Goal: Entertainment & Leisure: Consume media (video, audio)

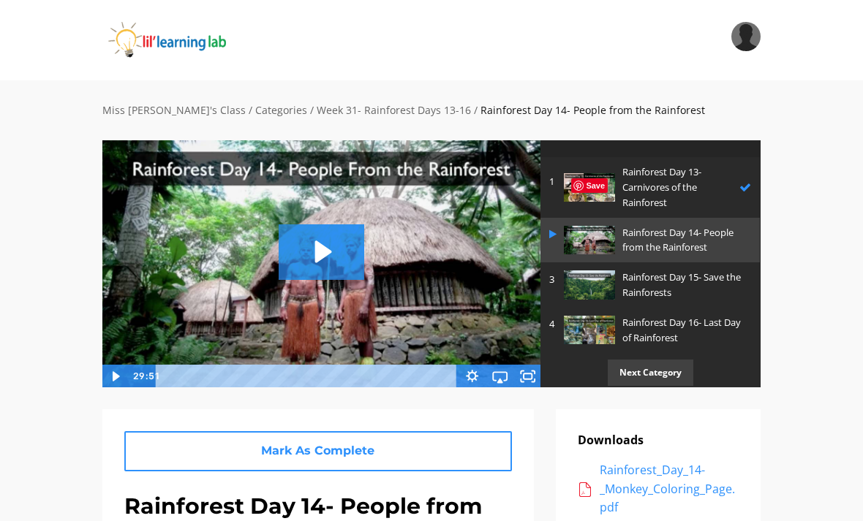
click at [505, 374] on icon "Airplay" at bounding box center [499, 376] width 28 height 23
click at [531, 365] on icon "Fullscreen" at bounding box center [527, 376] width 28 height 23
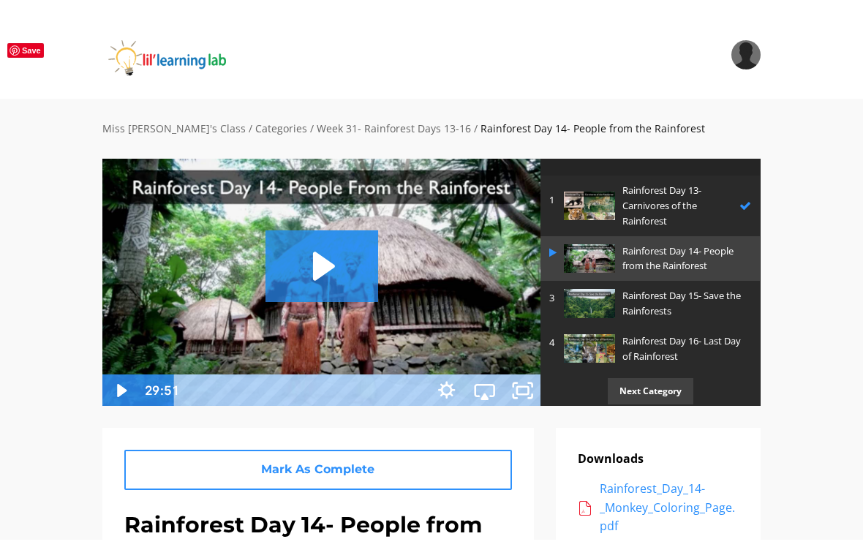
scroll to position [18, 0]
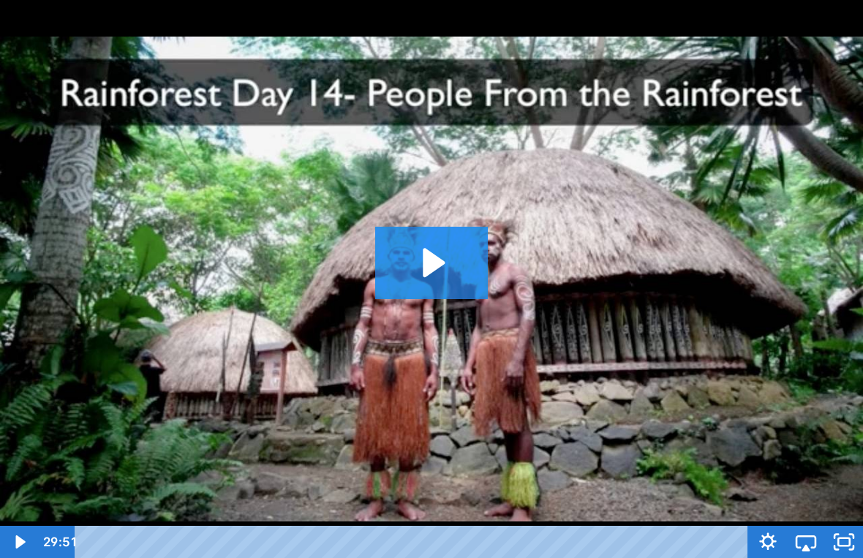
click at [429, 261] on icon "Play Video: sites/2147505858/video/K5bnq3DHTbmWO6Nu9ujI_Rainforest_Day_14-_Peop…" at bounding box center [434, 263] width 22 height 29
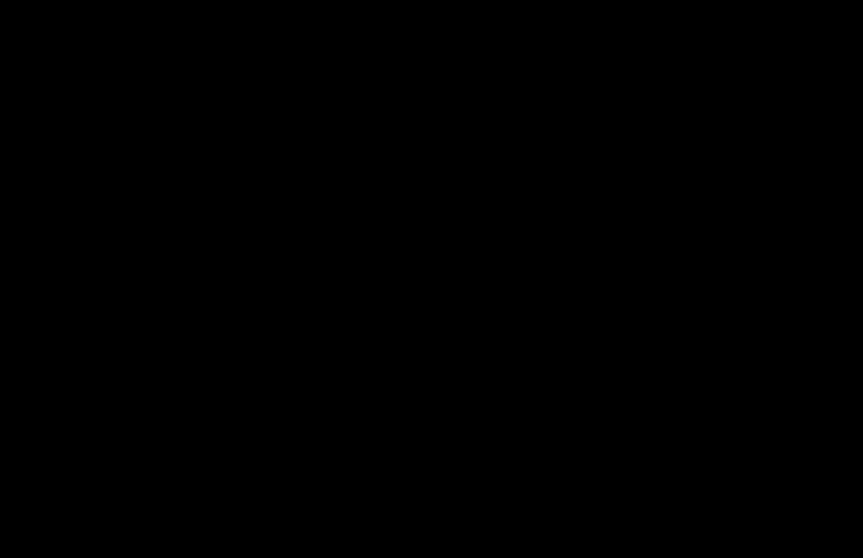
click at [628, 312] on div at bounding box center [431, 279] width 863 height 558
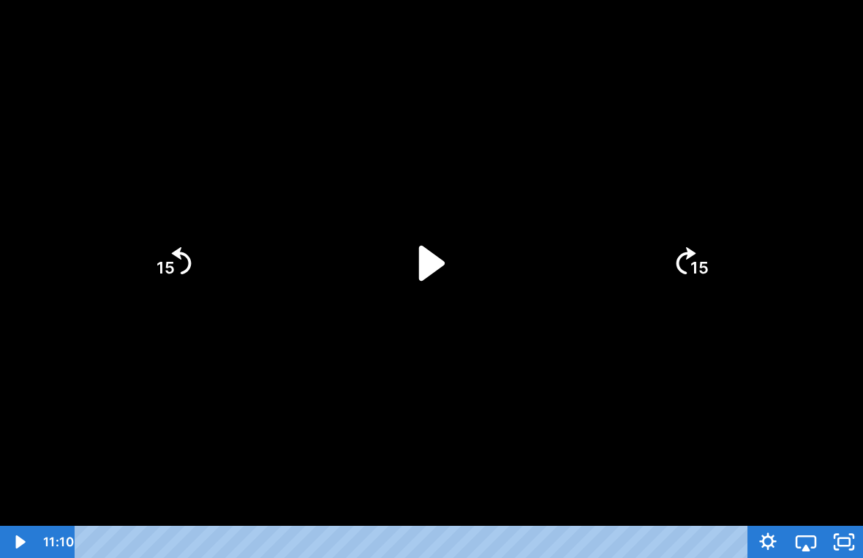
click at [426, 252] on icon "Play Video" at bounding box center [432, 262] width 26 height 35
click at [596, 377] on div at bounding box center [431, 279] width 863 height 558
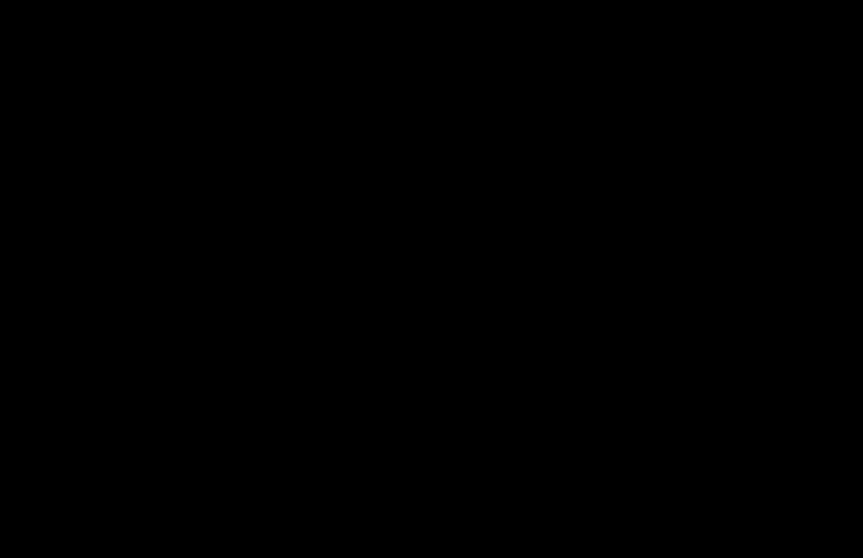
click at [628, 296] on div at bounding box center [431, 279] width 863 height 558
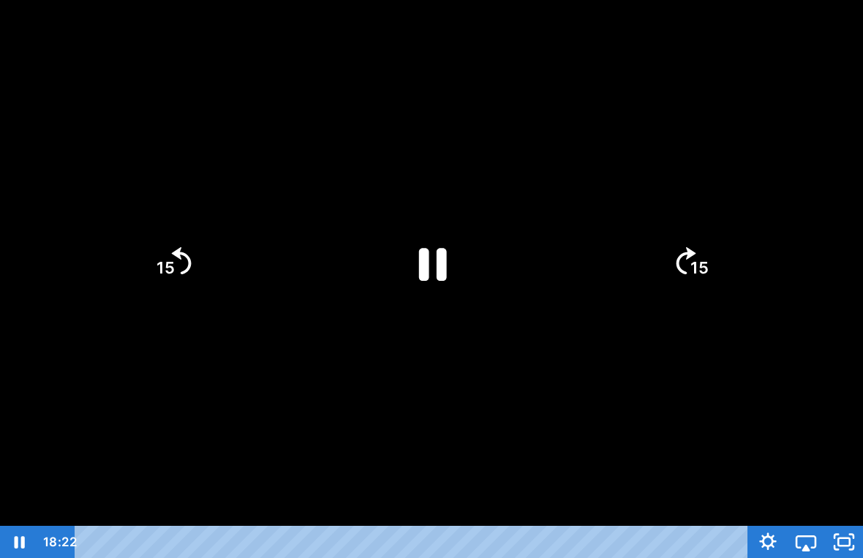
click at [463, 295] on icon "Pause" at bounding box center [431, 263] width 101 height 101
click at [583, 425] on div at bounding box center [431, 279] width 863 height 558
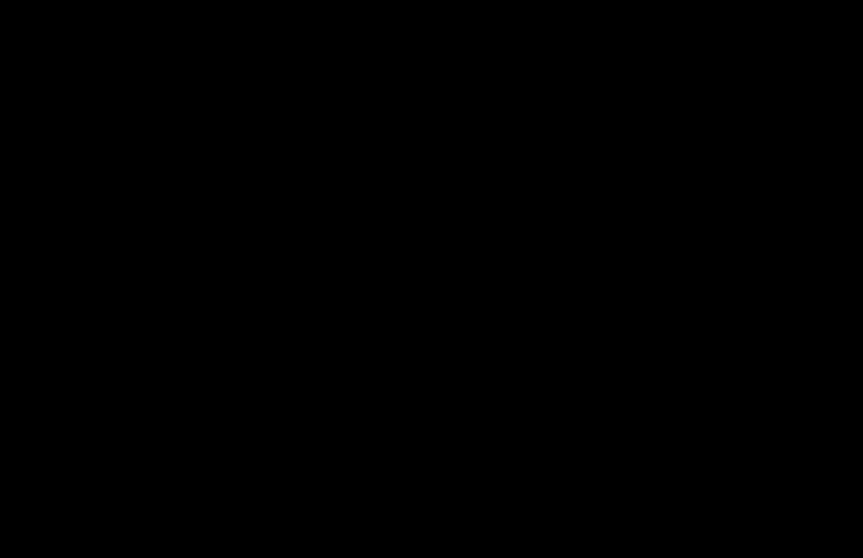
click at [434, 250] on div at bounding box center [431, 279] width 863 height 558
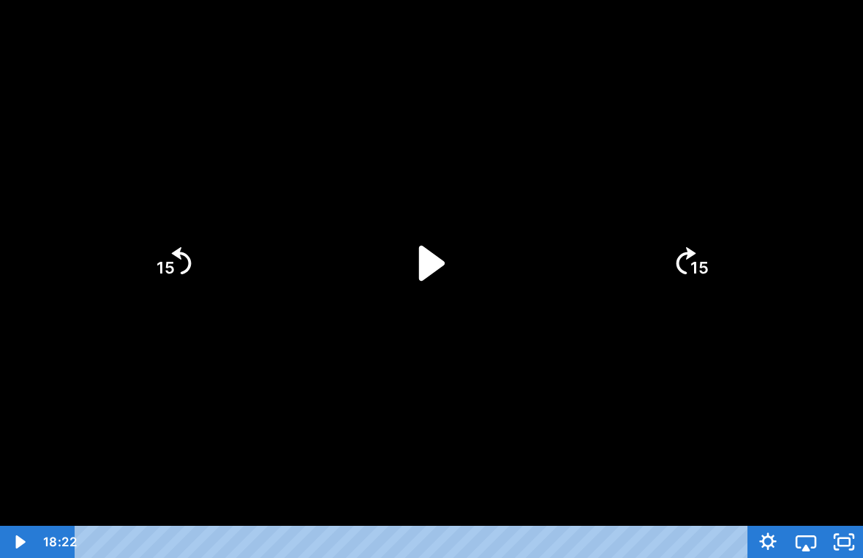
click at [440, 251] on icon "Play Video" at bounding box center [431, 263] width 101 height 101
click at [592, 426] on div at bounding box center [431, 279] width 863 height 558
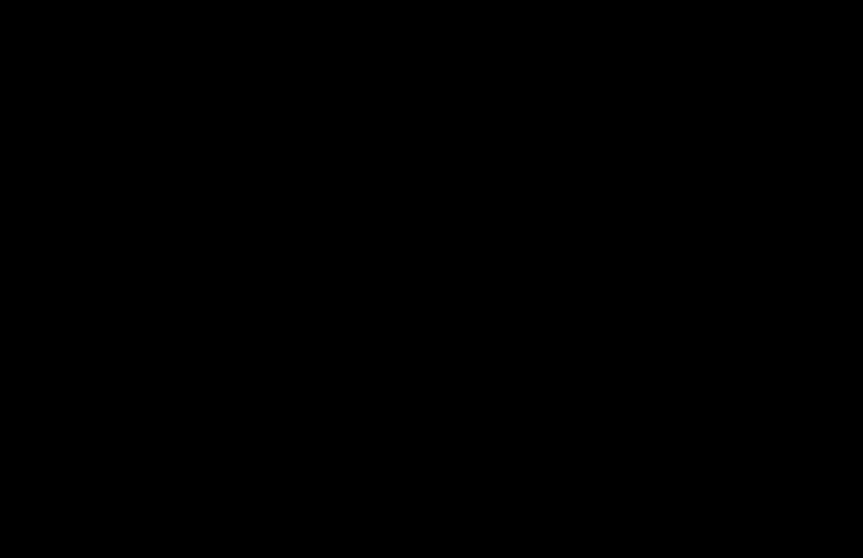
click at [284, 118] on div at bounding box center [431, 279] width 863 height 558
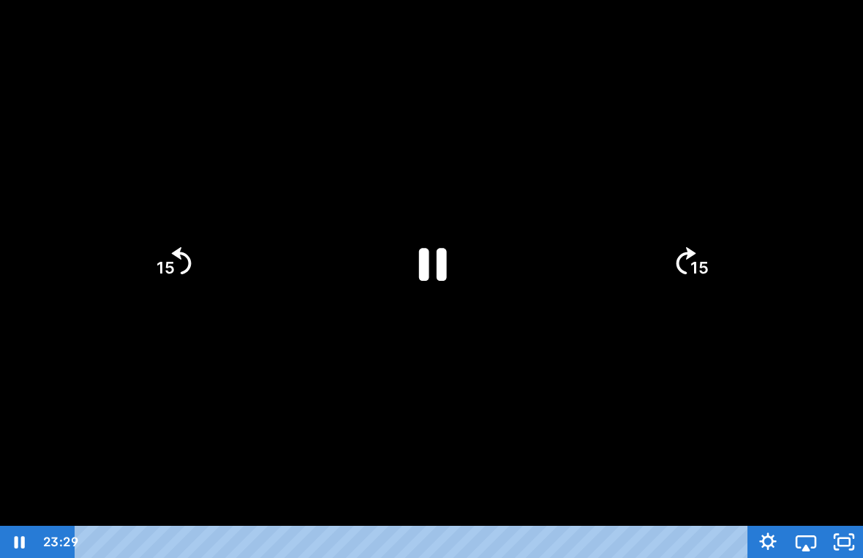
click at [208, 107] on div at bounding box center [431, 279] width 863 height 558
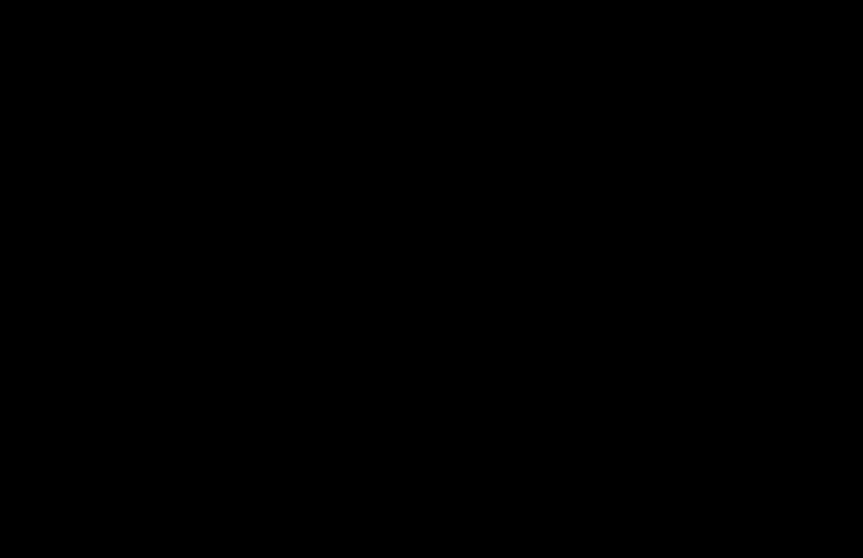
click at [533, 257] on div at bounding box center [431, 279] width 863 height 558
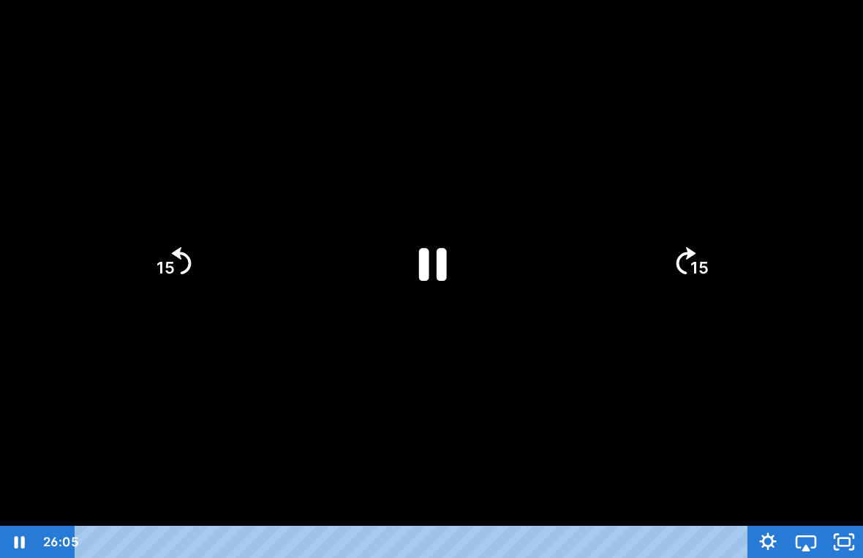
click at [405, 230] on icon "Pause" at bounding box center [431, 263] width 101 height 101
click at [469, 272] on icon "Play Video" at bounding box center [431, 263] width 101 height 101
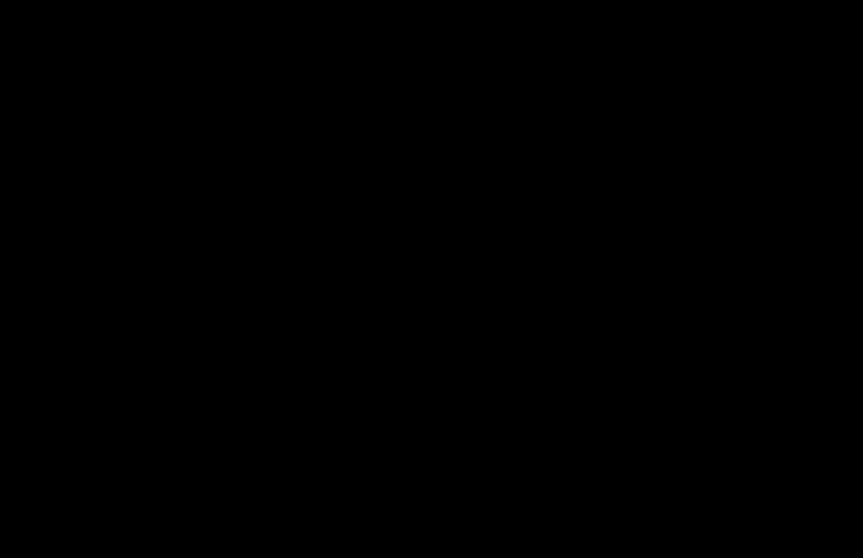
click at [396, 66] on div at bounding box center [431, 279] width 863 height 558
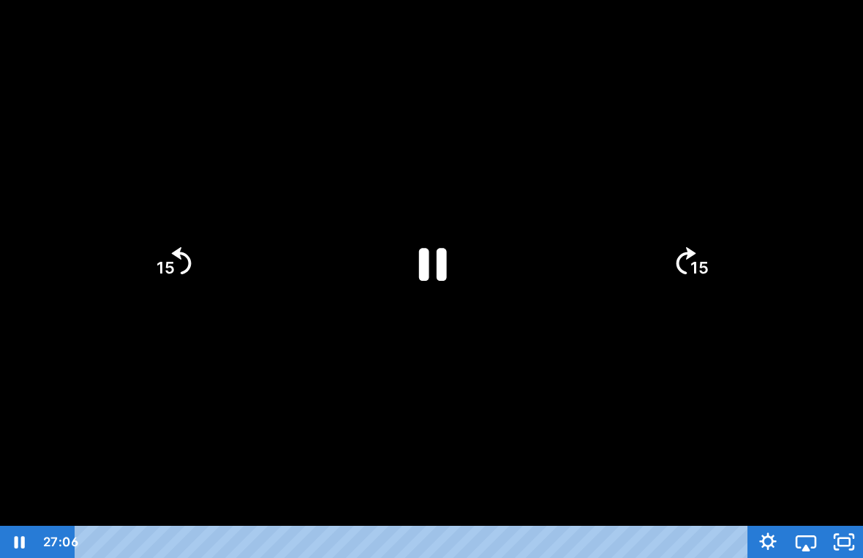
click at [420, 249] on icon "Pause" at bounding box center [433, 264] width 28 height 33
click at [425, 257] on icon "Play Video" at bounding box center [432, 262] width 26 height 35
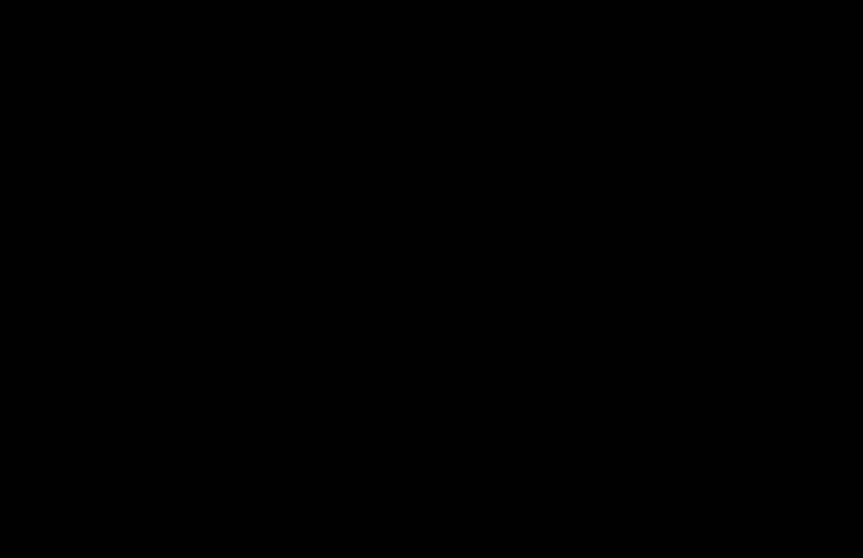
click at [520, 286] on div at bounding box center [431, 279] width 863 height 558
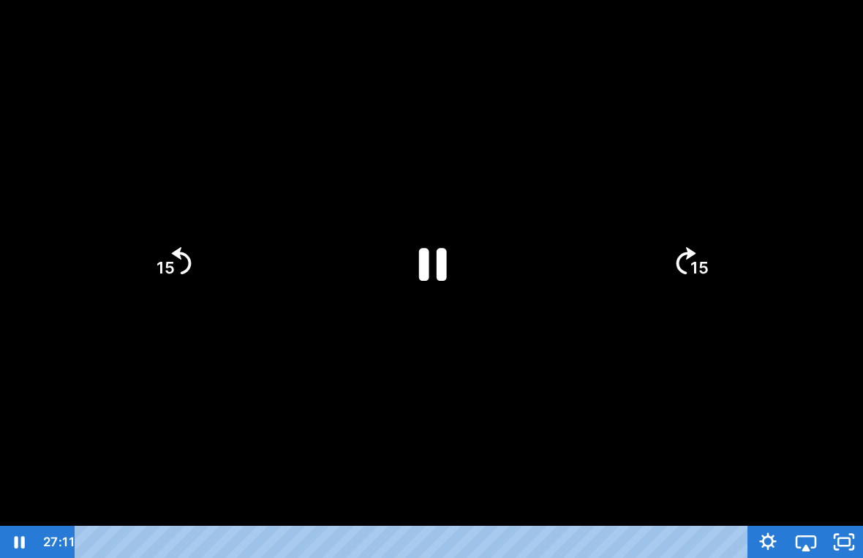
click at [379, 261] on div at bounding box center [431, 279] width 863 height 558
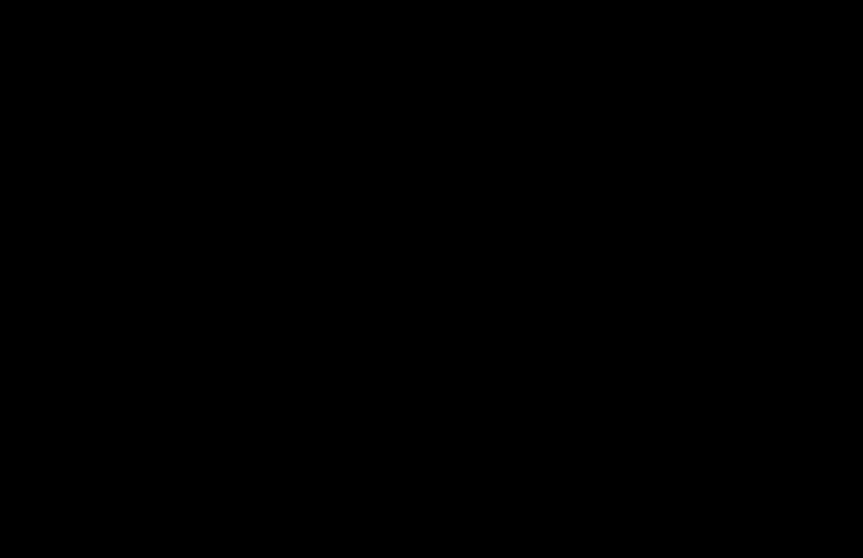
click at [459, 279] on div at bounding box center [431, 279] width 863 height 558
click at [391, 352] on div at bounding box center [431, 279] width 863 height 558
click at [628, 393] on div at bounding box center [431, 279] width 863 height 558
click at [628, 262] on div "Tap for sound @keyframes VOLUME_SMALL_WAVE_FLASH { 0% { opacity: 0; } 33% { opa…" at bounding box center [431, 279] width 863 height 558
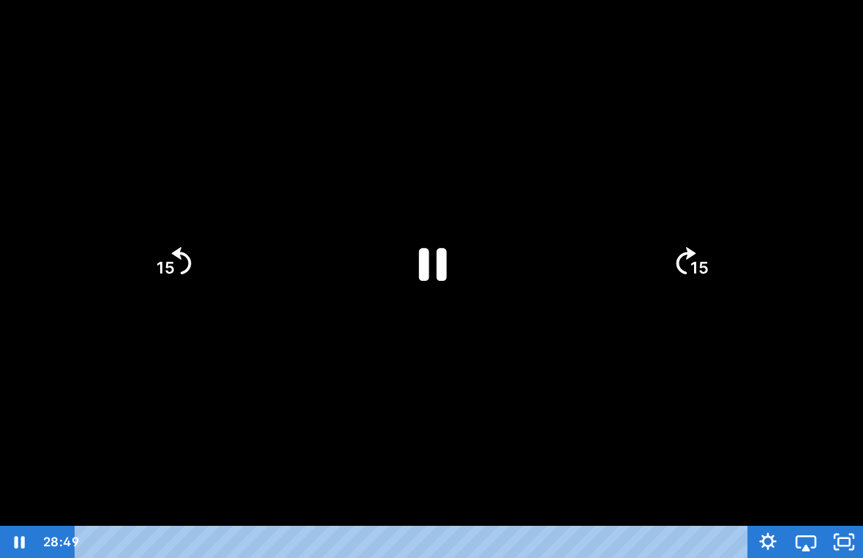
click at [628, 257] on icon "15" at bounding box center [690, 262] width 70 height 70
click at [518, 233] on div at bounding box center [431, 279] width 863 height 558
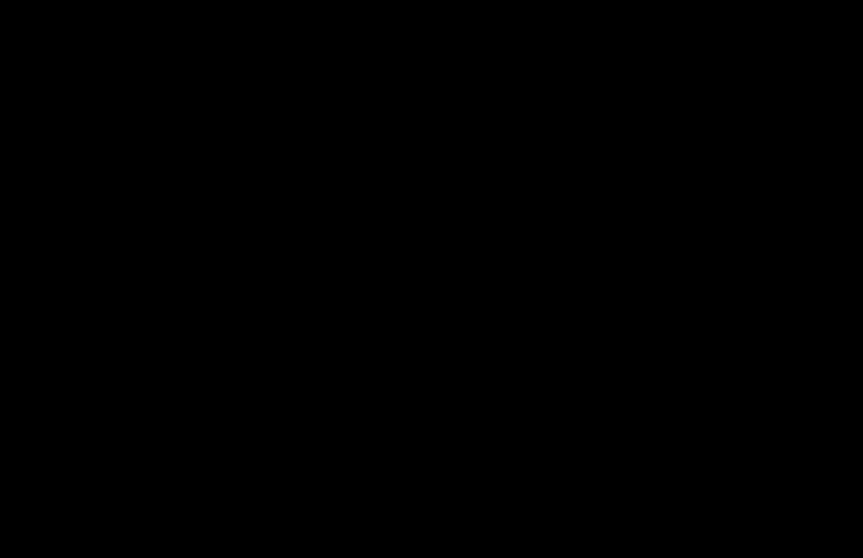
click at [628, 521] on icon "Unfullscreen" at bounding box center [843, 542] width 45 height 39
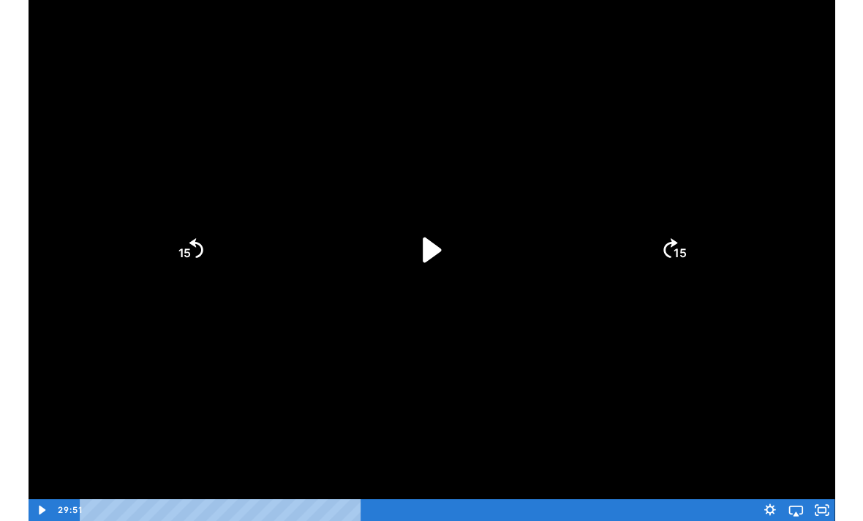
scroll to position [0, 0]
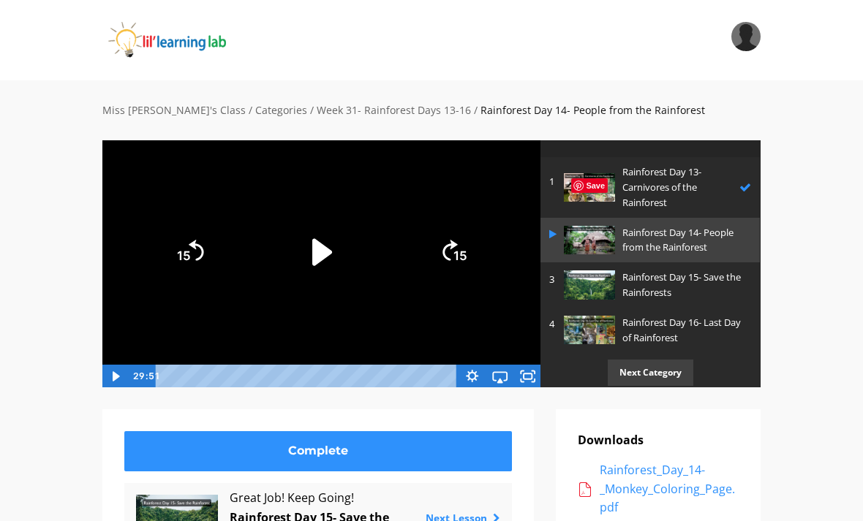
click at [628, 283] on p "Rainforest Day 15- Save the Rainforests" at bounding box center [682, 285] width 121 height 31
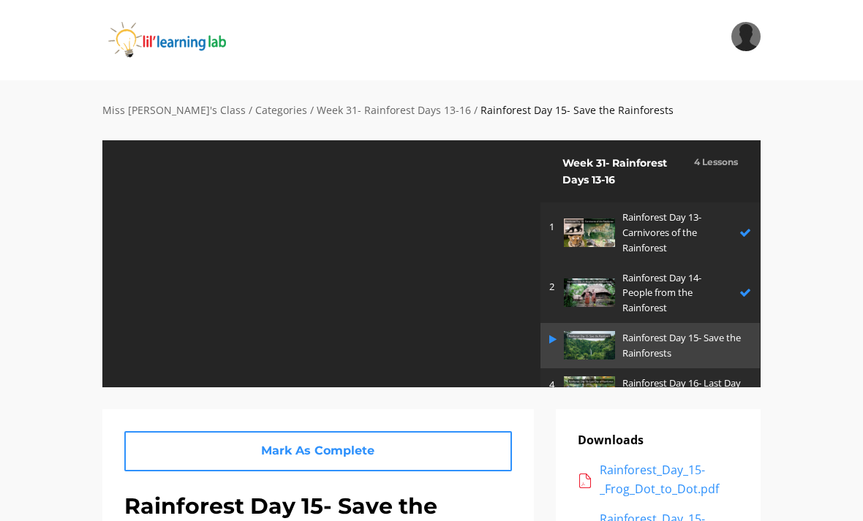
scroll to position [27, 0]
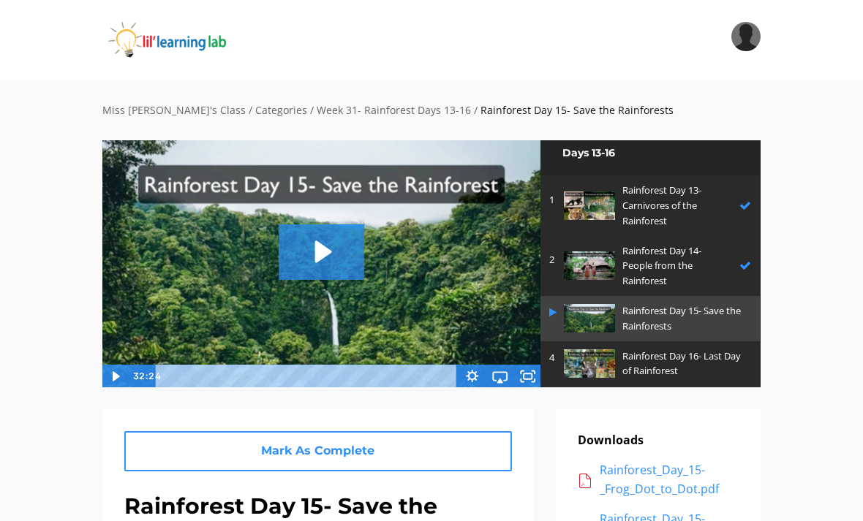
click at [314, 245] on icon "Play Video: sites/2147505858/video/nlNMvKwTC6fOyjJMYNtw_Rainforest_Day_15-_Save…" at bounding box center [322, 251] width 86 height 55
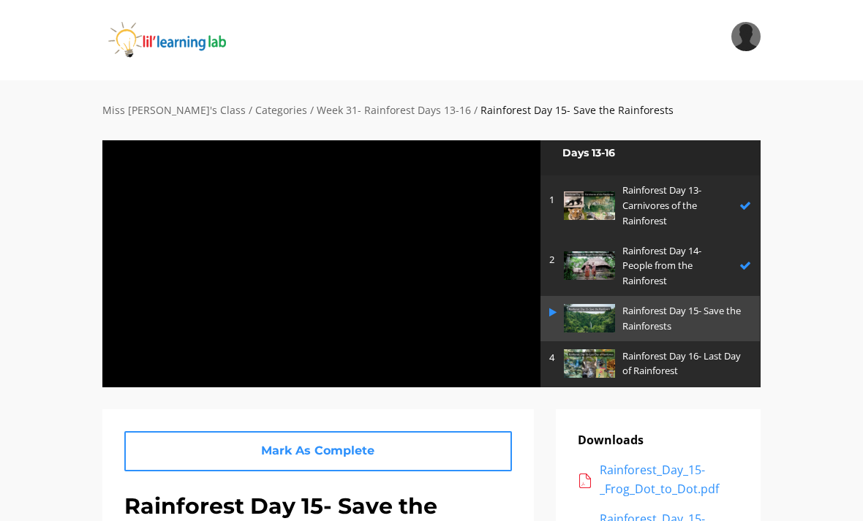
click at [552, 386] on link "Next Category" at bounding box center [649, 406] width 219 height 40
click at [490, 298] on div at bounding box center [321, 264] width 439 height 248
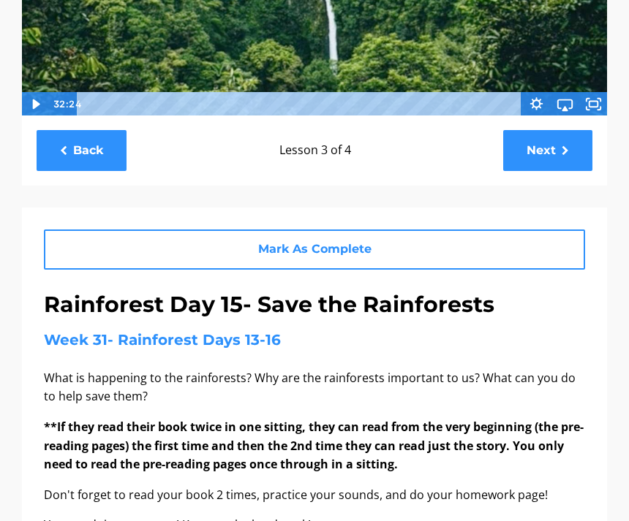
scroll to position [354, 0]
click at [449, 238] on link "Mark As Complete" at bounding box center [314, 250] width 541 height 40
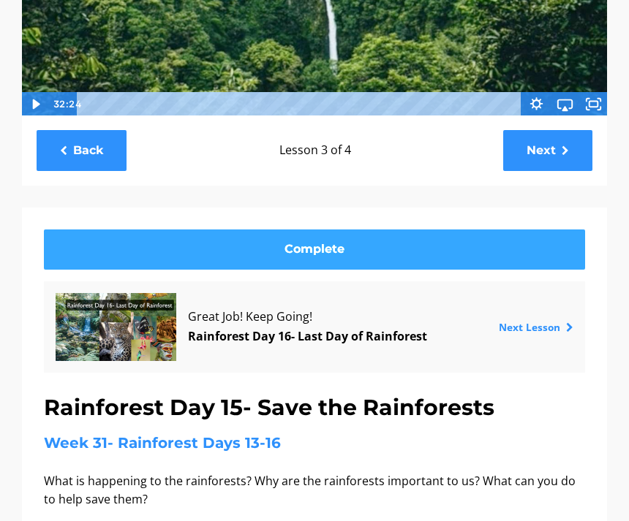
click at [448, 238] on link "Complete" at bounding box center [314, 250] width 541 height 40
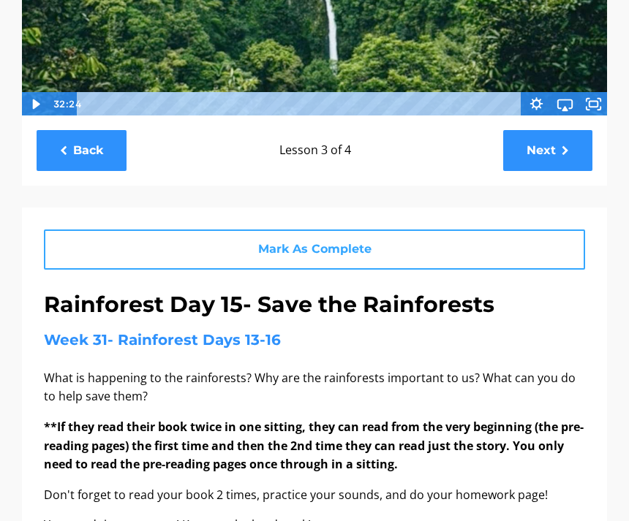
click at [422, 243] on link "Mark As Complete" at bounding box center [314, 250] width 541 height 40
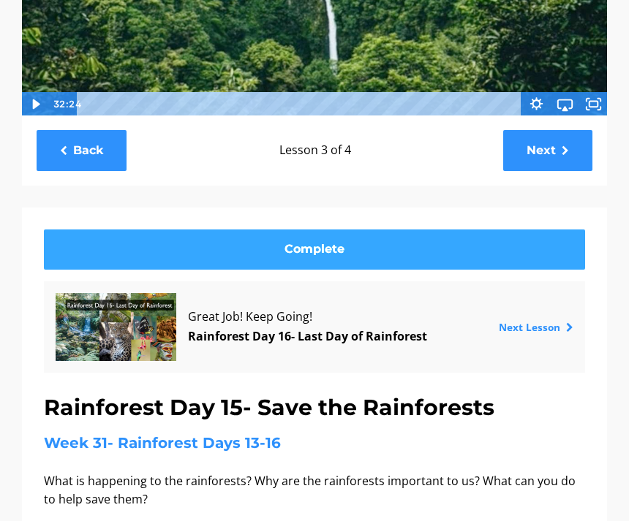
click at [422, 243] on link "Complete" at bounding box center [314, 250] width 541 height 40
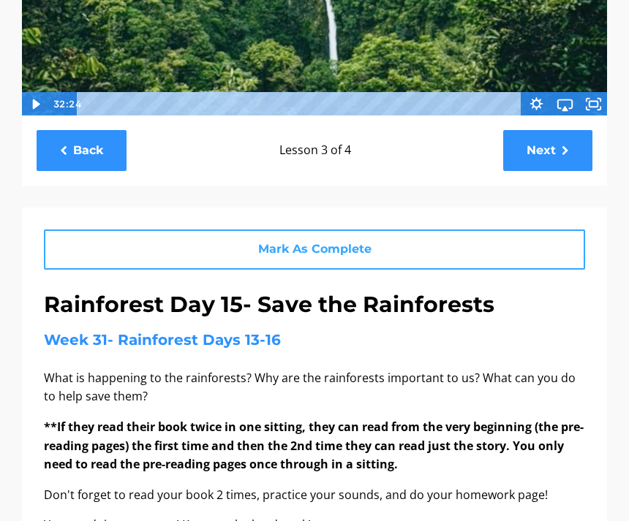
click at [470, 233] on link "Mark As Complete" at bounding box center [314, 250] width 541 height 40
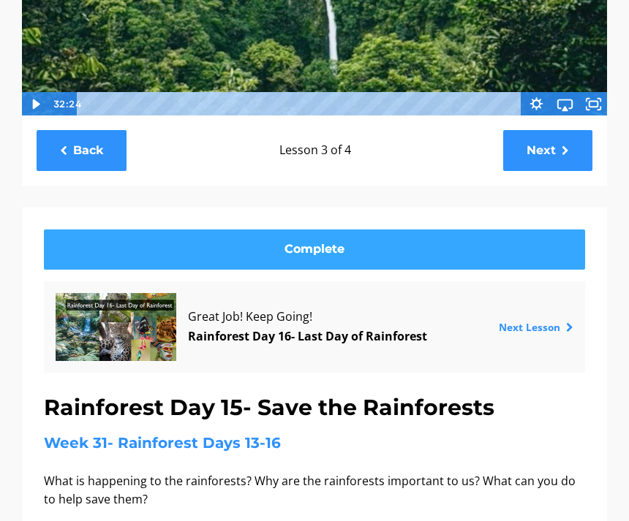
click at [456, 240] on link "Complete" at bounding box center [314, 250] width 541 height 40
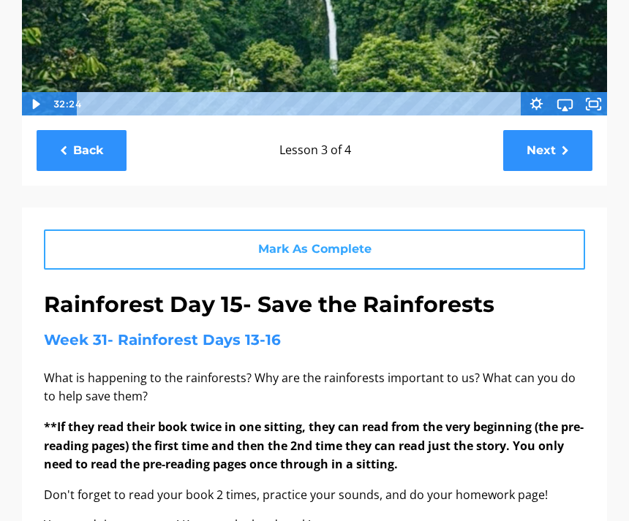
click at [196, 249] on link "Mark As Complete" at bounding box center [314, 250] width 541 height 40
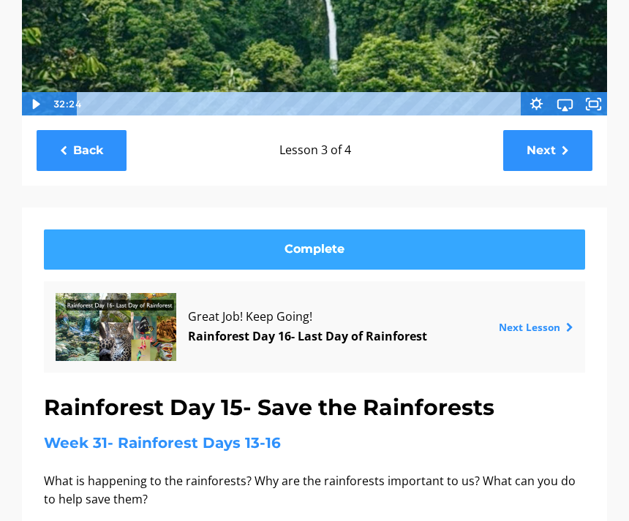
click at [488, 232] on link "Complete" at bounding box center [314, 250] width 541 height 40
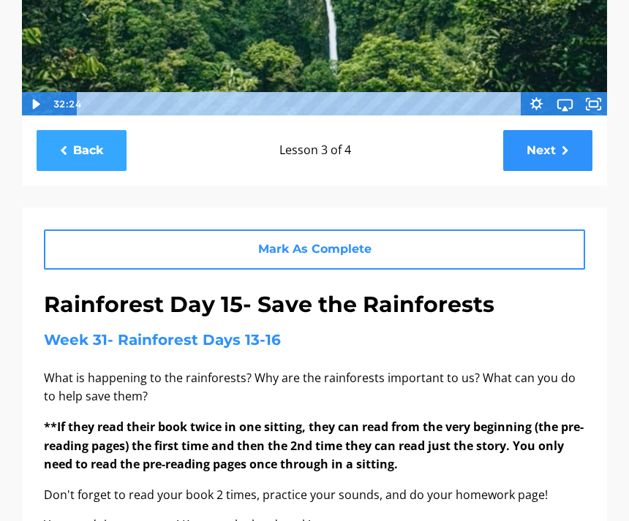
click at [65, 158] on link "Back" at bounding box center [82, 150] width 90 height 40
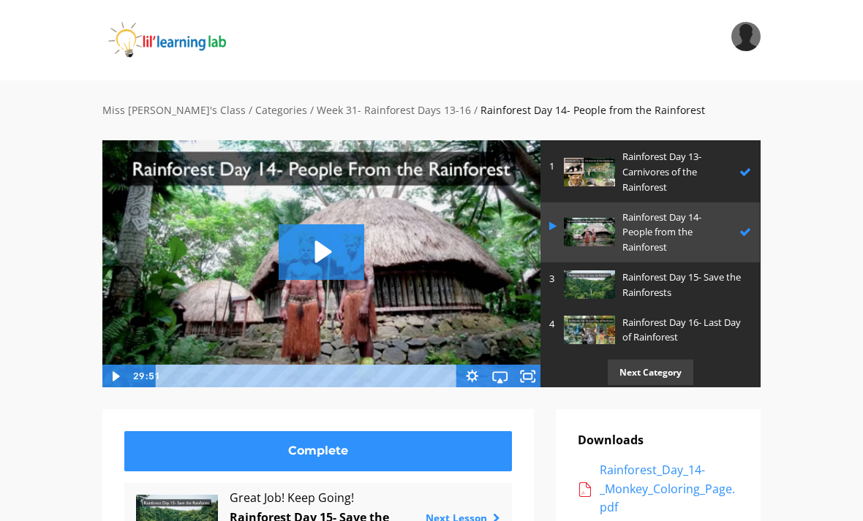
scroll to position [60, 0]
click at [628, 281] on p "Rainforest Day 15- Save the Rainforests" at bounding box center [682, 285] width 121 height 31
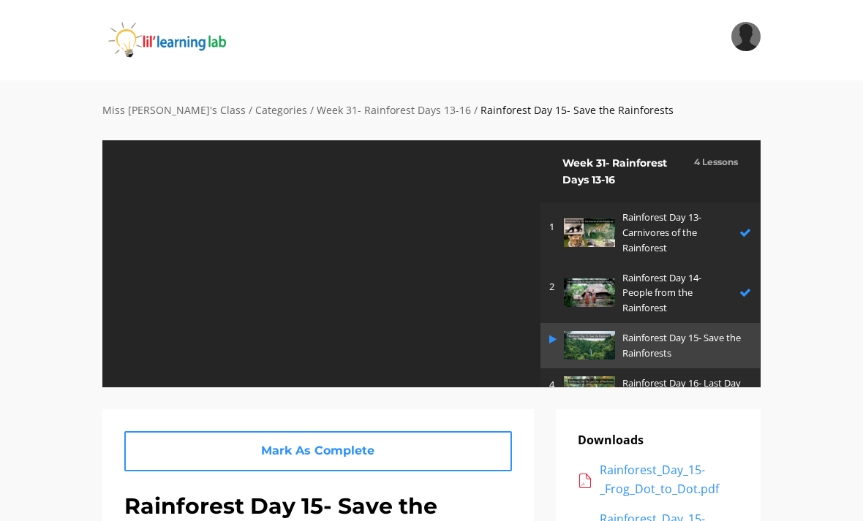
scroll to position [27, 0]
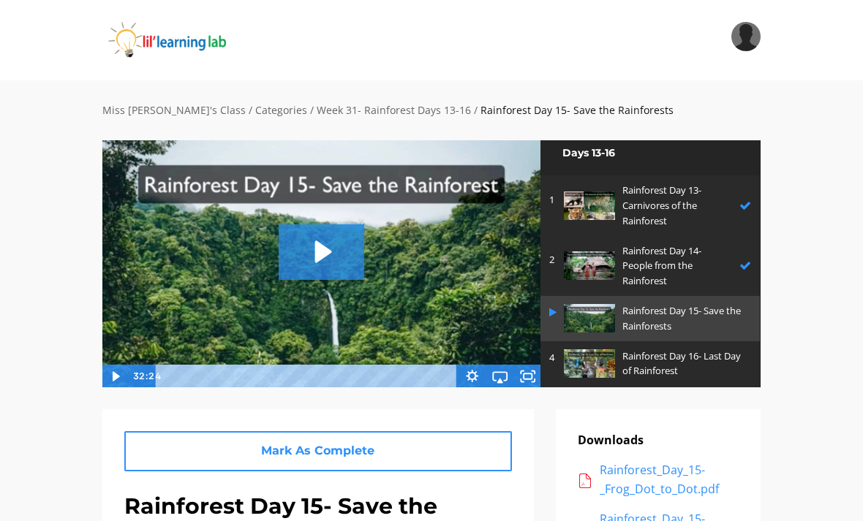
click at [314, 254] on icon "Play Video: sites/2147505858/video/nlNMvKwTC6fOyjJMYNtw_Rainforest_Day_15-_Save…" at bounding box center [322, 251] width 86 height 55
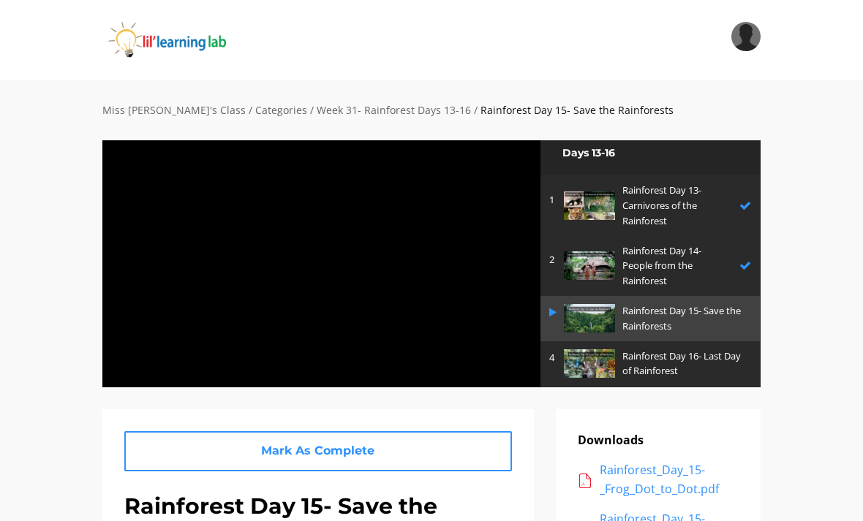
click at [189, 306] on div at bounding box center [321, 264] width 439 height 248
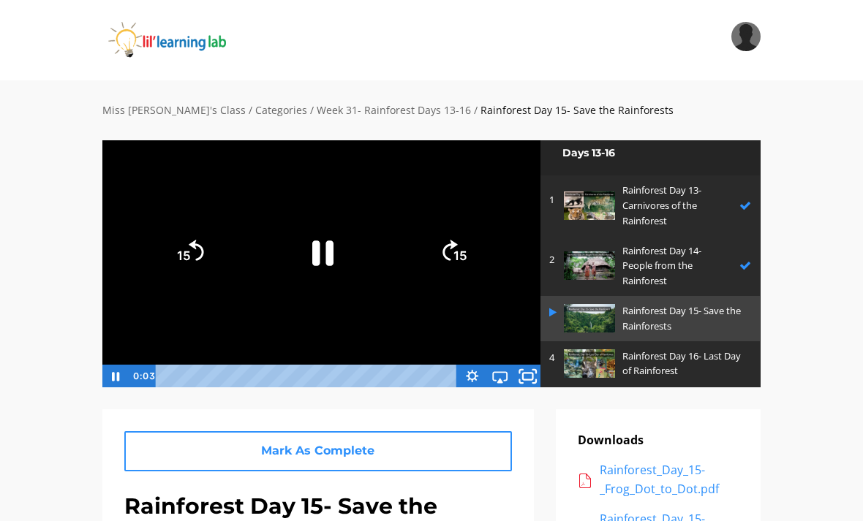
click at [526, 376] on icon "Fullscreen" at bounding box center [528, 376] width 34 height 28
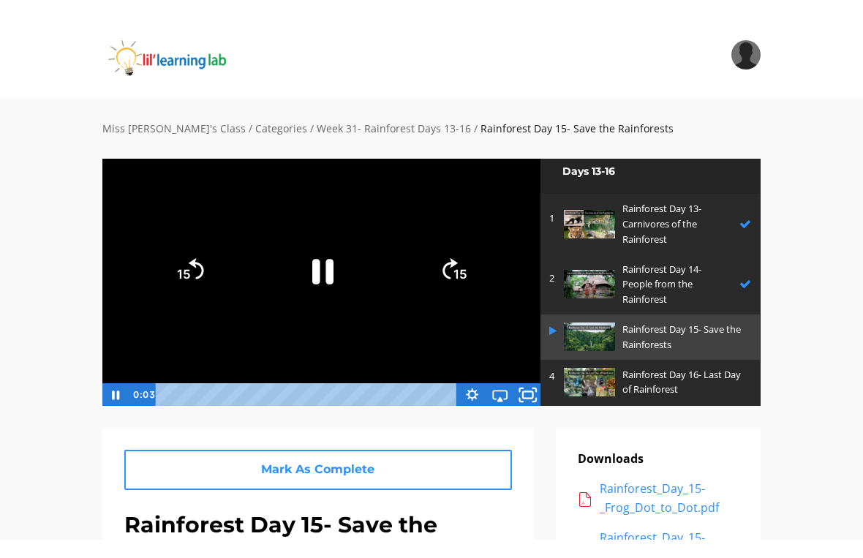
scroll to position [18, 0]
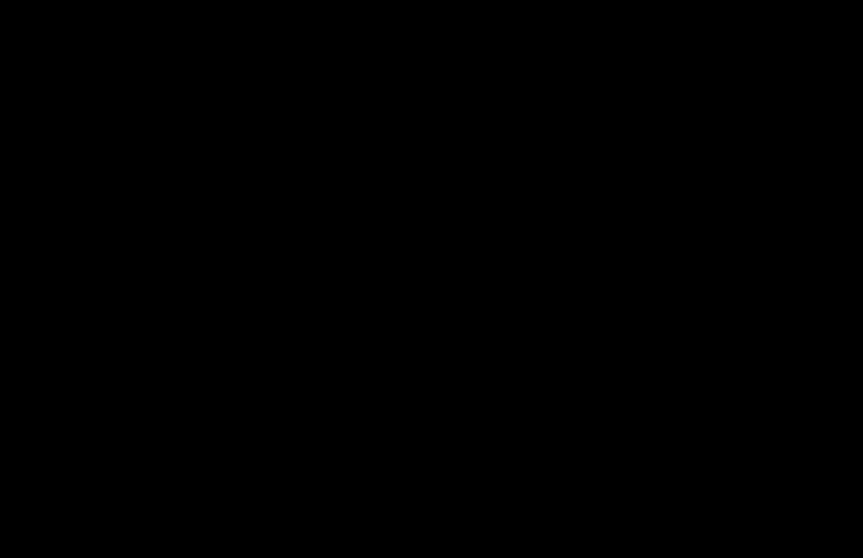
click at [393, 265] on div at bounding box center [431, 279] width 863 height 558
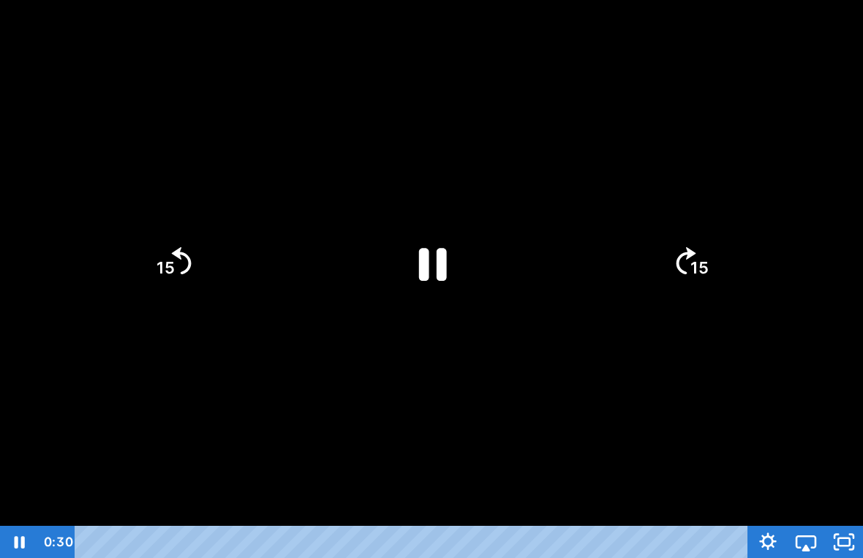
click at [457, 250] on icon "Pause" at bounding box center [431, 263] width 101 height 101
click at [437, 272] on icon "Play Video" at bounding box center [431, 263] width 101 height 101
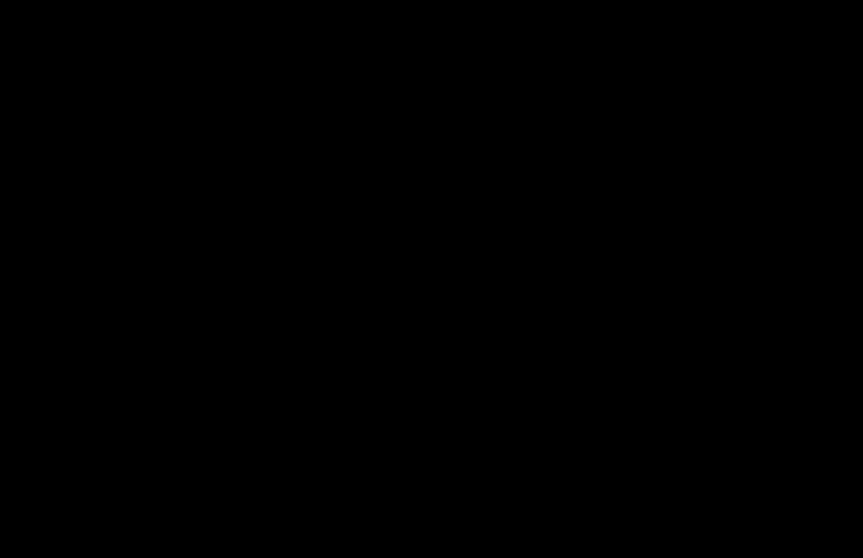
click at [428, 358] on div at bounding box center [431, 279] width 863 height 558
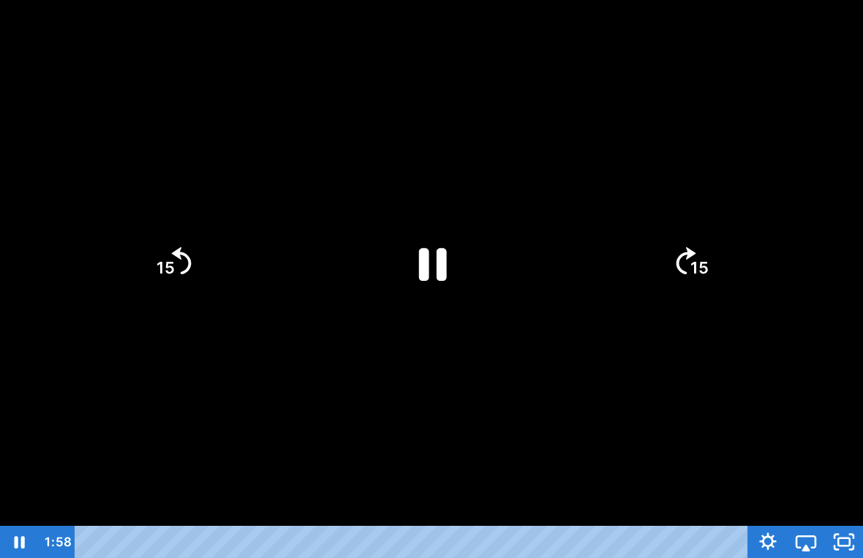
click at [419, 249] on icon "Pause" at bounding box center [433, 264] width 28 height 33
click at [423, 258] on icon "Play Video" at bounding box center [431, 262] width 29 height 39
click at [573, 432] on div at bounding box center [431, 279] width 863 height 558
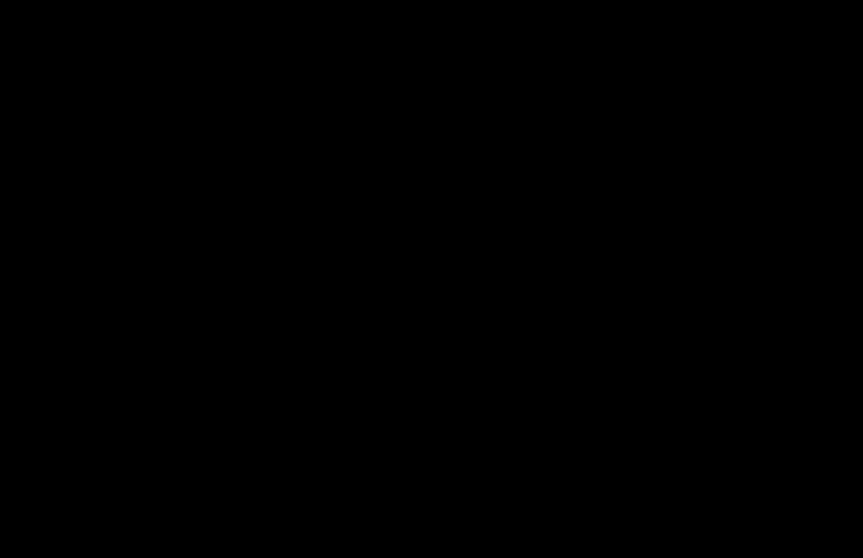
click at [455, 254] on div at bounding box center [431, 279] width 863 height 558
click at [437, 279] on div at bounding box center [431, 279] width 863 height 558
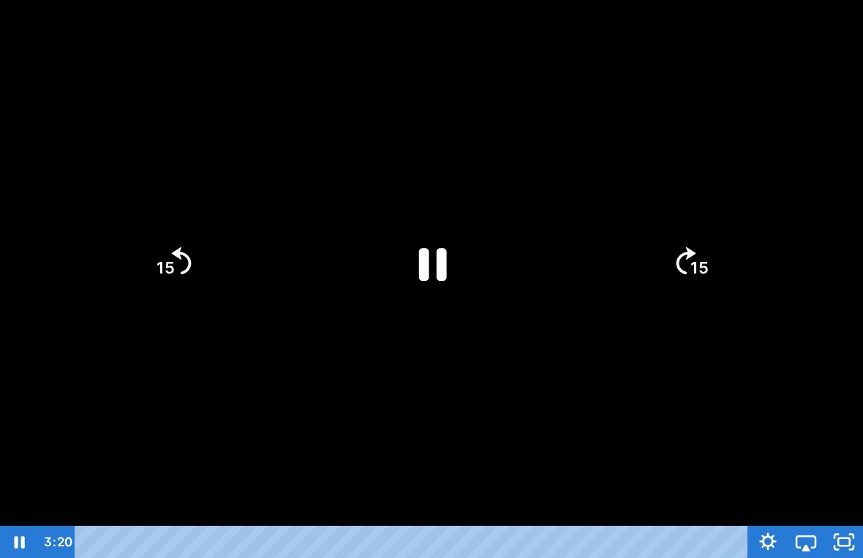
click at [436, 279] on icon "Pause" at bounding box center [431, 263] width 101 height 101
click at [527, 322] on div at bounding box center [431, 279] width 863 height 558
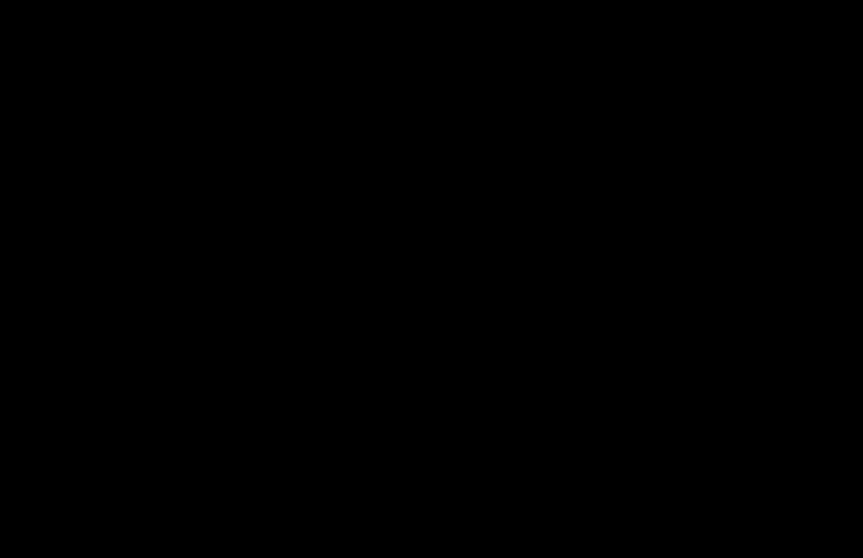
click at [415, 380] on div at bounding box center [431, 279] width 863 height 558
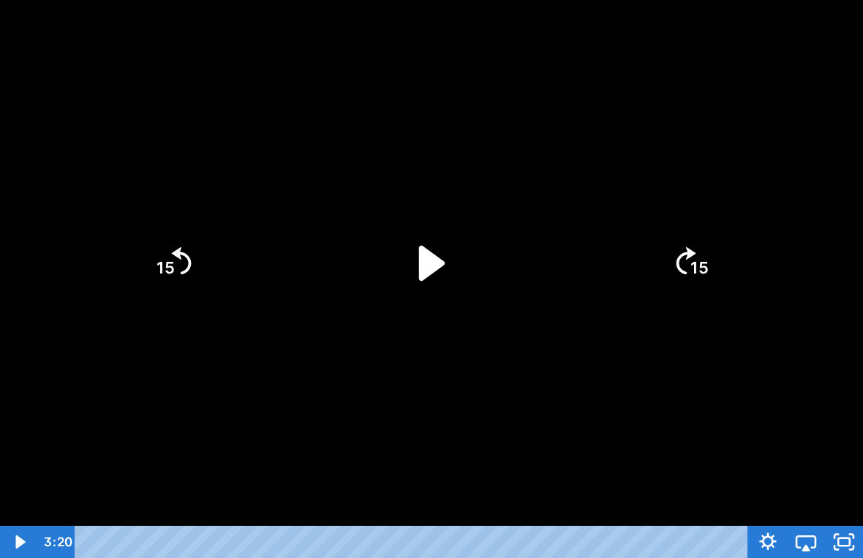
click at [444, 268] on icon "Play Video" at bounding box center [431, 263] width 101 height 101
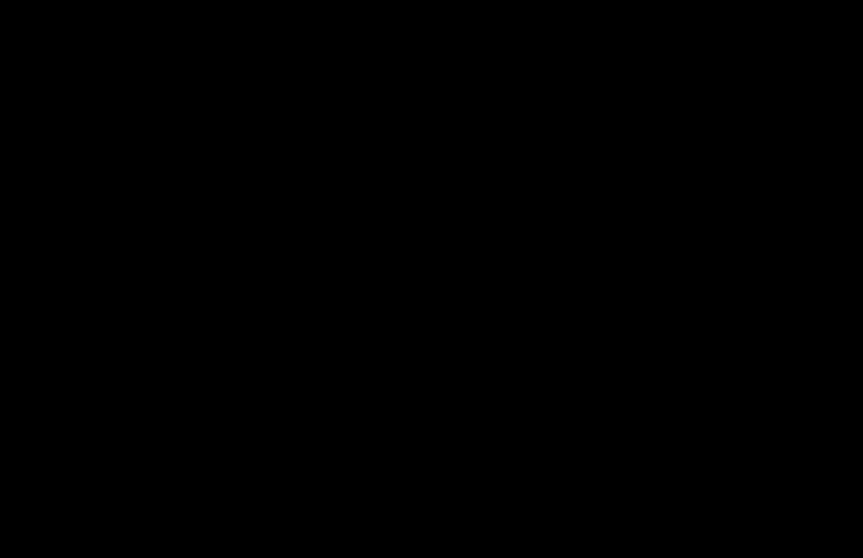
click at [591, 369] on div at bounding box center [431, 279] width 863 height 558
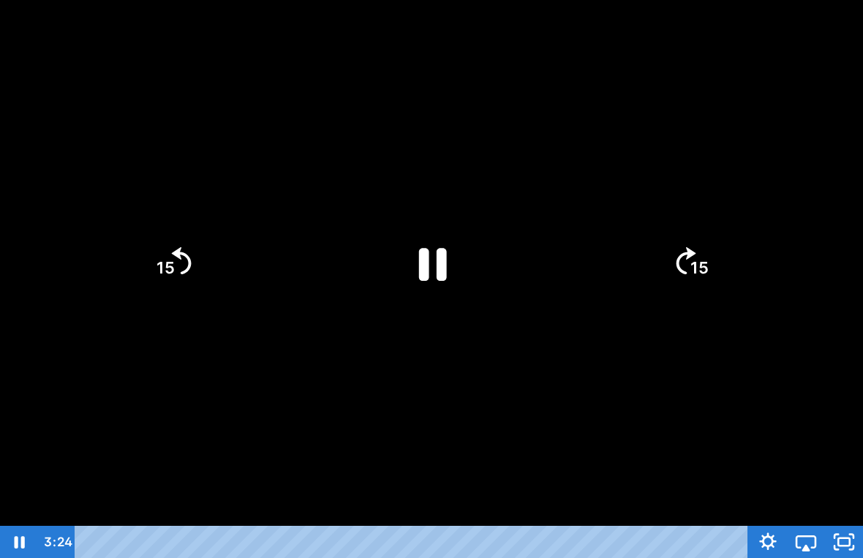
click at [586, 401] on div at bounding box center [431, 279] width 863 height 558
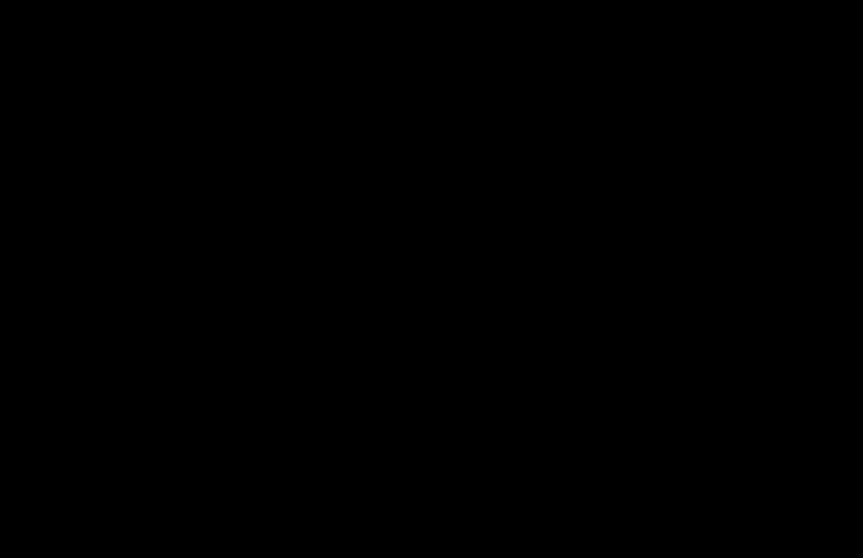
click at [615, 251] on div at bounding box center [431, 279] width 863 height 558
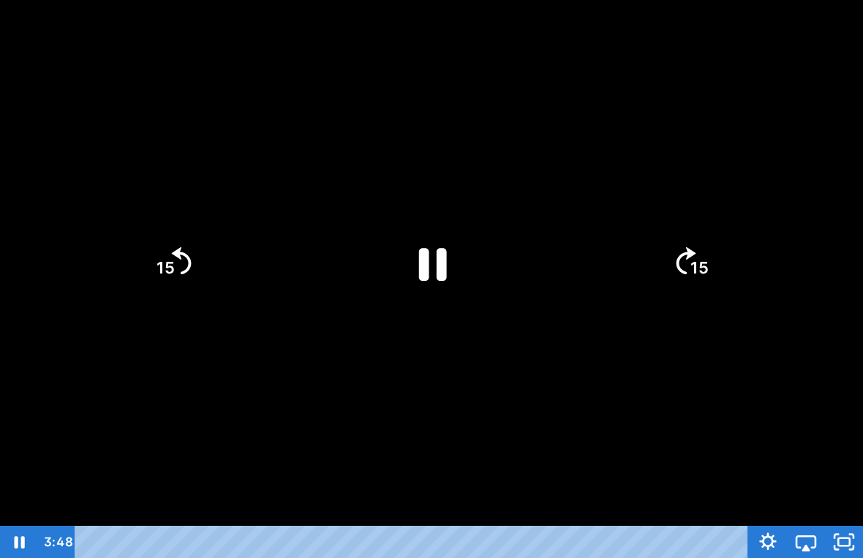
click at [459, 270] on icon "Pause" at bounding box center [431, 263] width 101 height 101
click at [442, 253] on icon "Play Video" at bounding box center [431, 263] width 101 height 101
click at [443, 252] on icon "Pause" at bounding box center [433, 264] width 28 height 33
click at [439, 260] on icon "Play Video" at bounding box center [432, 262] width 26 height 35
click at [441, 258] on icon "Pause" at bounding box center [433, 264] width 28 height 33
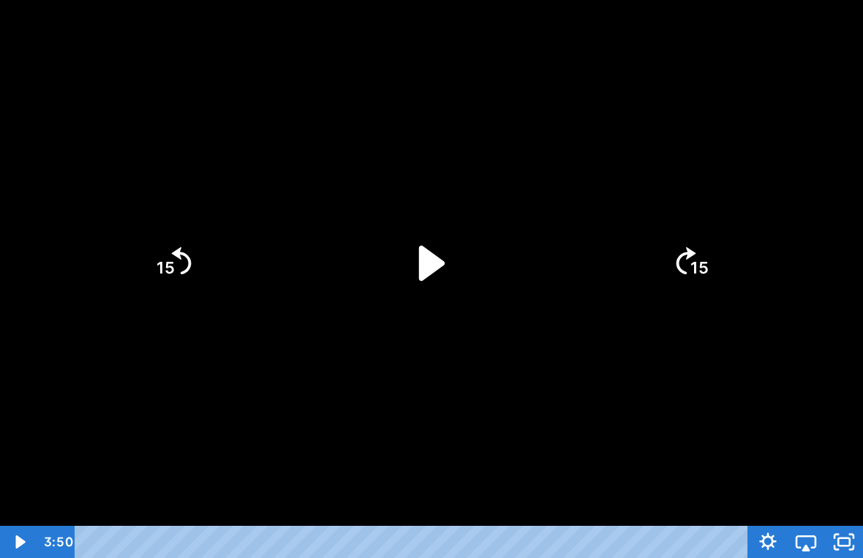
click at [441, 258] on icon "Play Video" at bounding box center [431, 263] width 101 height 101
click at [441, 259] on icon "Pause" at bounding box center [433, 264] width 28 height 33
click at [441, 259] on icon "Play Video" at bounding box center [432, 262] width 26 height 35
click at [450, 262] on icon "Pause" at bounding box center [431, 263] width 101 height 101
click at [450, 262] on icon "Play Video" at bounding box center [431, 263] width 101 height 101
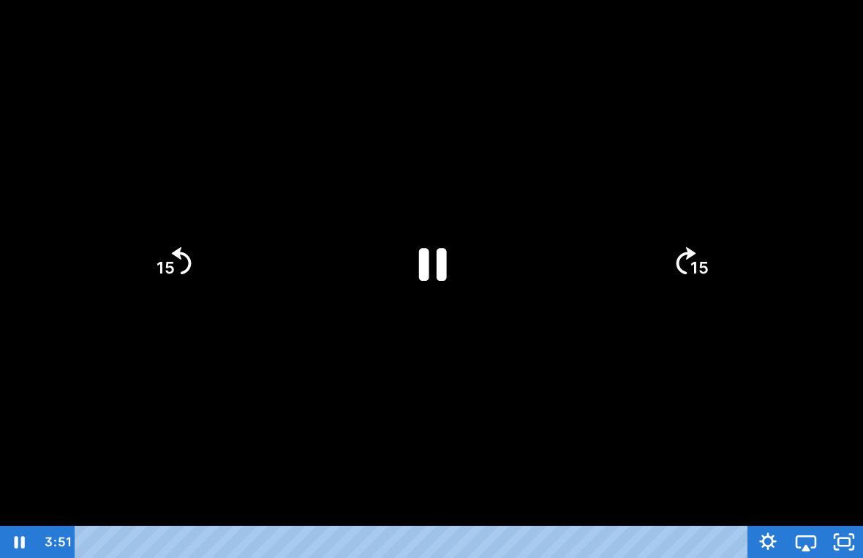
click at [448, 263] on icon "Pause" at bounding box center [431, 263] width 101 height 101
click at [447, 304] on icon "Play Video" at bounding box center [431, 263] width 101 height 101
click at [447, 304] on icon "Pause" at bounding box center [431, 263] width 101 height 101
click at [433, 244] on icon "Play Video" at bounding box center [431, 263] width 101 height 101
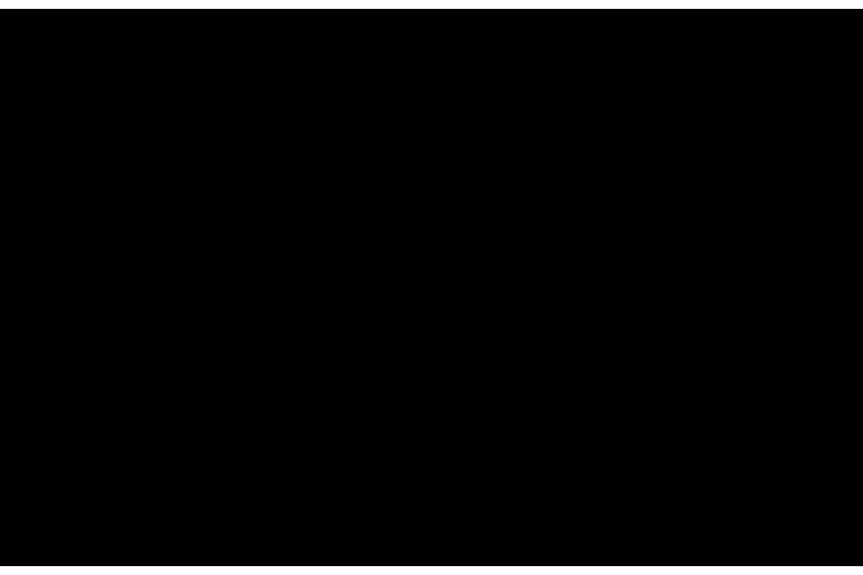
scroll to position [0, 0]
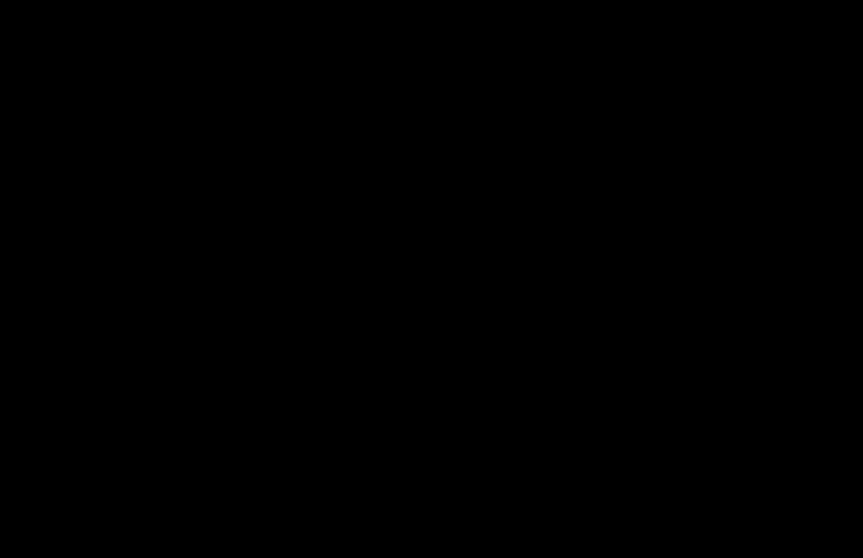
drag, startPoint x: 535, startPoint y: 520, endPoint x: 472, endPoint y: 573, distance: 83.0
click at [472, 521] on html "Search My Library Settings Logout Miss Anna's Class / Categories / Week 31- Rai…" at bounding box center [431, 279] width 863 height 558
click at [519, 279] on div at bounding box center [431, 279] width 863 height 558
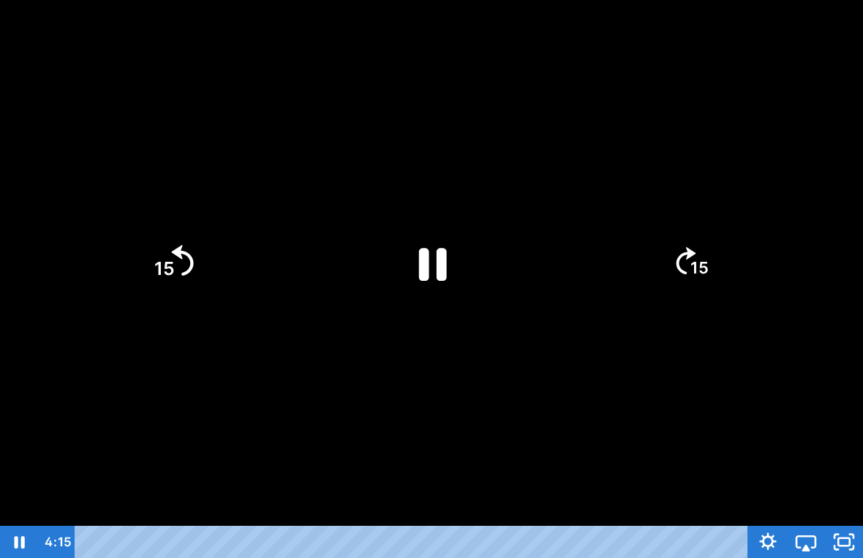
click at [202, 261] on icon "15" at bounding box center [172, 262] width 79 height 79
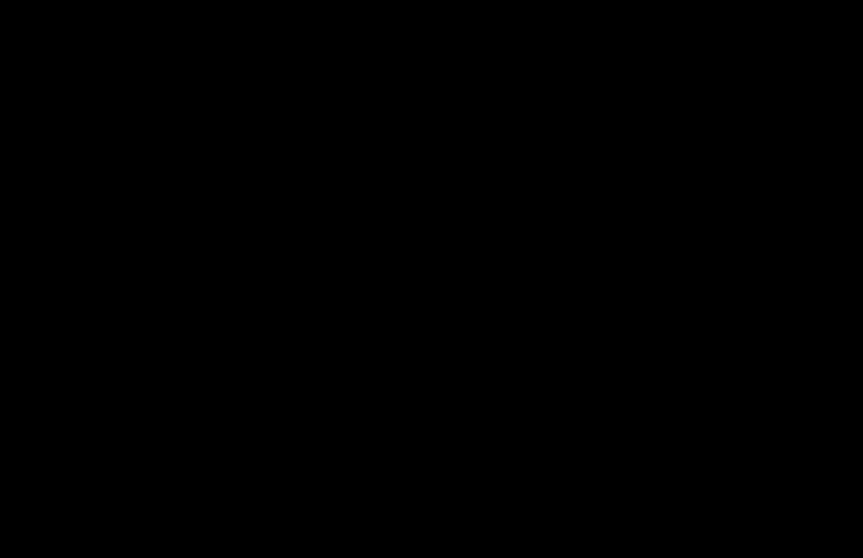
click at [459, 379] on div at bounding box center [431, 279] width 863 height 558
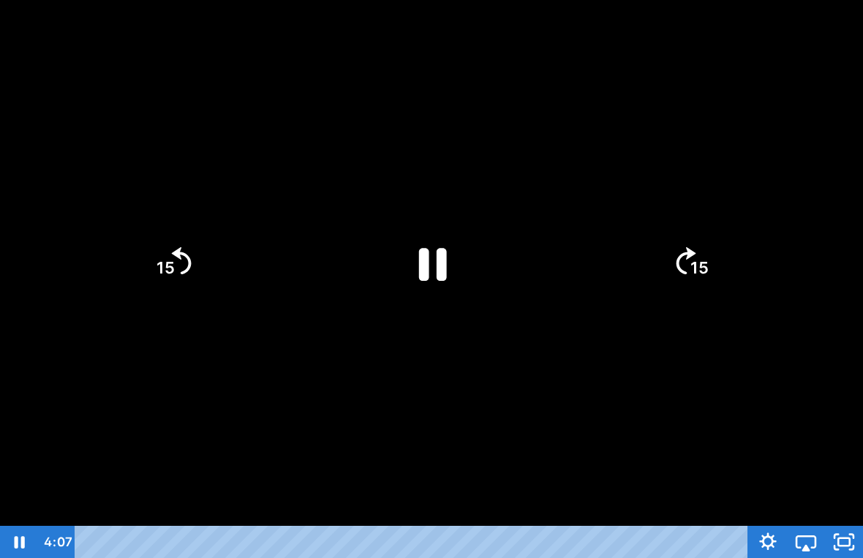
click at [436, 279] on icon "Pause" at bounding box center [431, 263] width 101 height 101
click at [744, 382] on div at bounding box center [431, 279] width 863 height 558
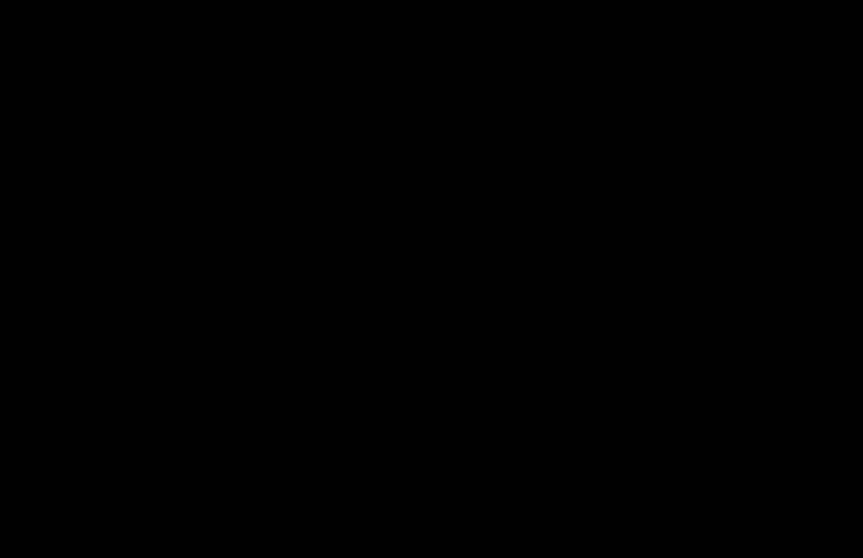
click at [477, 335] on div at bounding box center [431, 279] width 863 height 558
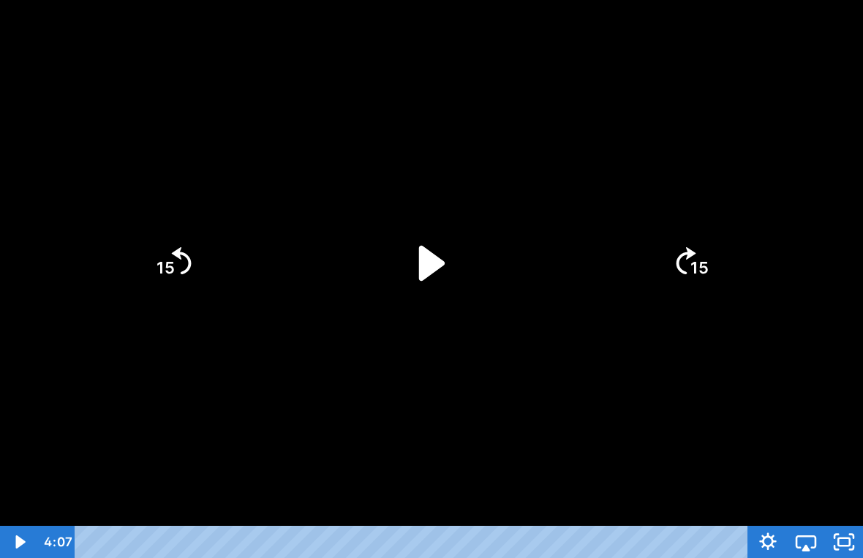
click at [408, 295] on icon "Play Video" at bounding box center [431, 263] width 101 height 101
click at [775, 382] on div at bounding box center [431, 279] width 863 height 558
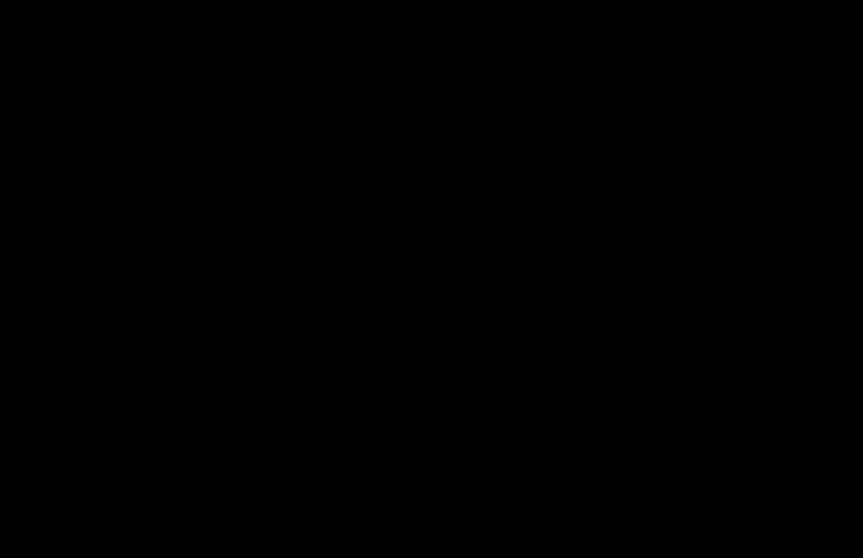
click at [487, 221] on div at bounding box center [431, 279] width 863 height 558
click at [14, 480] on div at bounding box center [431, 279] width 863 height 558
click at [470, 129] on div at bounding box center [431, 279] width 863 height 558
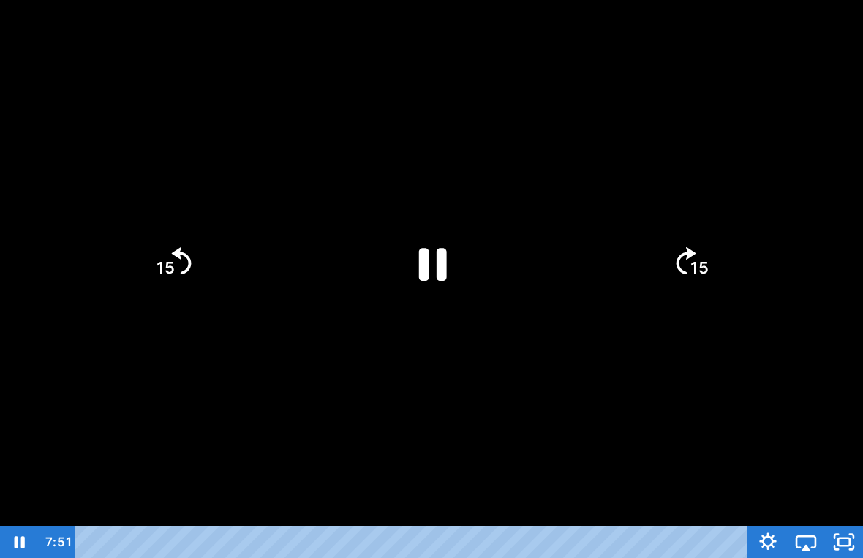
click at [466, 132] on div at bounding box center [431, 279] width 863 height 558
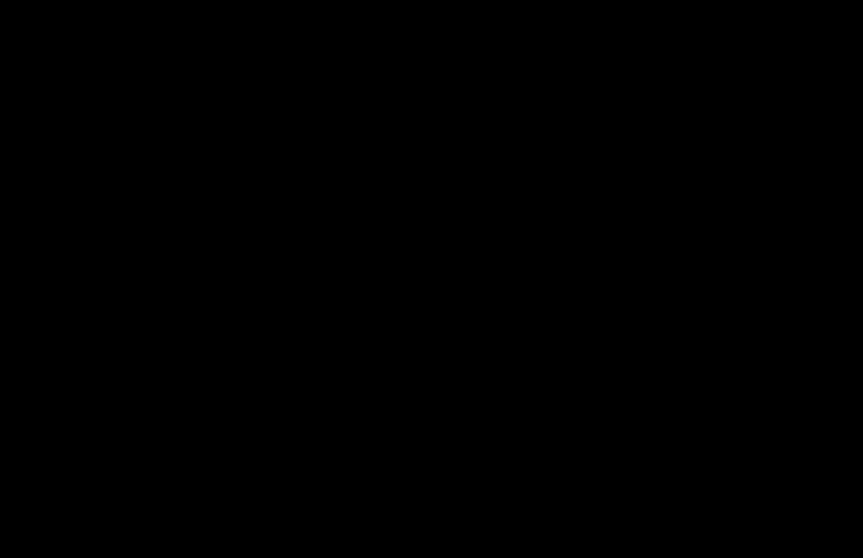
click at [489, 206] on div at bounding box center [431, 279] width 863 height 558
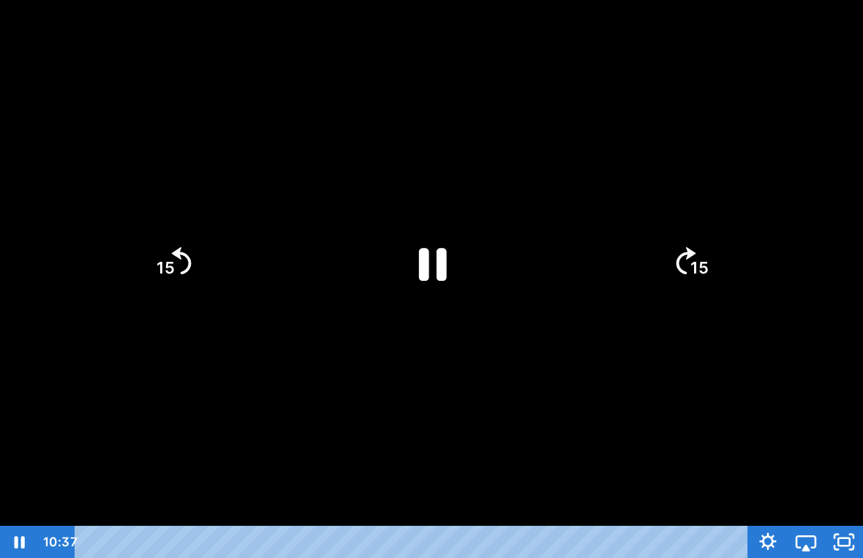
click at [453, 260] on icon "Pause" at bounding box center [431, 263] width 101 height 101
click at [535, 352] on div at bounding box center [431, 279] width 863 height 558
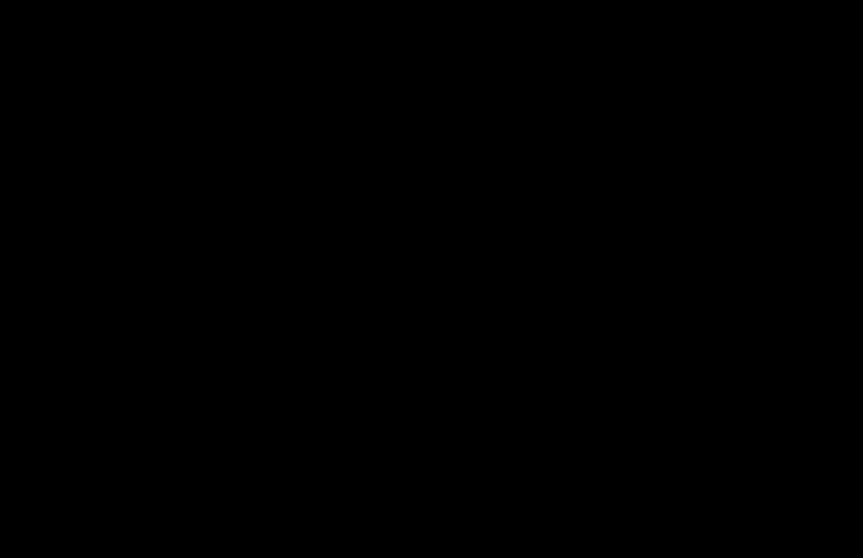
click at [530, 352] on div at bounding box center [431, 279] width 863 height 558
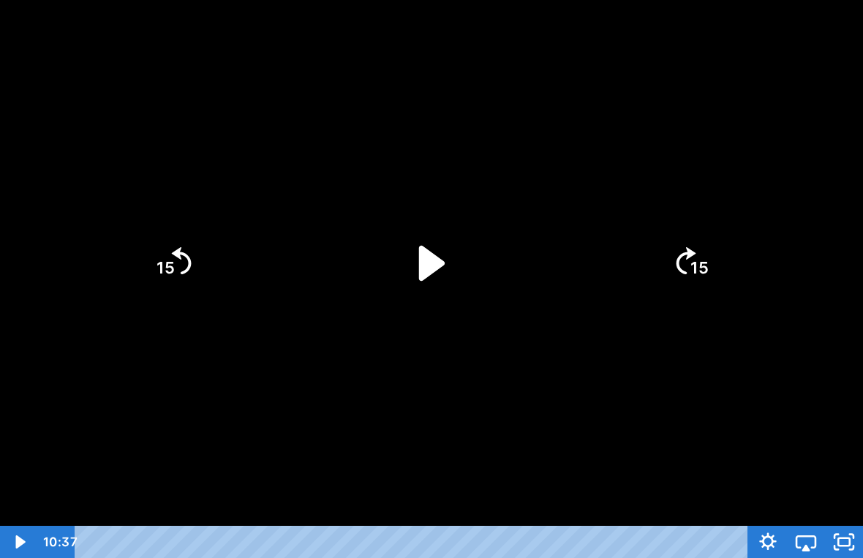
click at [455, 279] on icon "Play Video" at bounding box center [431, 263] width 101 height 101
click at [443, 279] on icon "Pause" at bounding box center [433, 264] width 28 height 33
click at [504, 355] on div at bounding box center [431, 279] width 863 height 558
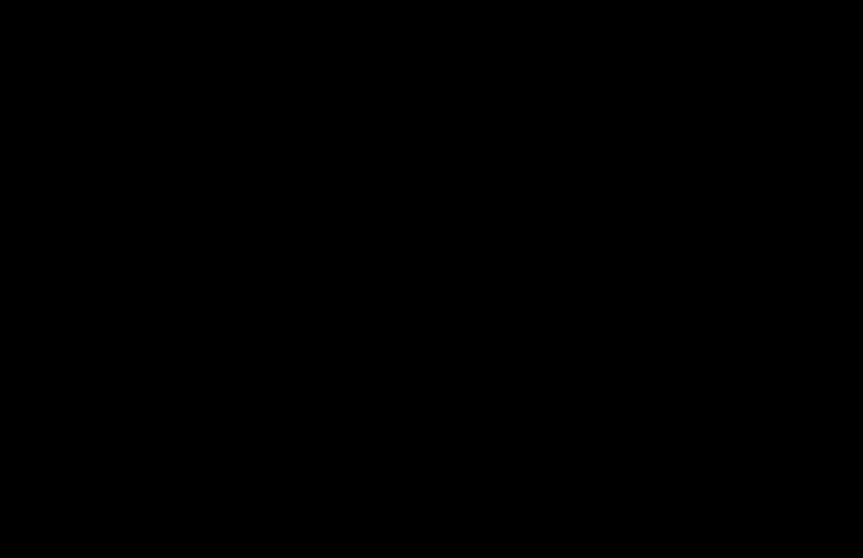
click at [428, 291] on div at bounding box center [431, 279] width 863 height 558
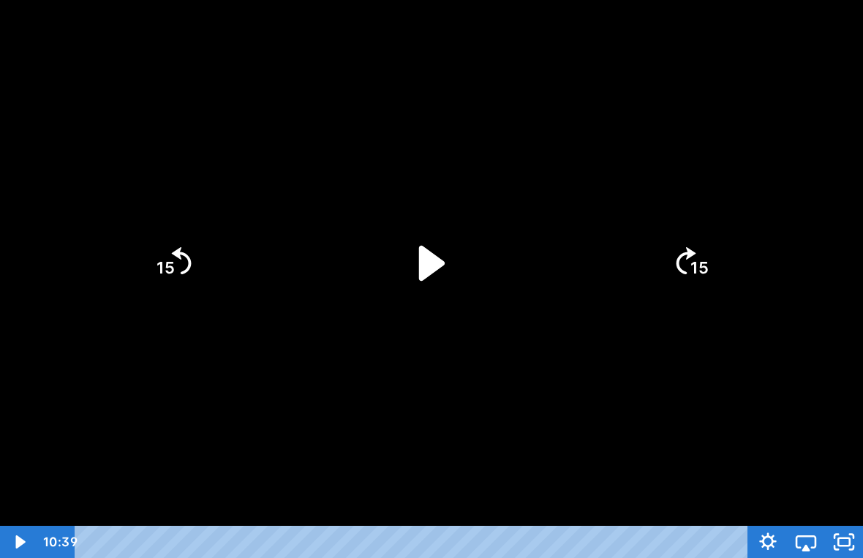
click at [434, 283] on icon "Play Video" at bounding box center [431, 263] width 101 height 101
click at [471, 328] on div at bounding box center [431, 279] width 863 height 558
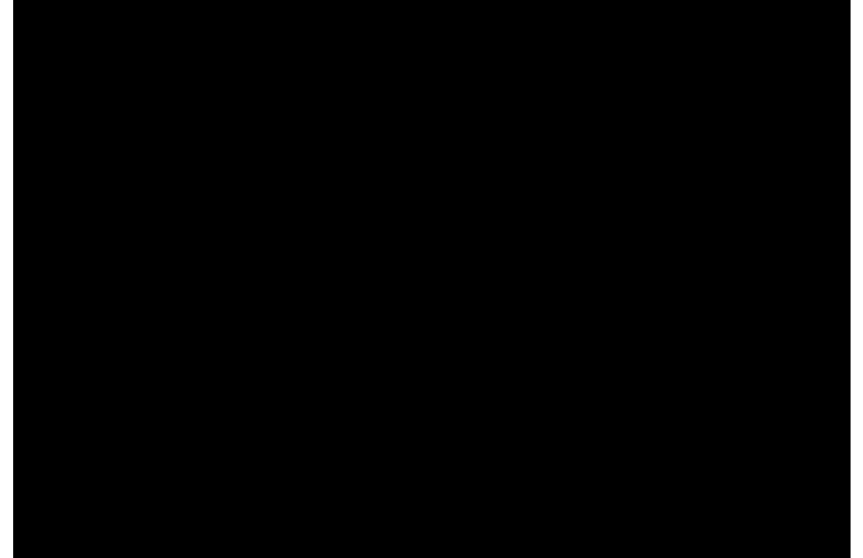
scroll to position [18, 0]
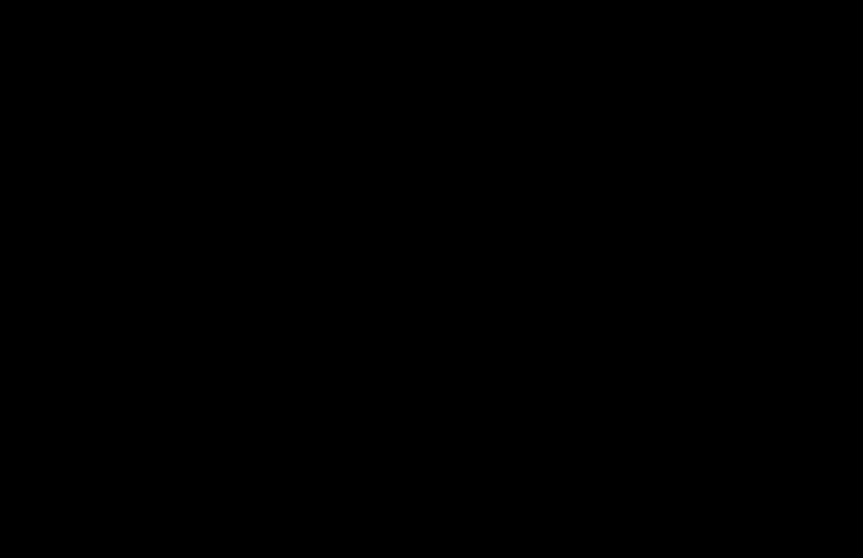
click at [434, 268] on div at bounding box center [431, 279] width 863 height 558
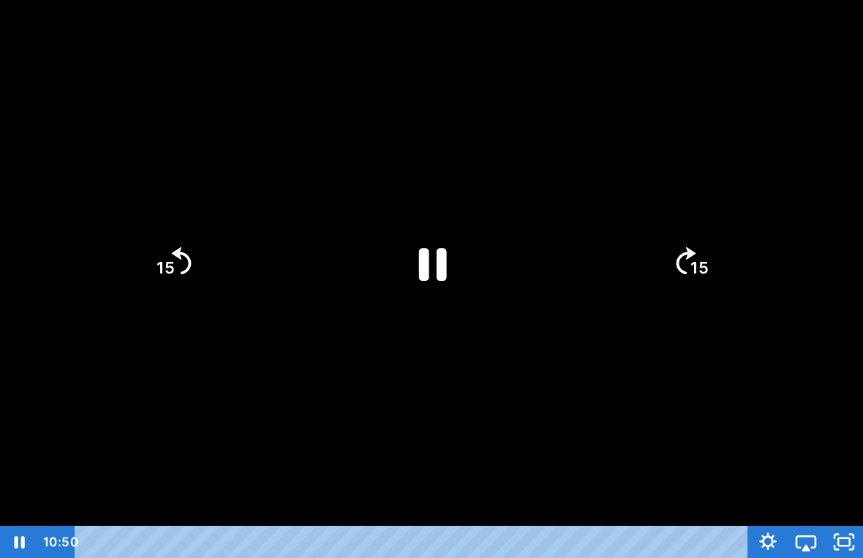
click at [431, 255] on icon "Pause" at bounding box center [431, 263] width 101 height 101
click at [428, 264] on icon "Play Video" at bounding box center [432, 262] width 26 height 35
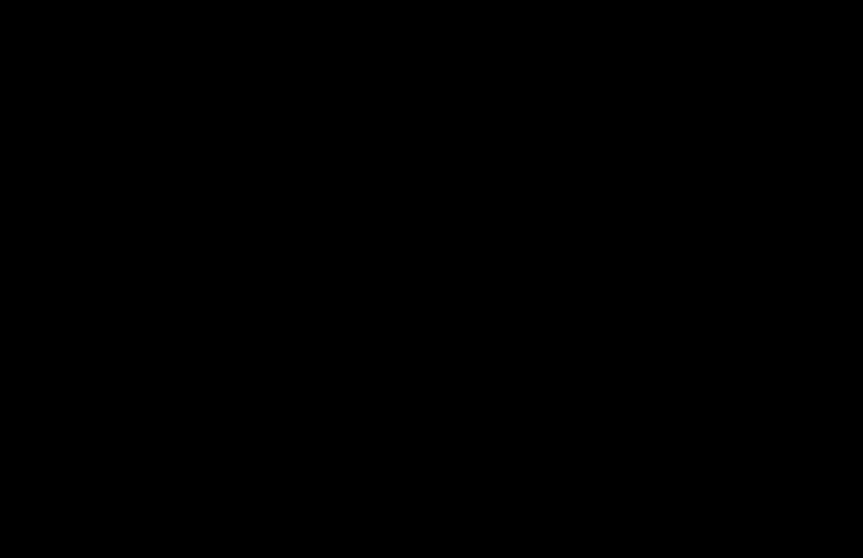
click at [385, 299] on div at bounding box center [431, 279] width 863 height 558
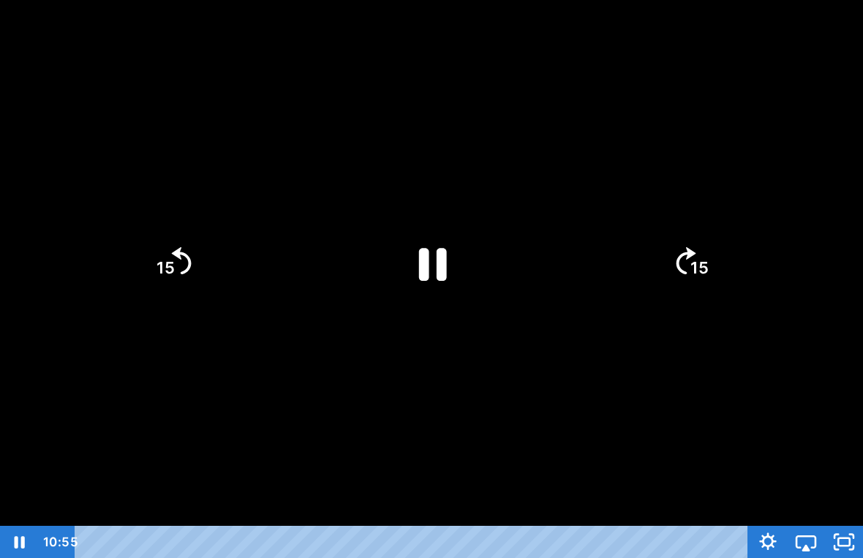
click at [409, 273] on icon "Pause" at bounding box center [431, 263] width 101 height 101
click at [436, 265] on icon "Play Video" at bounding box center [432, 262] width 26 height 35
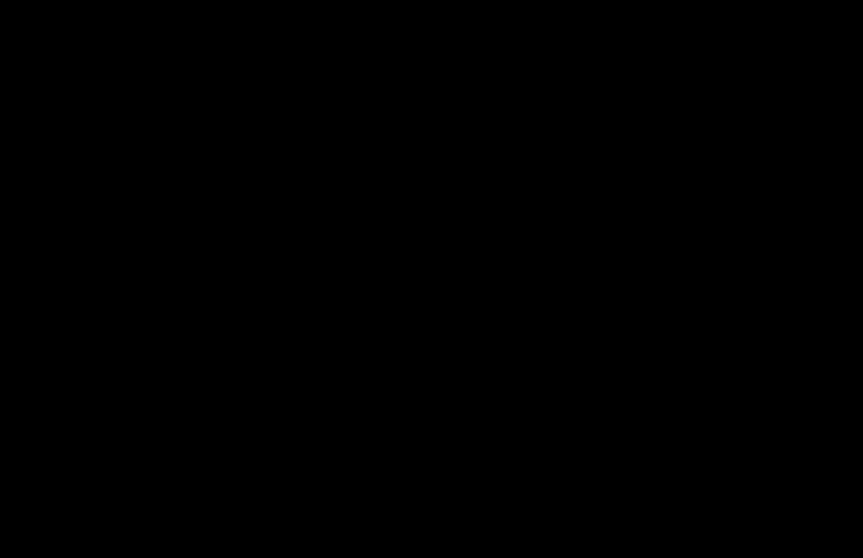
click at [334, 288] on div at bounding box center [431, 279] width 863 height 558
click at [492, 419] on div at bounding box center [431, 279] width 863 height 558
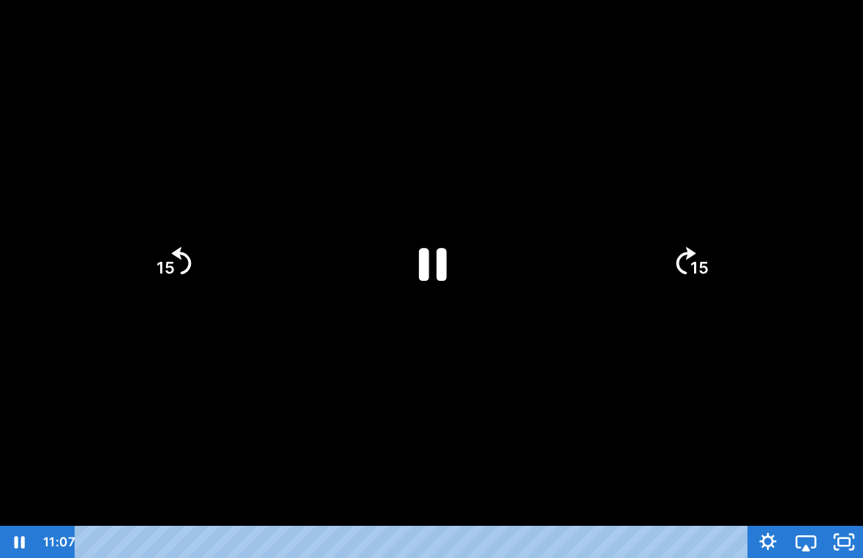
click at [491, 408] on div at bounding box center [431, 279] width 863 height 558
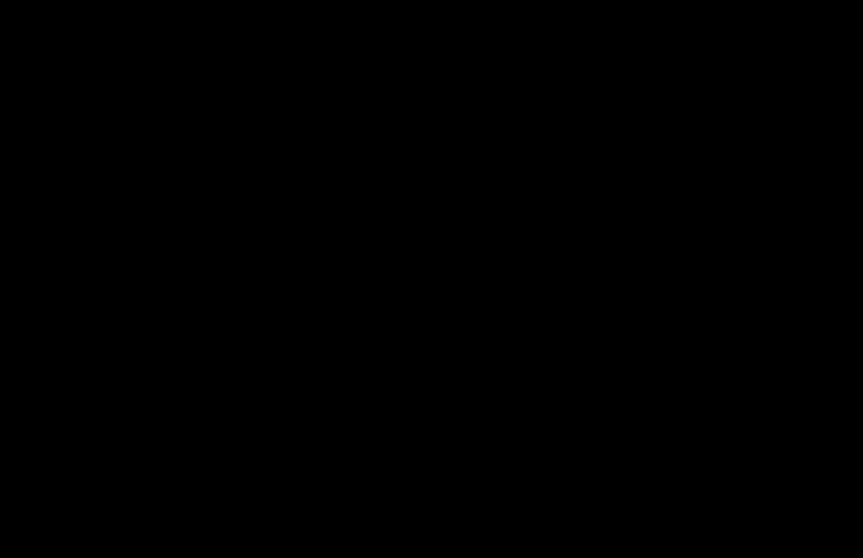
click at [435, 235] on div at bounding box center [431, 279] width 863 height 558
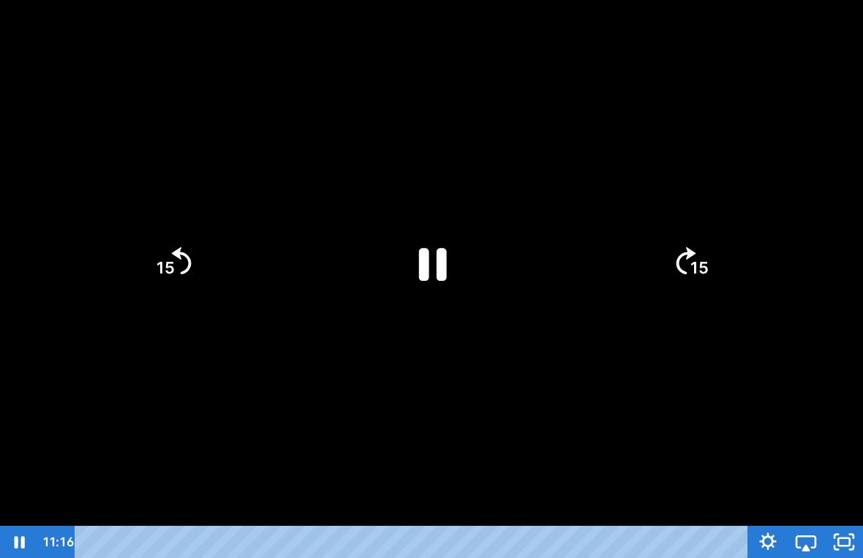
click at [442, 261] on icon "Pause" at bounding box center [433, 264] width 28 height 33
click at [450, 272] on icon "Play Video" at bounding box center [431, 262] width 113 height 113
click at [646, 402] on div at bounding box center [431, 279] width 863 height 558
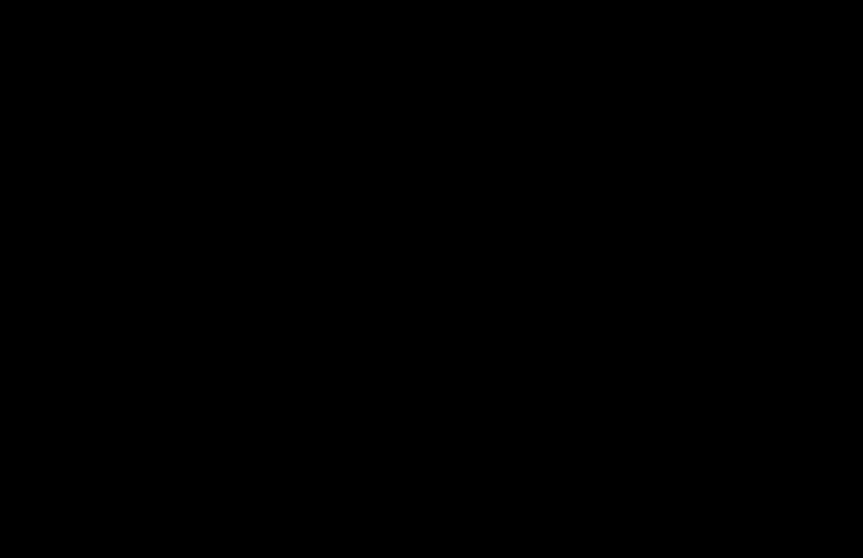
click at [507, 240] on div at bounding box center [431, 279] width 863 height 558
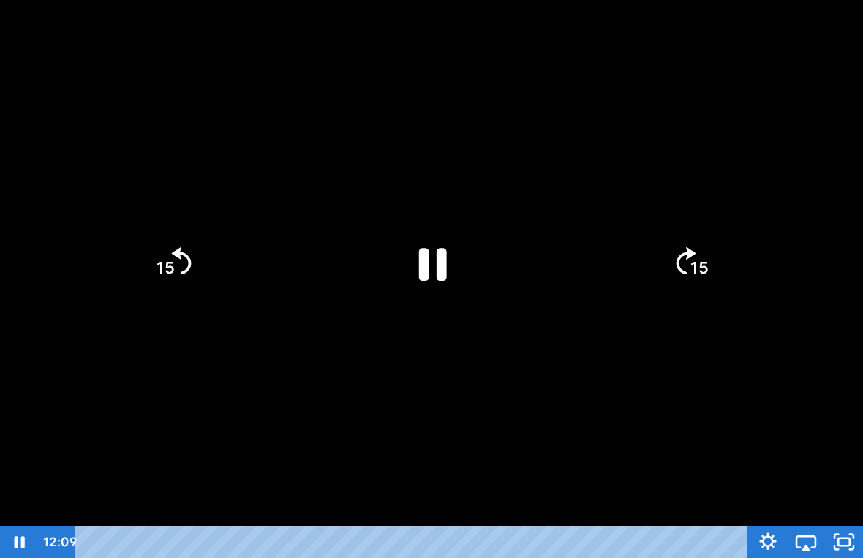
click at [442, 264] on icon "Pause" at bounding box center [433, 264] width 28 height 33
click at [439, 248] on icon "Play Video" at bounding box center [431, 262] width 113 height 113
click at [598, 374] on div at bounding box center [431, 279] width 863 height 558
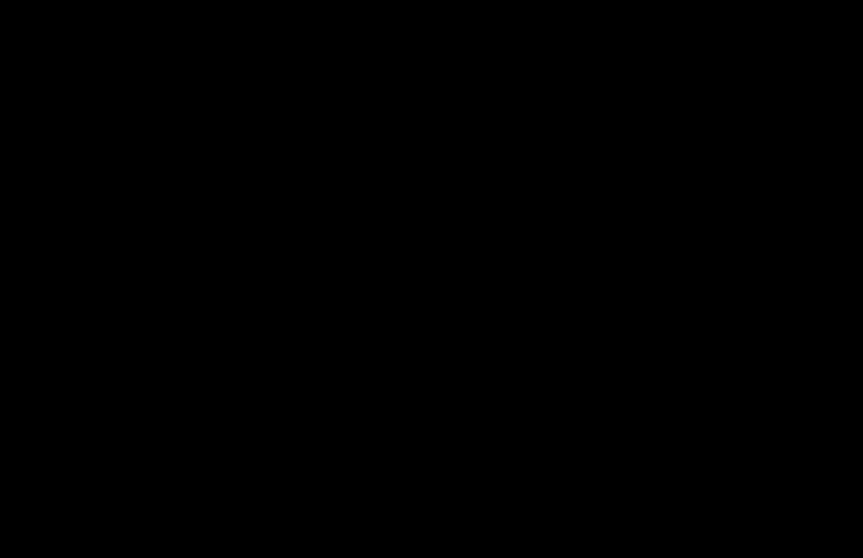
click at [410, 415] on div at bounding box center [431, 279] width 863 height 558
click at [430, 253] on div at bounding box center [431, 279] width 863 height 558
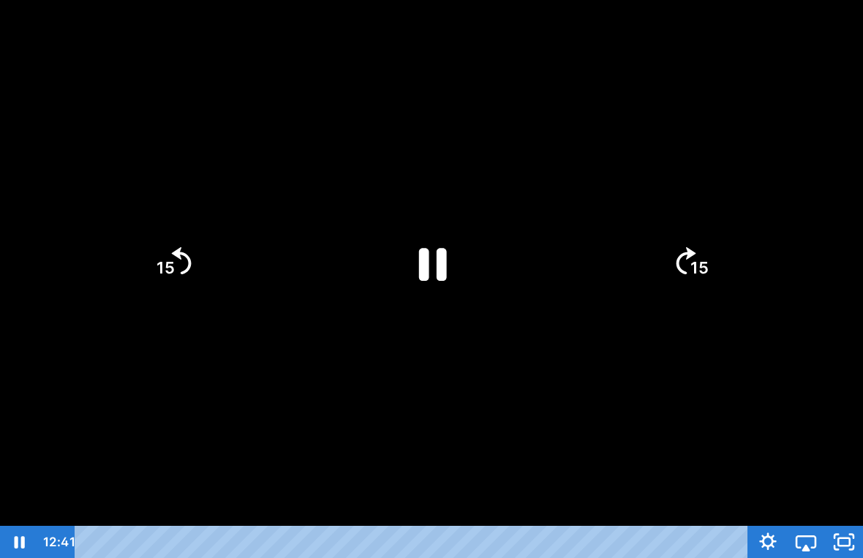
click at [435, 273] on icon "Pause" at bounding box center [431, 263] width 101 height 101
click at [422, 261] on icon "Play Video" at bounding box center [432, 262] width 26 height 35
click at [416, 349] on div at bounding box center [431, 279] width 863 height 558
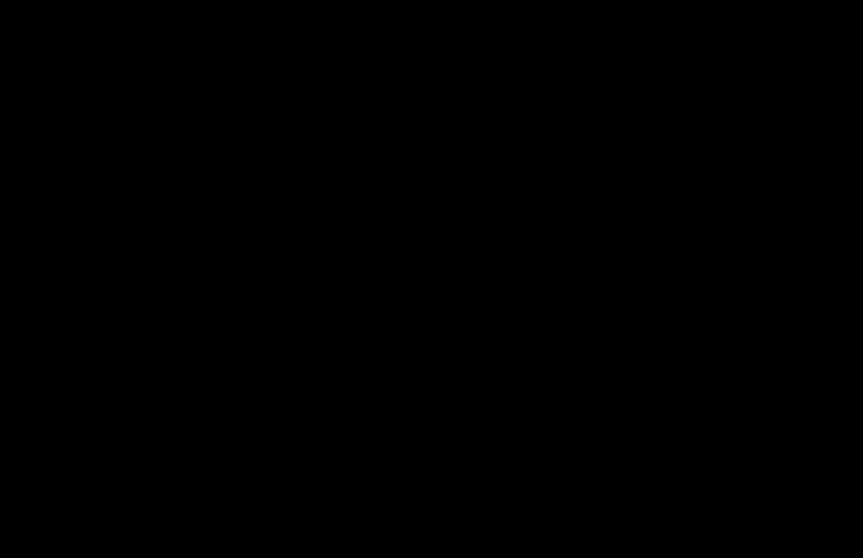
click at [415, 348] on div at bounding box center [431, 279] width 863 height 558
click at [402, 498] on div at bounding box center [431, 279] width 863 height 558
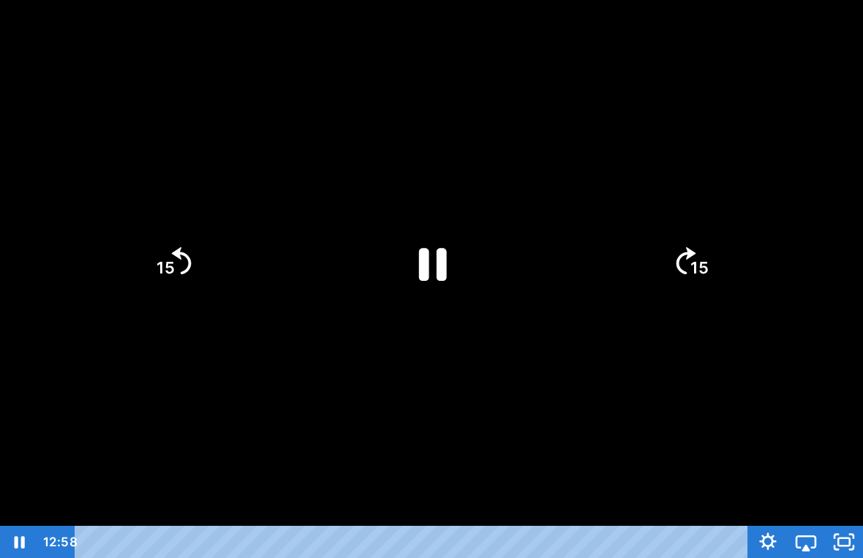
click at [398, 501] on div at bounding box center [431, 279] width 863 height 558
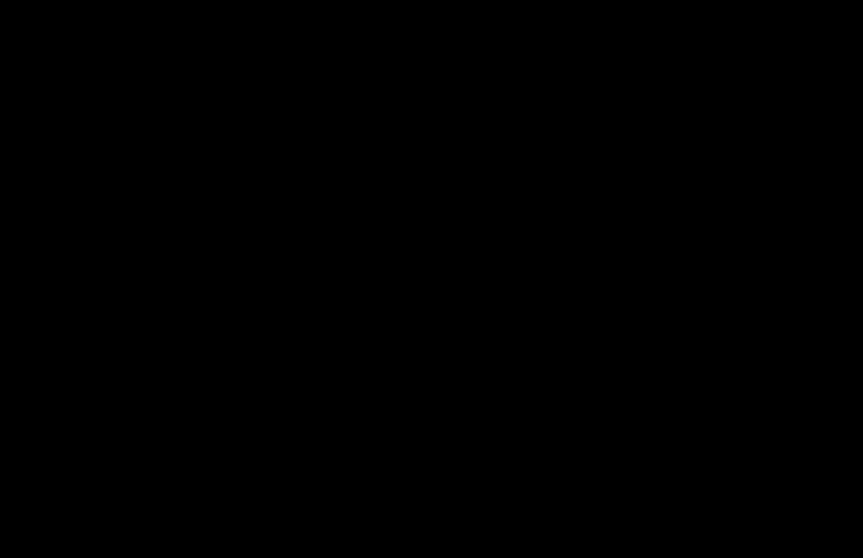
click at [577, 216] on div at bounding box center [431, 279] width 863 height 558
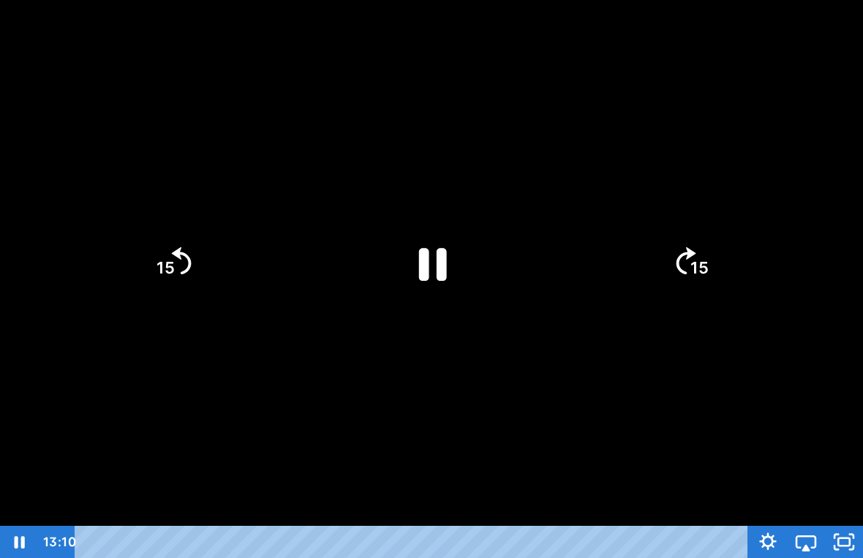
click at [431, 271] on icon "Pause" at bounding box center [431, 263] width 101 height 101
click at [420, 250] on icon "Play Video" at bounding box center [432, 262] width 26 height 35
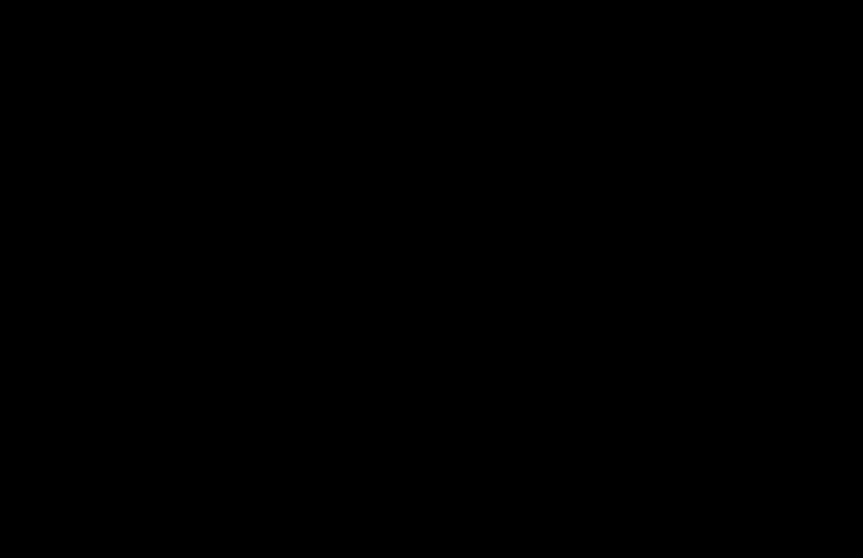
click at [556, 274] on div at bounding box center [431, 279] width 863 height 558
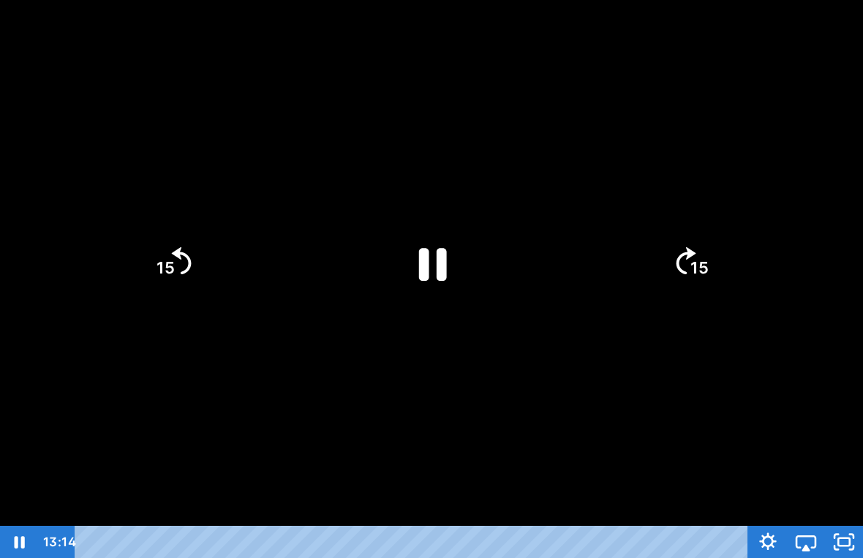
click at [555, 281] on div at bounding box center [431, 279] width 863 height 558
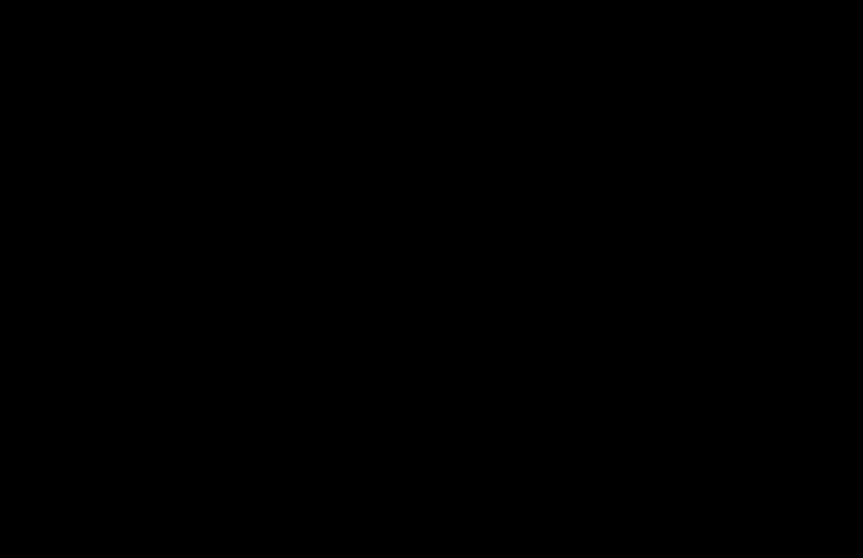
click at [482, 176] on div at bounding box center [431, 279] width 863 height 558
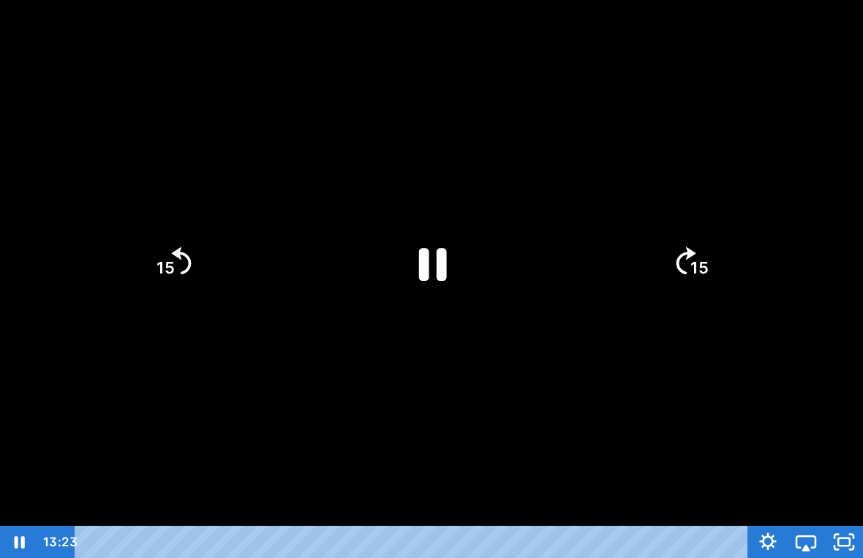
click at [462, 227] on icon "Pause" at bounding box center [431, 263] width 101 height 101
click at [462, 244] on icon "Play Video" at bounding box center [431, 263] width 101 height 101
click at [542, 396] on div at bounding box center [431, 279] width 863 height 558
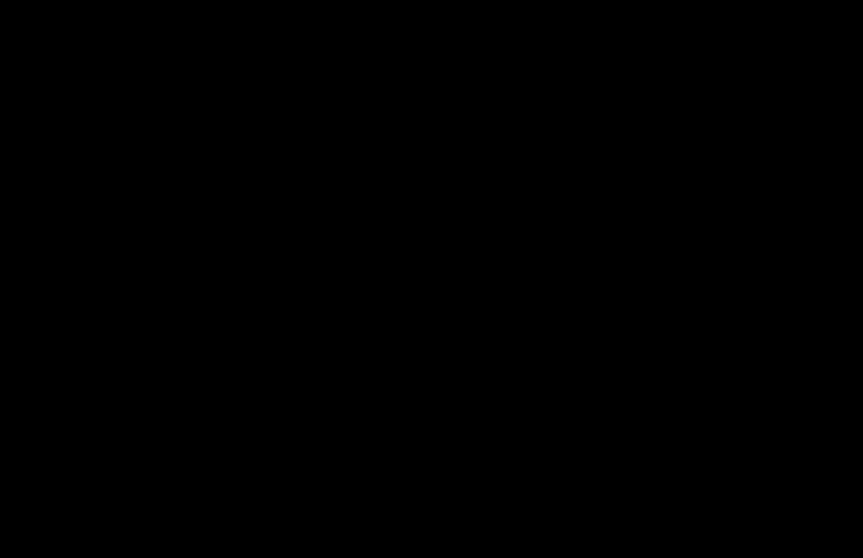
click at [529, 330] on div at bounding box center [431, 279] width 863 height 558
click at [344, 324] on div at bounding box center [431, 279] width 863 height 558
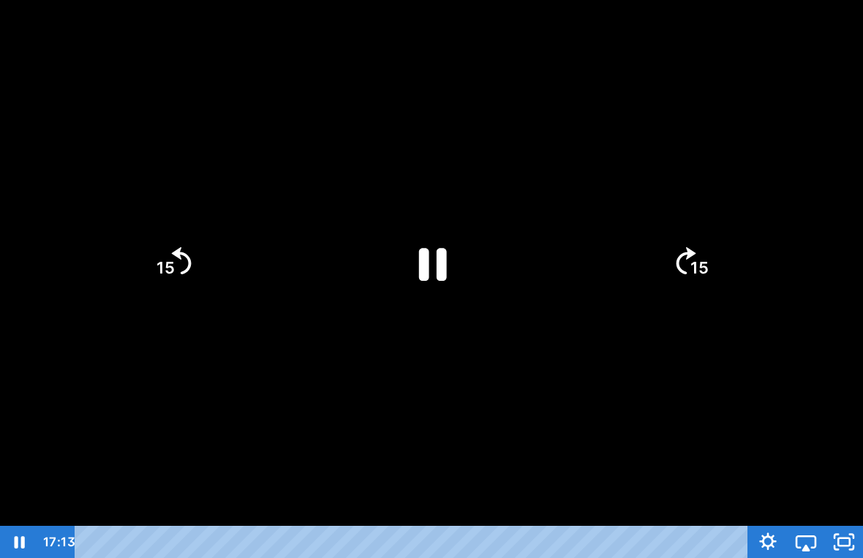
click at [342, 325] on div at bounding box center [431, 279] width 863 height 558
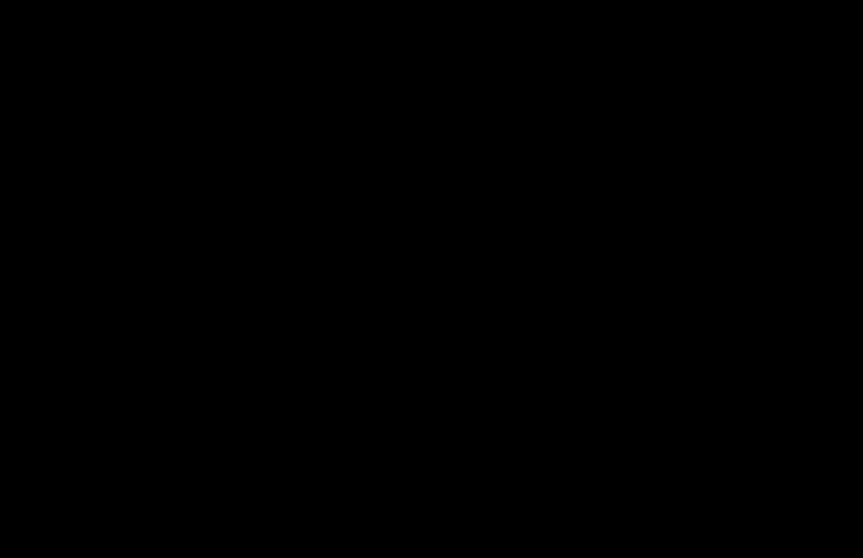
click at [407, 301] on div at bounding box center [431, 279] width 863 height 558
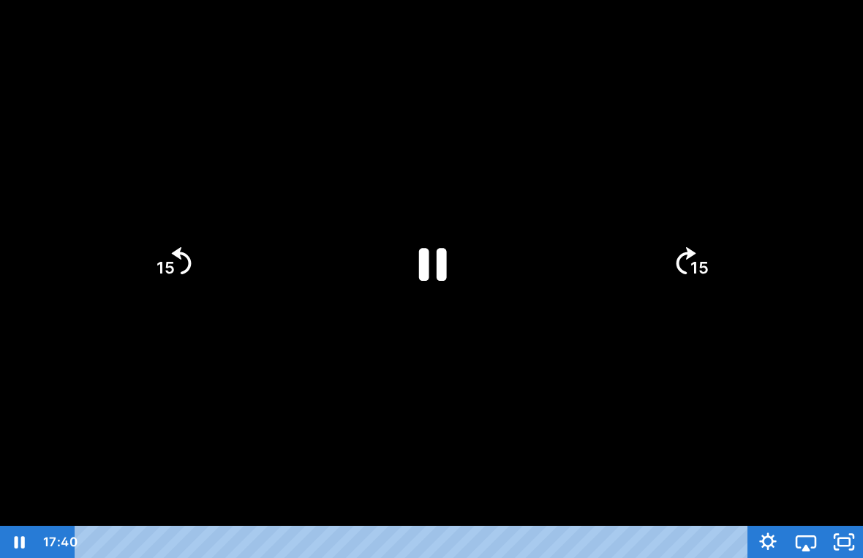
click at [429, 254] on icon "Pause" at bounding box center [431, 263] width 101 height 101
click at [535, 328] on div at bounding box center [431, 279] width 863 height 558
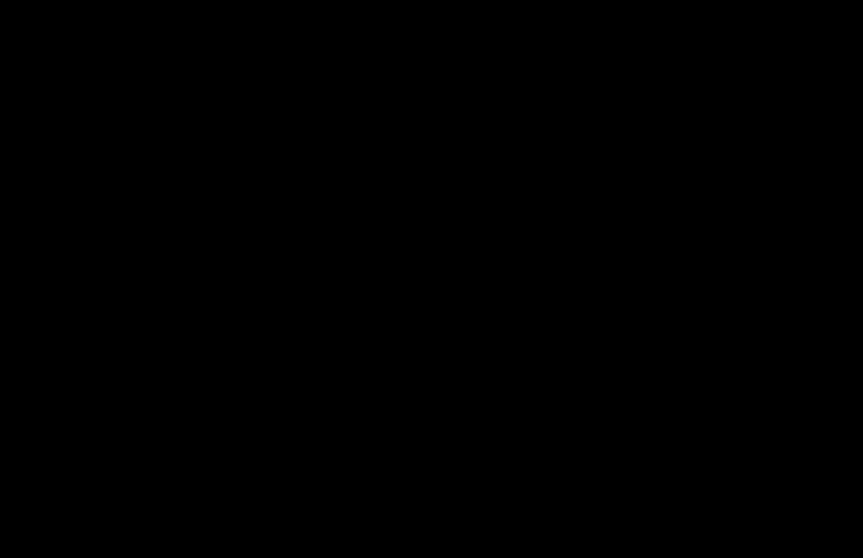
click at [432, 168] on div at bounding box center [431, 279] width 863 height 558
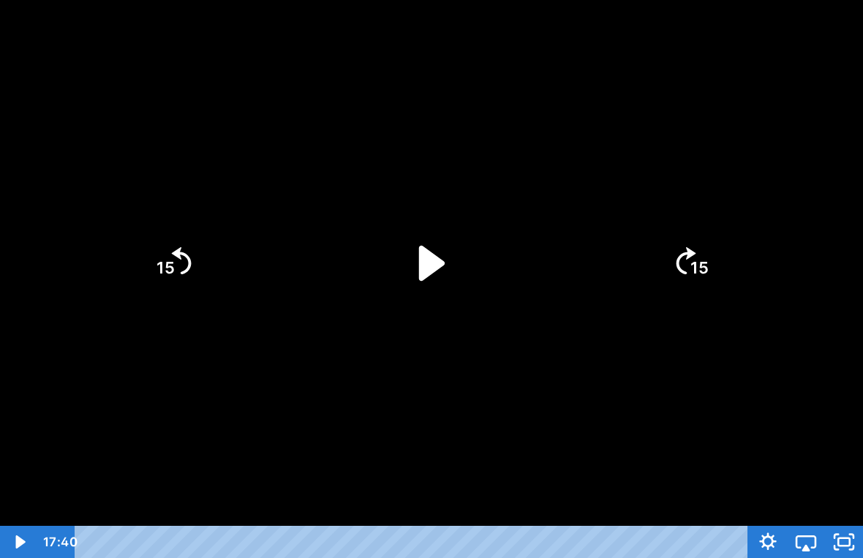
click at [461, 256] on icon "Play Video" at bounding box center [431, 263] width 101 height 101
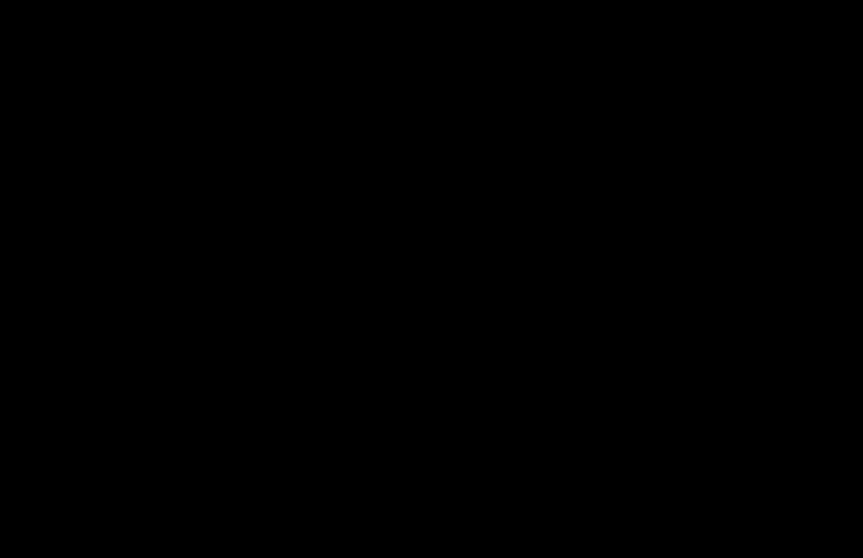
drag, startPoint x: 483, startPoint y: 261, endPoint x: 483, endPoint y: 243, distance: 17.5
click at [483, 243] on div at bounding box center [431, 279] width 863 height 558
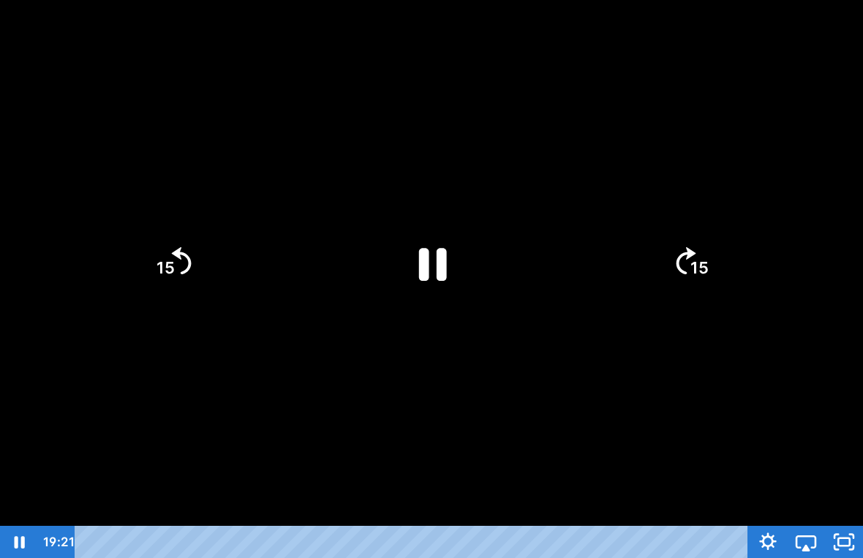
click at [444, 251] on icon "Pause" at bounding box center [433, 264] width 28 height 33
click at [845, 521] on icon "Unfullscreen" at bounding box center [844, 542] width 38 height 32
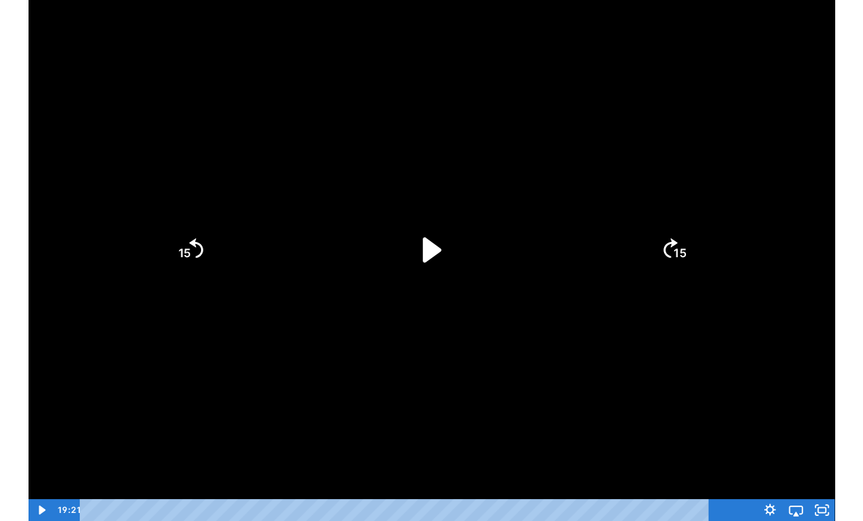
scroll to position [36, 0]
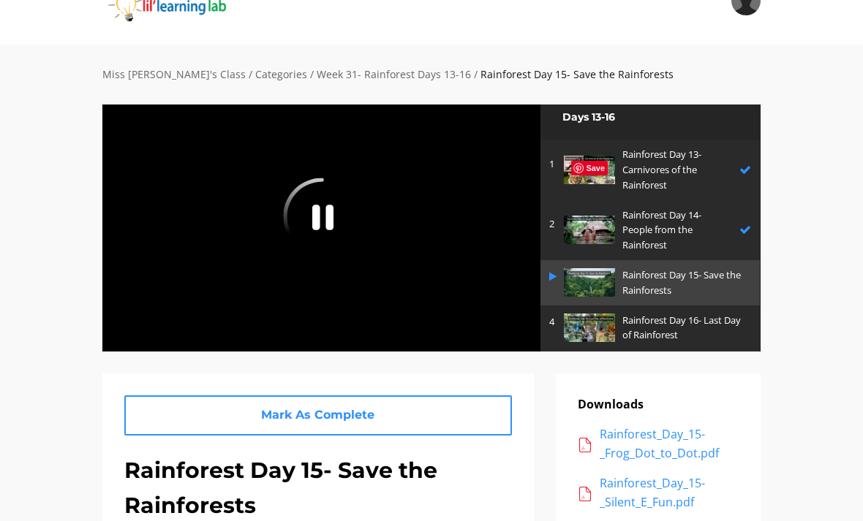
click at [319, 512] on h1 "Rainforest Day 15- Save the Rainforests" at bounding box center [317, 488] width 387 height 70
click at [201, 230] on div at bounding box center [321, 228] width 439 height 248
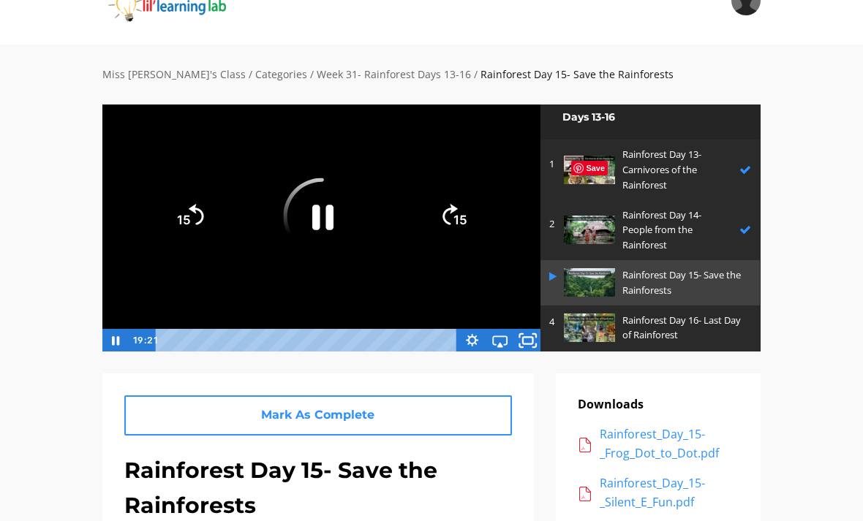
click at [529, 337] on rect "Fullscreen" at bounding box center [528, 340] width 10 height 7
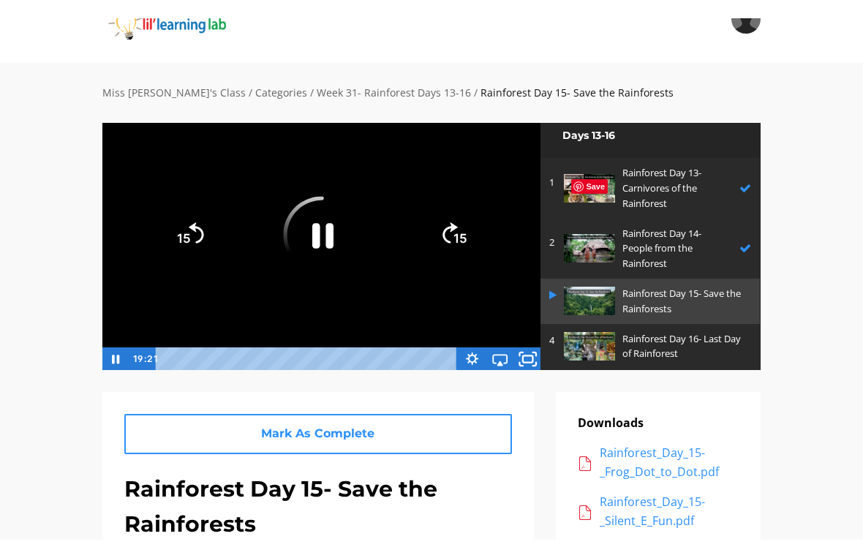
scroll to position [18, 0]
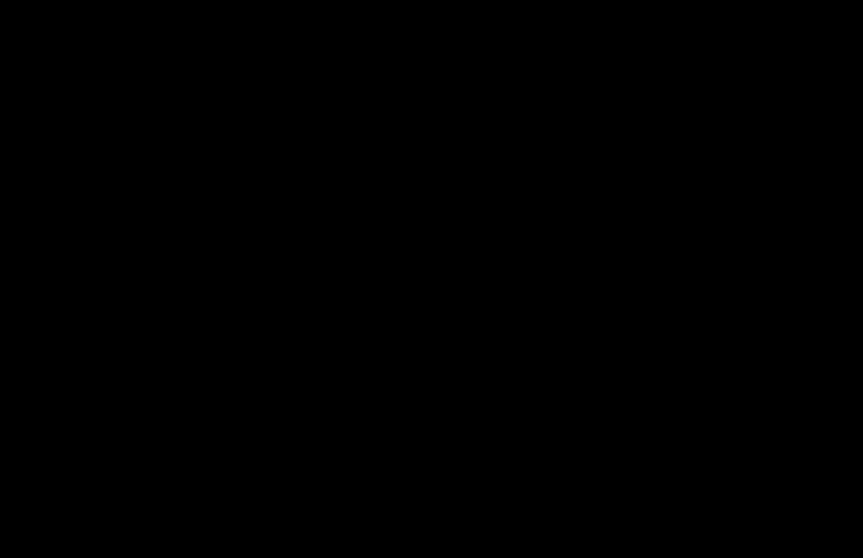
click at [171, 310] on div at bounding box center [431, 279] width 863 height 558
click at [692, 148] on div at bounding box center [431, 279] width 863 height 558
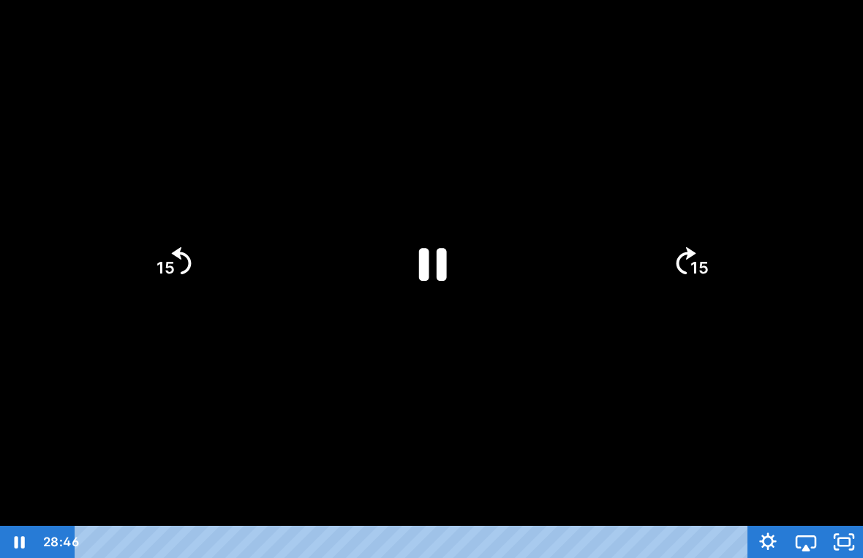
click at [527, 393] on div at bounding box center [431, 279] width 863 height 558
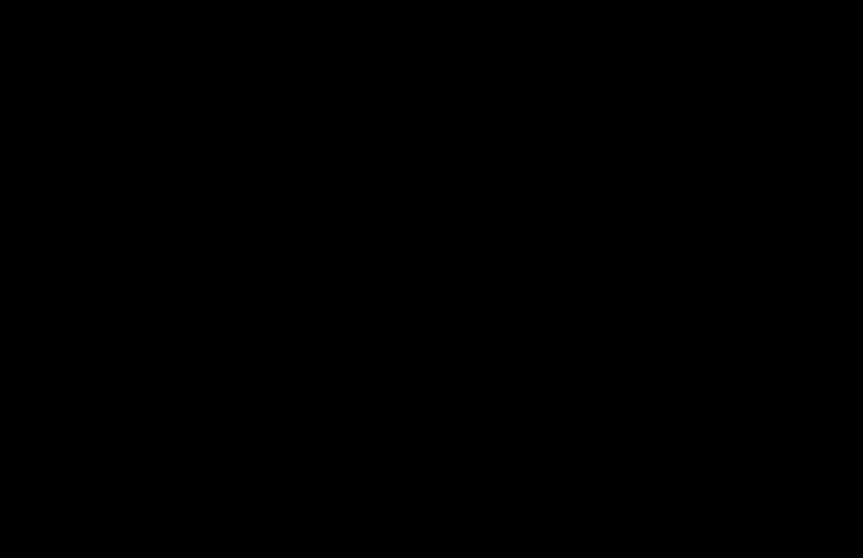
click at [107, 309] on div at bounding box center [431, 279] width 863 height 558
click at [93, 378] on div at bounding box center [431, 279] width 863 height 558
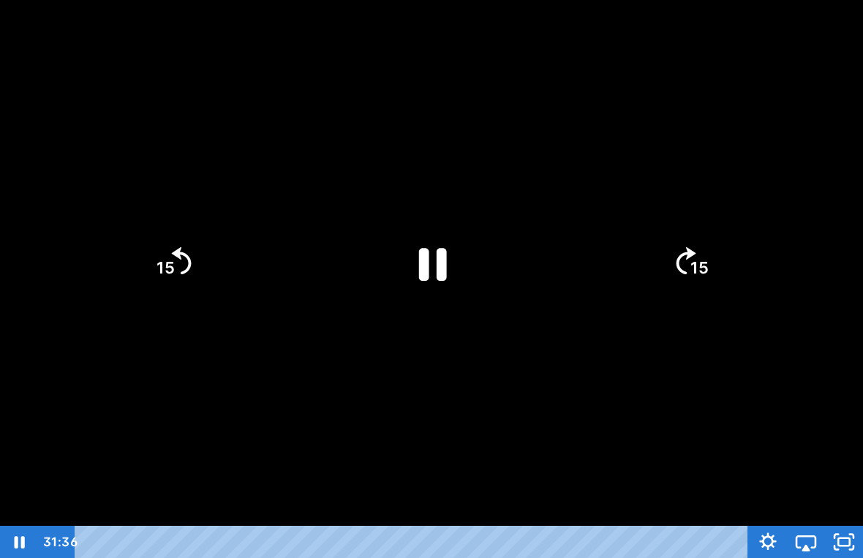
click at [55, 391] on div at bounding box center [431, 279] width 863 height 558
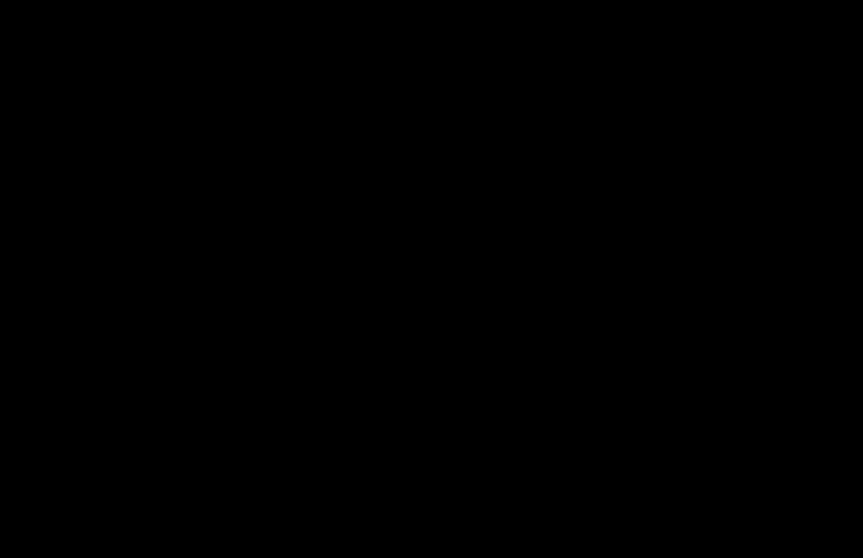
click at [798, 0] on html "Search My Library Settings Logout Miss Anna's Class / Categories / Week 31- Rai…" at bounding box center [431, 261] width 863 height 558
click at [405, 260] on div at bounding box center [431, 279] width 863 height 558
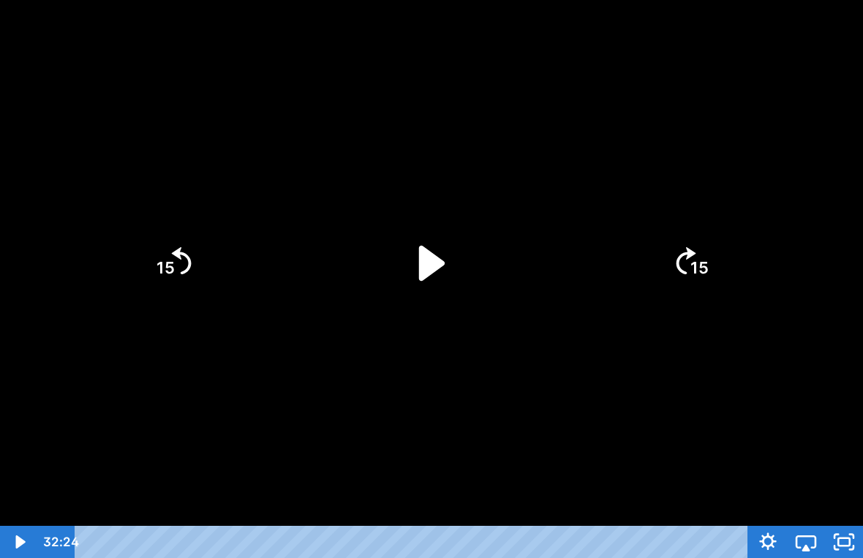
click at [852, 521] on icon "Unfullscreen" at bounding box center [844, 542] width 38 height 32
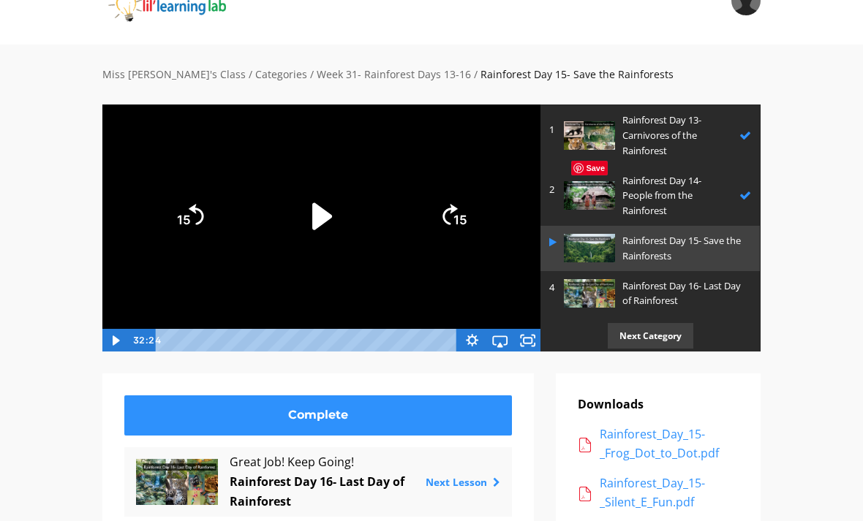
scroll to position [60, 0]
click at [674, 280] on p "Rainforest Day 16- Last Day of Rainforest" at bounding box center [682, 295] width 121 height 31
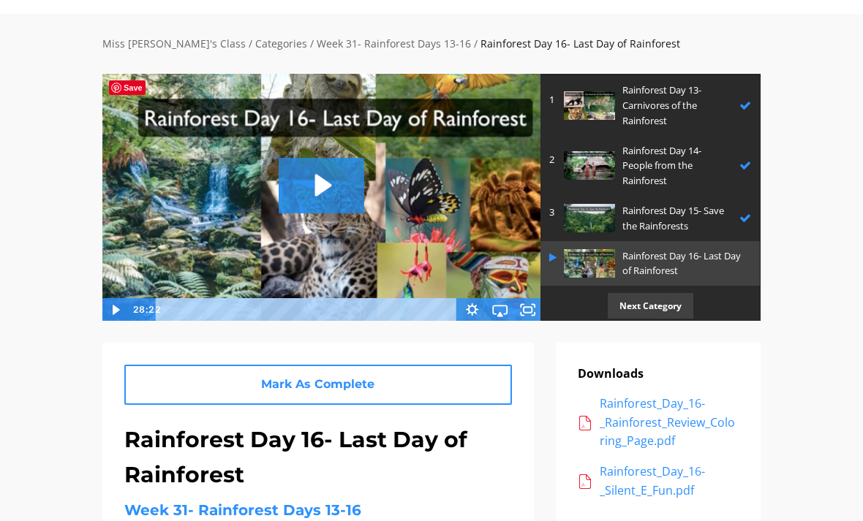
scroll to position [60, 0]
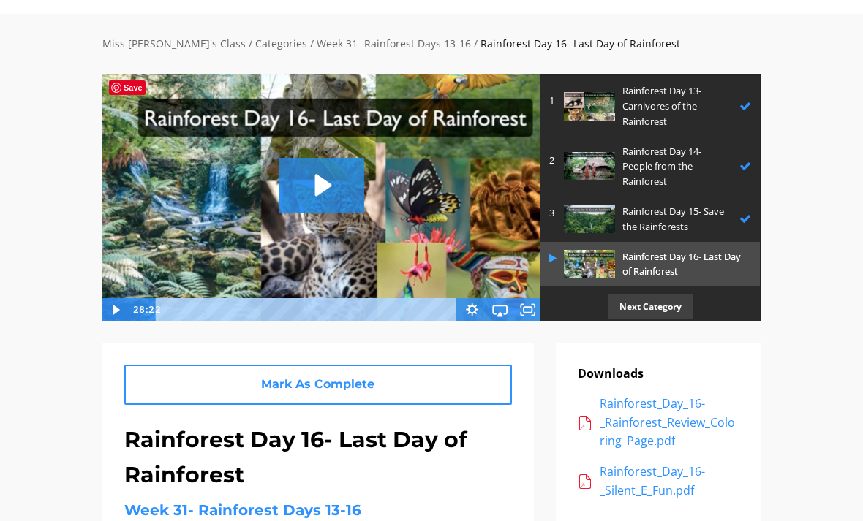
click at [714, 264] on p "Rainforest Day 16- Last Day of Rainforest" at bounding box center [682, 264] width 121 height 31
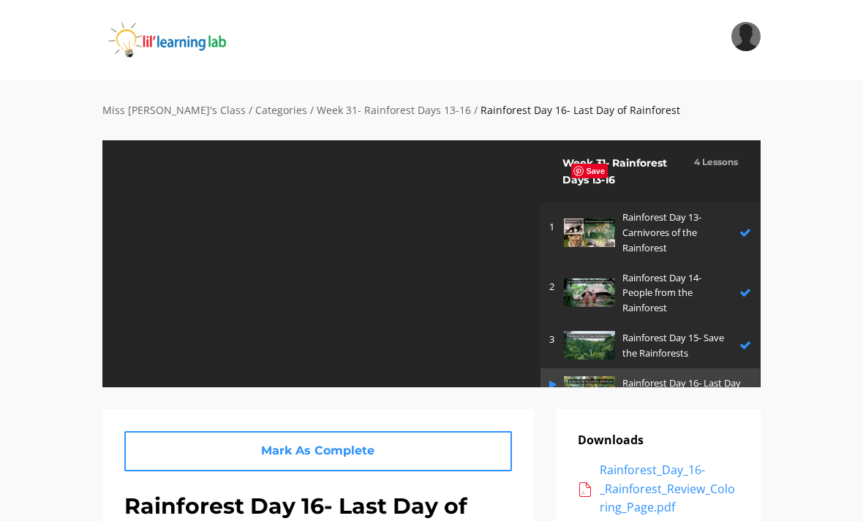
scroll to position [60, 0]
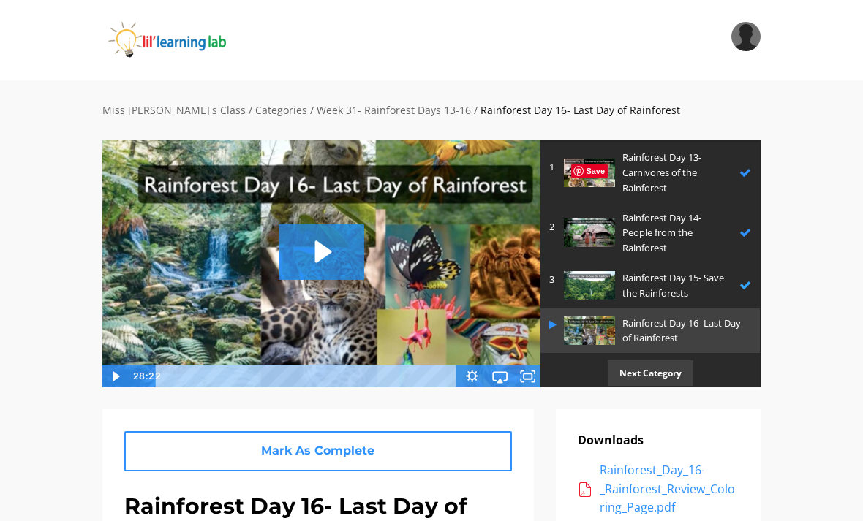
click at [685, 270] on p "Rainforest Day 15- Save the Rainforests" at bounding box center [677, 285] width 110 height 31
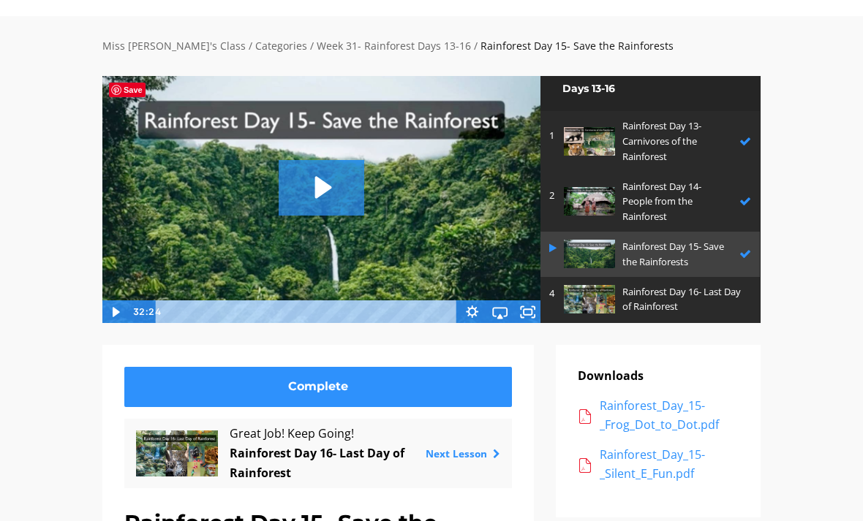
scroll to position [64, 0]
click at [483, 458] on link "Next Lesson" at bounding box center [462, 454] width 75 height 14
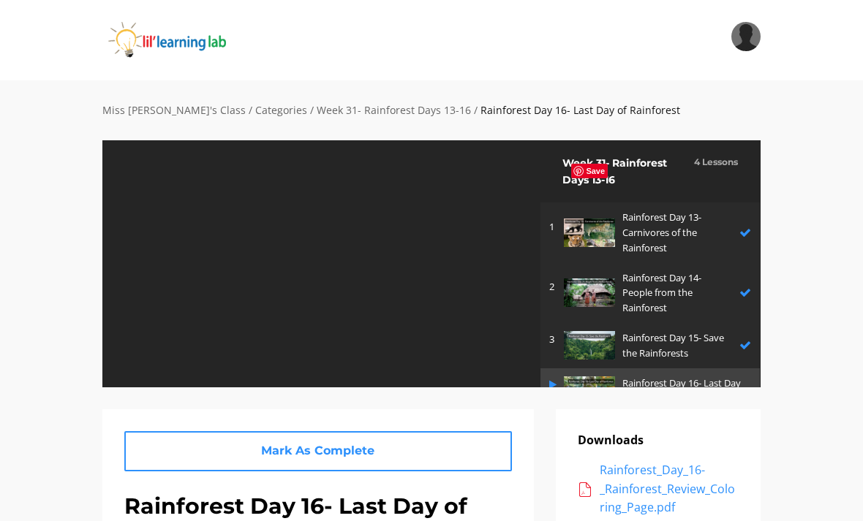
scroll to position [60, 0]
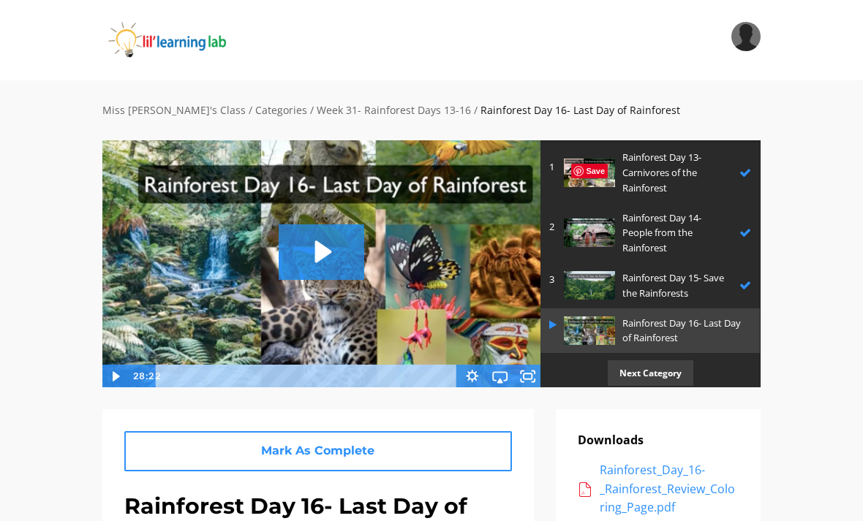
click at [288, 258] on icon "Play Video: sites/2147505858/video/GRkWIfR4KRTZCjiY9vMA_Rainforest_Day_16-_Last…" at bounding box center [322, 251] width 86 height 55
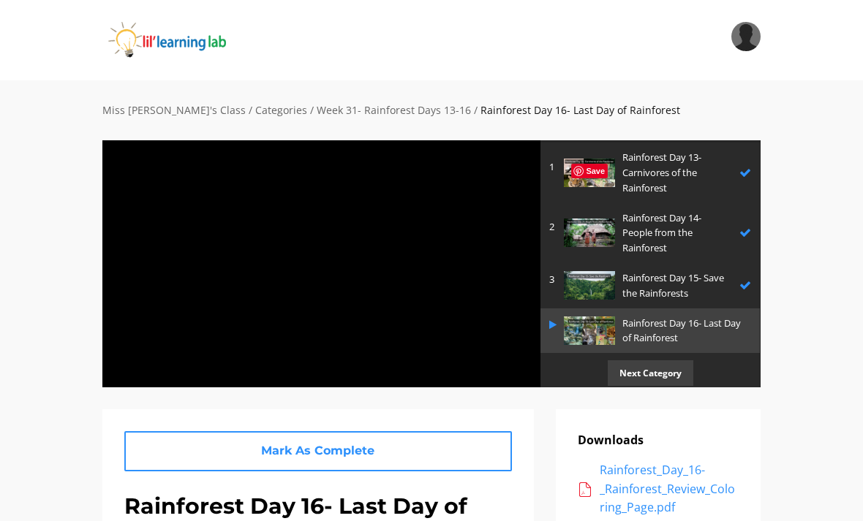
click at [313, 246] on div at bounding box center [321, 264] width 439 height 248
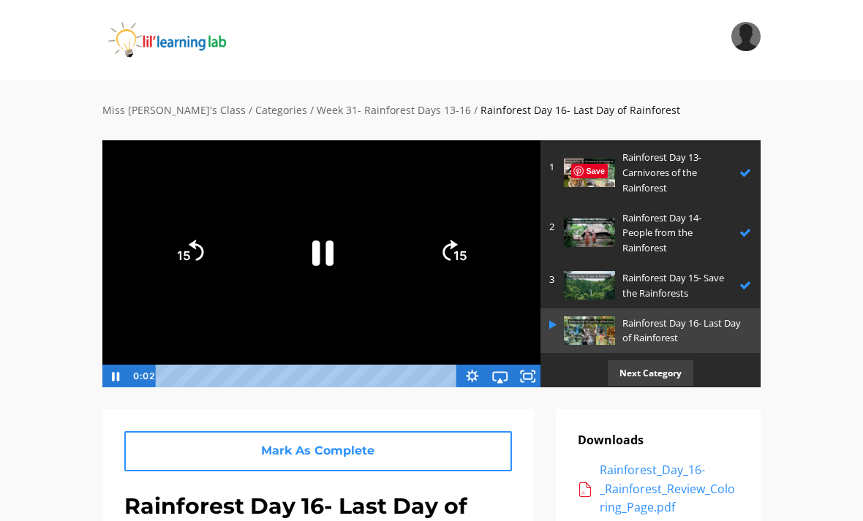
scroll to position [1, 0]
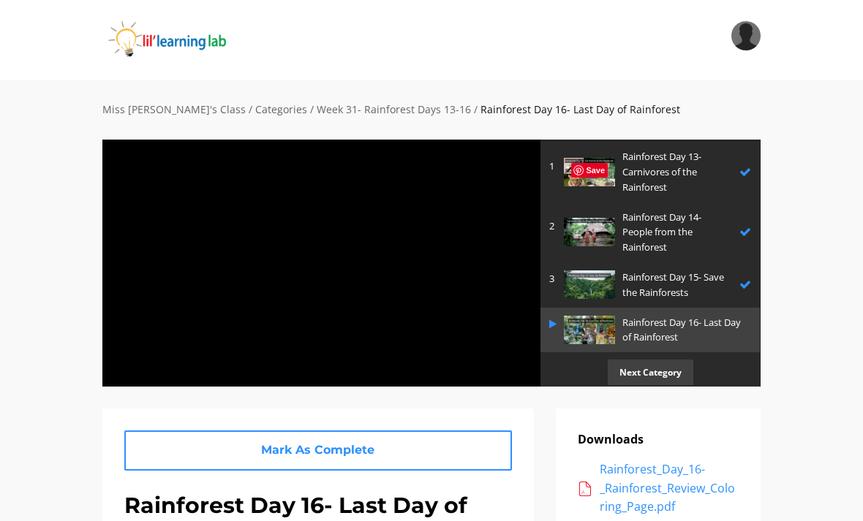
click at [181, 345] on div at bounding box center [321, 263] width 439 height 248
click at [194, 298] on div at bounding box center [321, 263] width 439 height 248
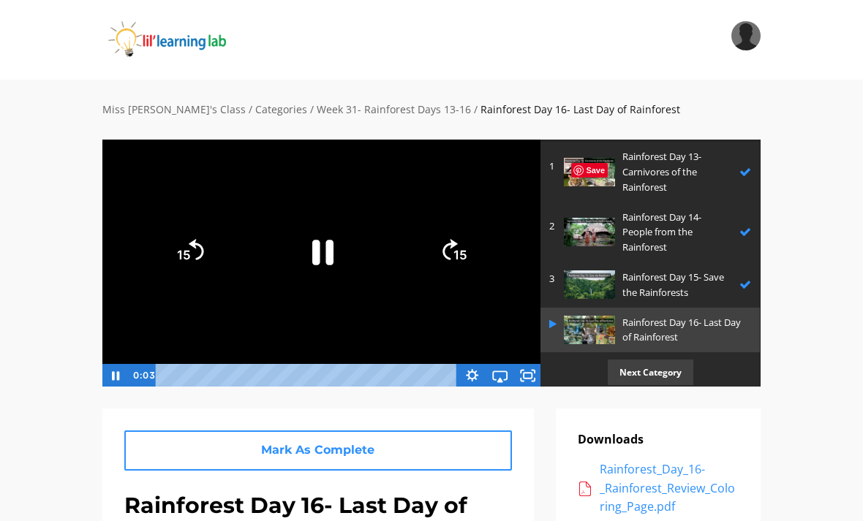
click at [521, 372] on icon "Fullscreen" at bounding box center [527, 375] width 28 height 23
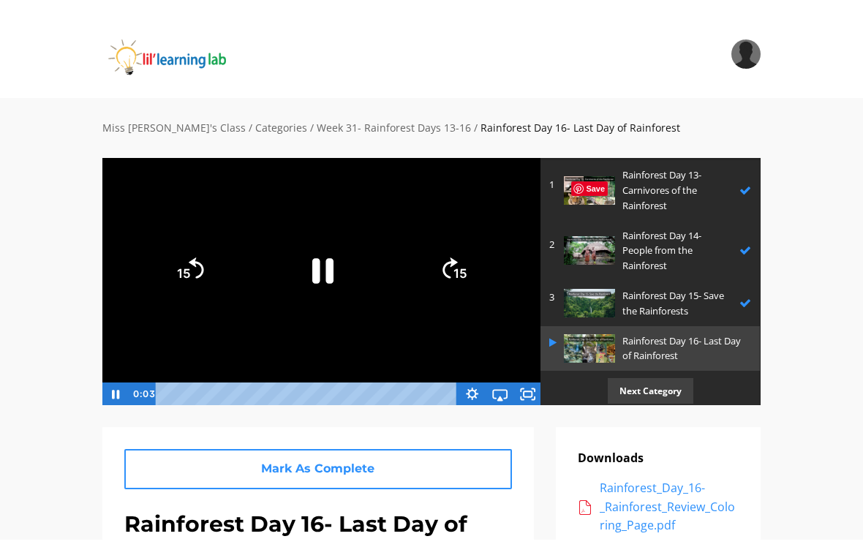
scroll to position [18, 0]
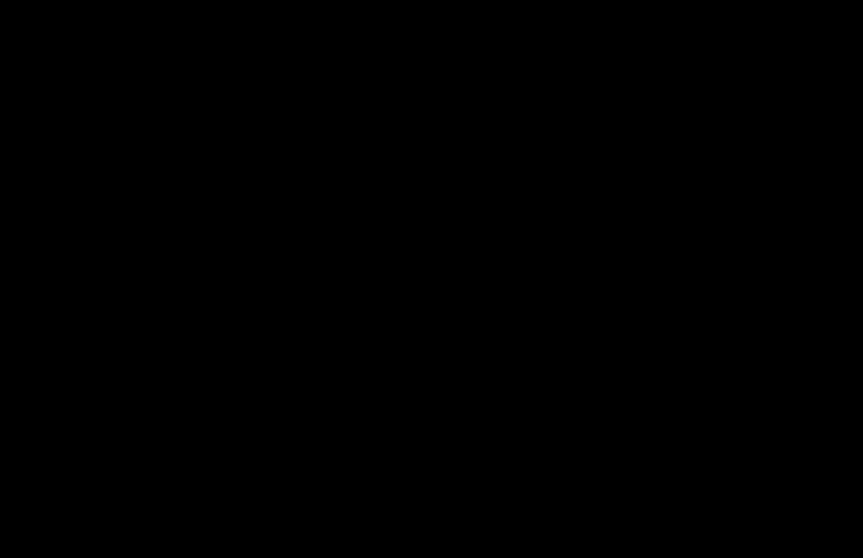
click at [401, 249] on div at bounding box center [431, 279] width 863 height 558
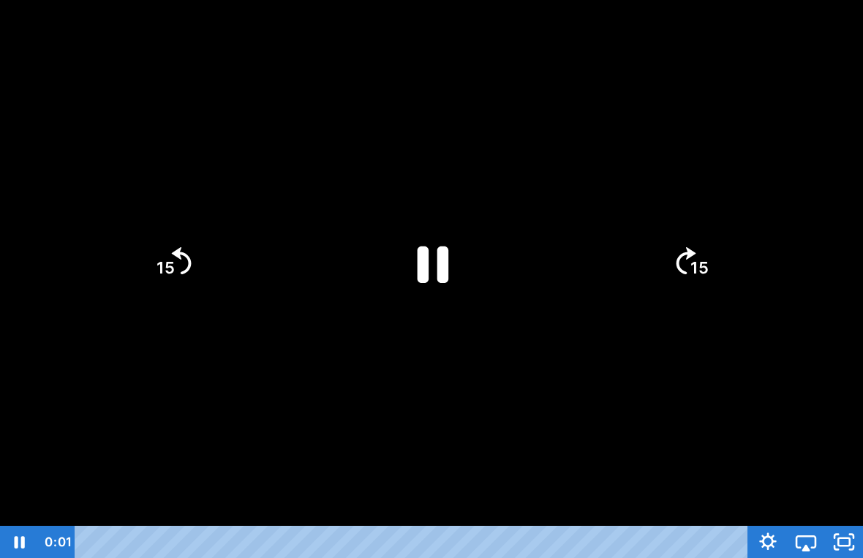
click at [412, 249] on icon "Pause" at bounding box center [431, 262] width 113 height 113
click at [853, 521] on icon "Unfullscreen" at bounding box center [843, 542] width 45 height 39
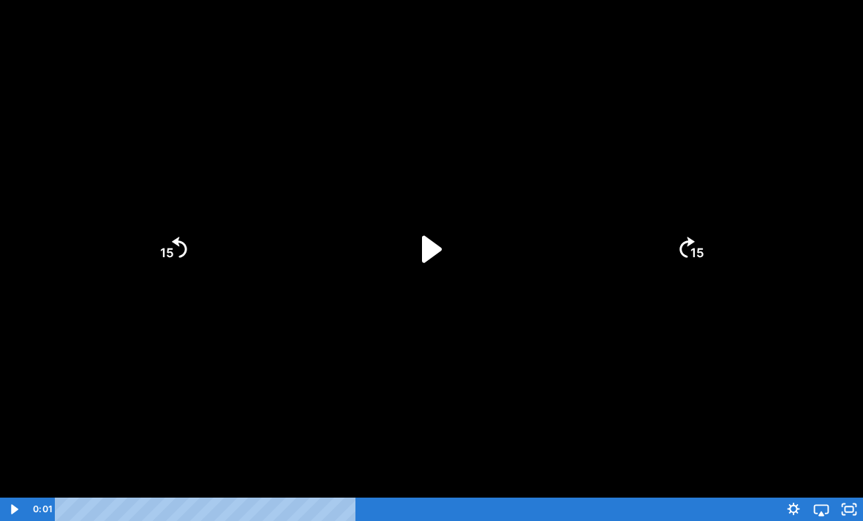
scroll to position [0, 0]
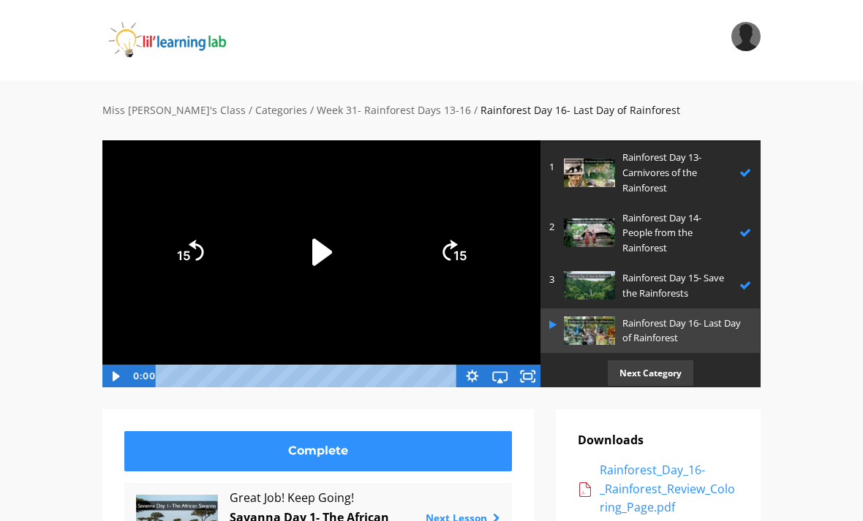
click at [325, 254] on icon "Play Video" at bounding box center [322, 251] width 20 height 27
click at [528, 368] on icon "Fullscreen" at bounding box center [528, 376] width 34 height 28
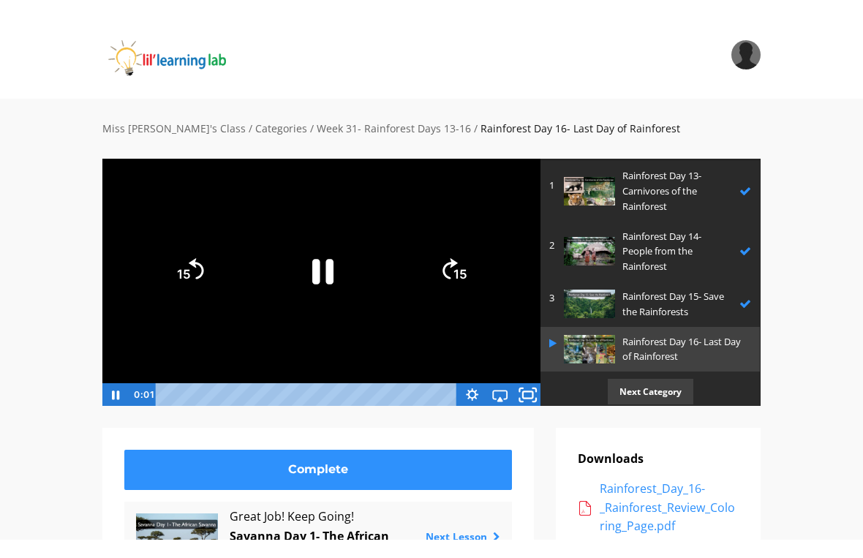
scroll to position [18, 0]
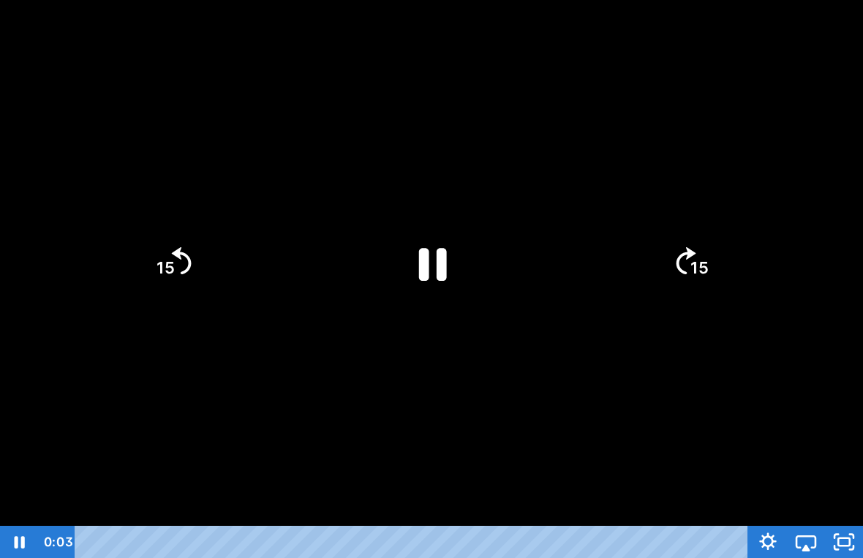
click at [417, 262] on icon "Pause" at bounding box center [431, 263] width 101 height 101
click at [425, 263] on icon "Play Video" at bounding box center [432, 262] width 26 height 35
click at [427, 263] on icon "Pause" at bounding box center [433, 264] width 28 height 33
click at [429, 266] on icon "Play Video" at bounding box center [432, 262] width 26 height 35
click at [616, 200] on div at bounding box center [431, 279] width 863 height 558
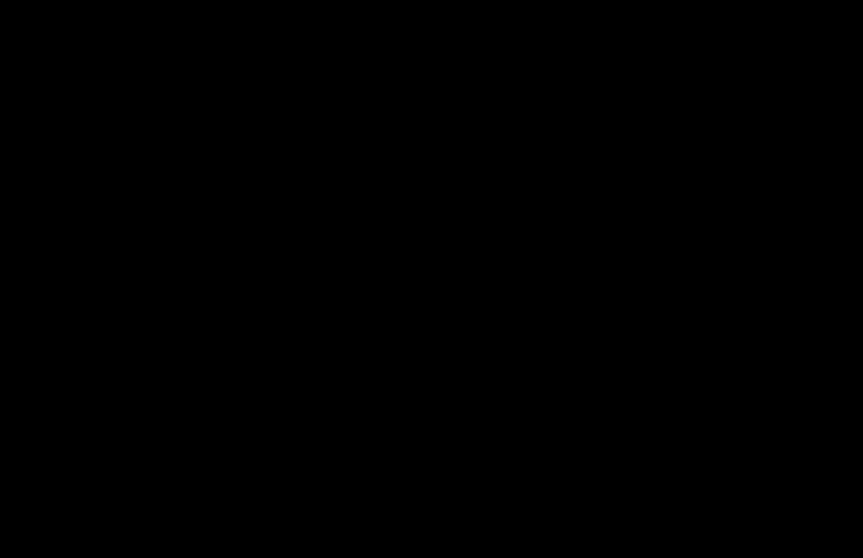
click at [503, 255] on div at bounding box center [431, 279] width 863 height 558
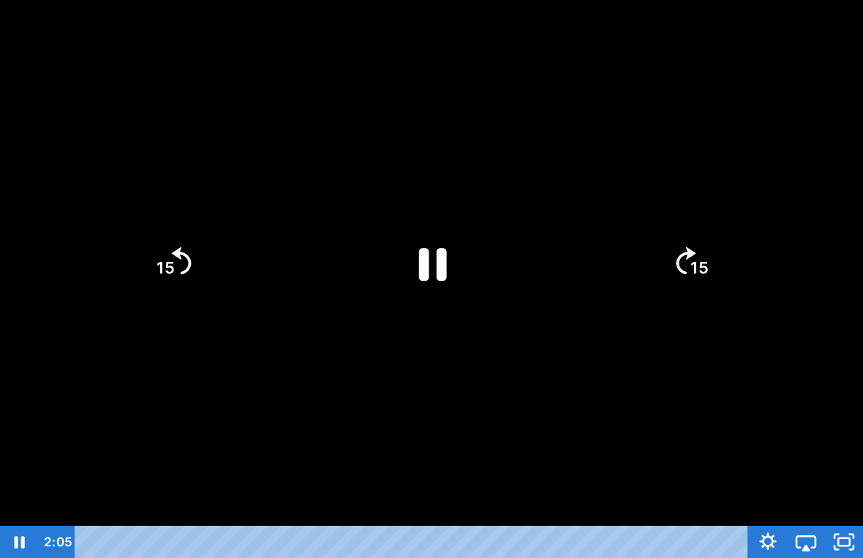
click at [447, 254] on icon "Pause" at bounding box center [431, 263] width 101 height 101
click at [438, 284] on icon "Play Video" at bounding box center [431, 262] width 113 height 113
click at [436, 263] on icon "Pause" at bounding box center [431, 263] width 101 height 101
click at [439, 246] on icon "Play Video" at bounding box center [431, 263] width 101 height 101
click at [559, 349] on div at bounding box center [431, 279] width 863 height 558
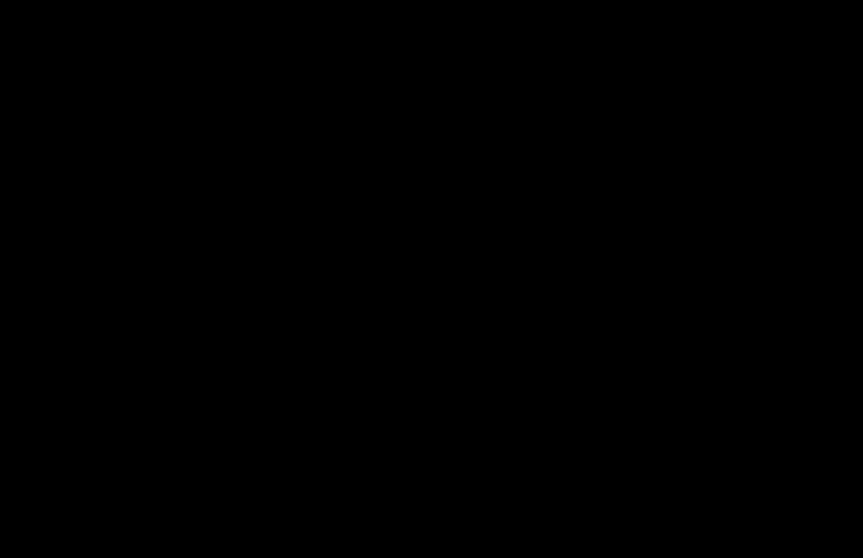
click at [526, 139] on div at bounding box center [431, 279] width 863 height 558
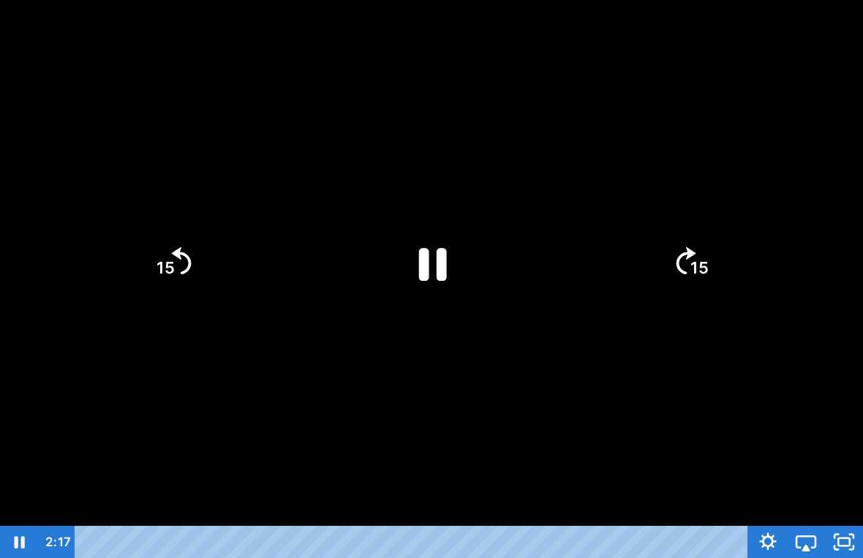
click at [613, 295] on div at bounding box center [431, 279] width 863 height 558
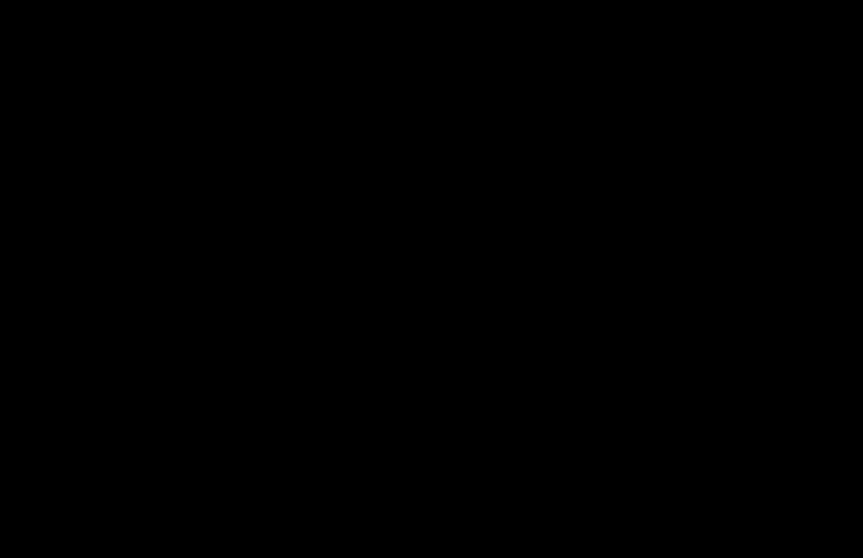
click at [513, 238] on div at bounding box center [431, 279] width 863 height 558
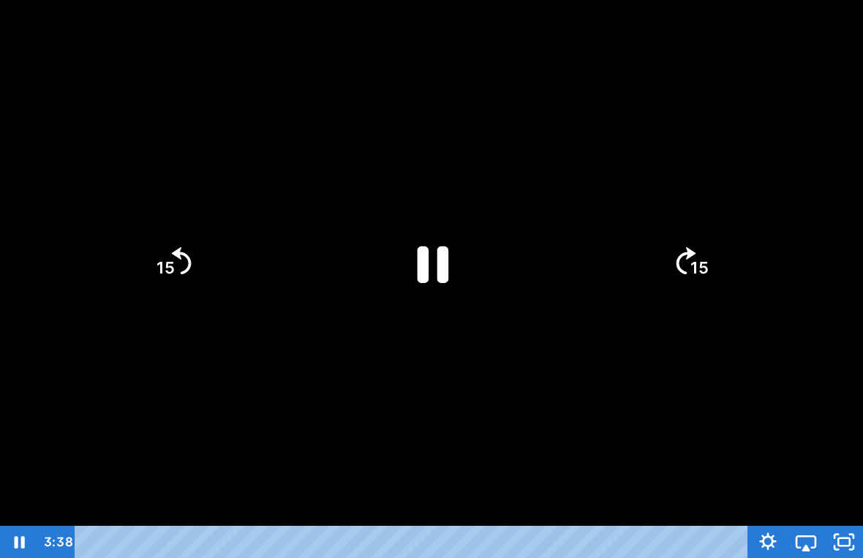
click at [470, 262] on icon "Pause" at bounding box center [431, 262] width 113 height 113
click at [482, 266] on icon "Play Video" at bounding box center [431, 262] width 113 height 113
click at [485, 330] on div at bounding box center [431, 279] width 863 height 558
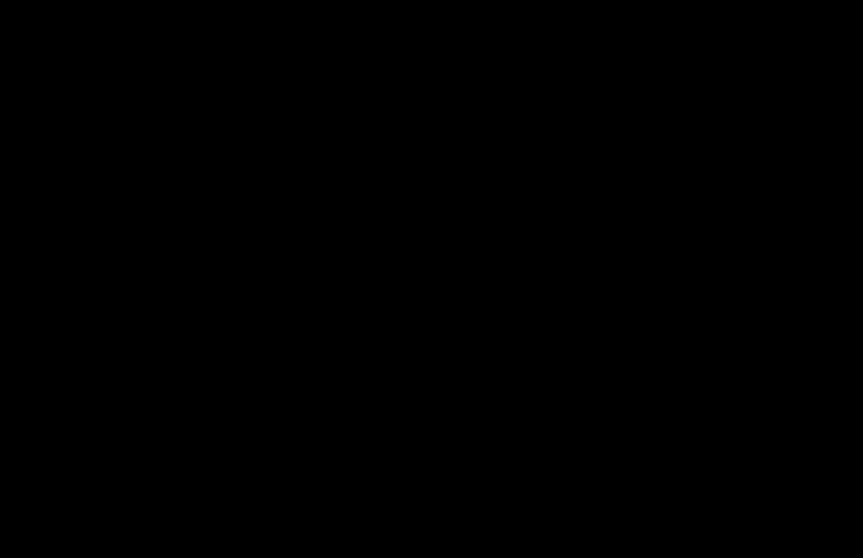
click at [442, 293] on div at bounding box center [431, 279] width 863 height 558
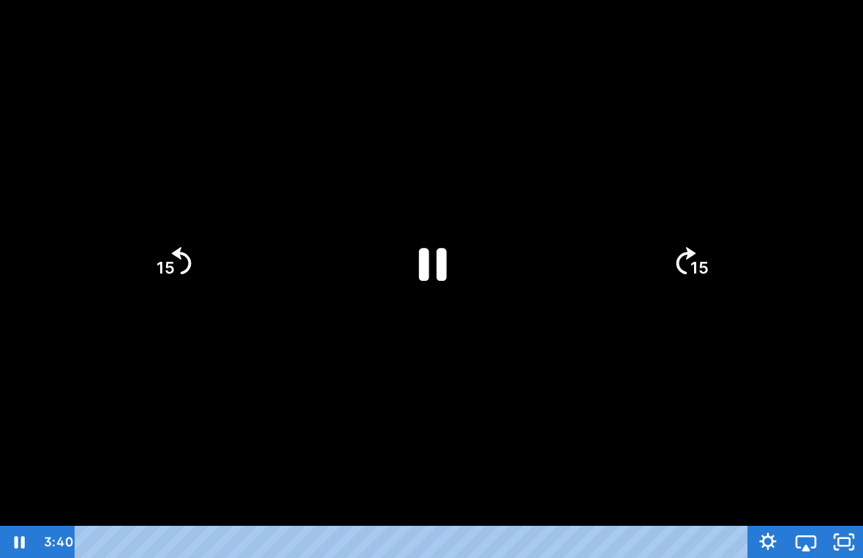
click at [421, 300] on icon "Pause" at bounding box center [431, 263] width 101 height 101
click at [425, 272] on icon "Play Video" at bounding box center [431, 262] width 29 height 39
click at [569, 388] on div at bounding box center [431, 279] width 863 height 558
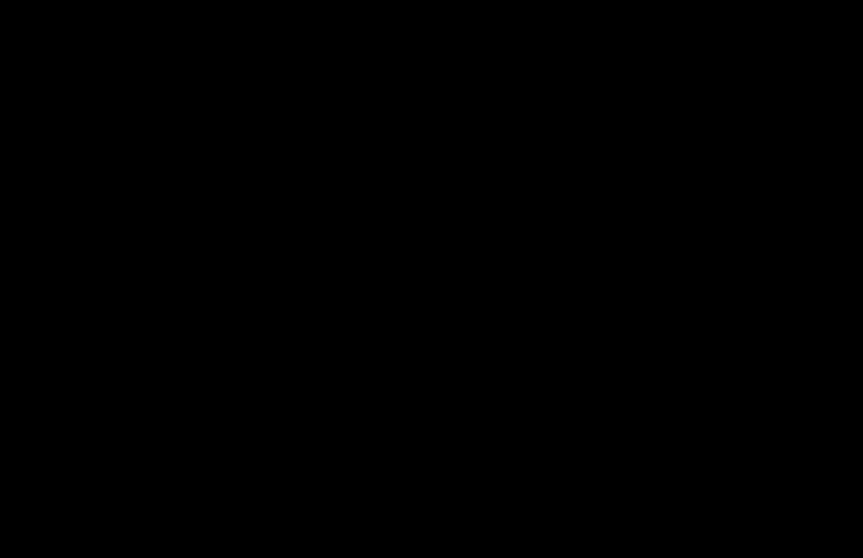
click at [678, 416] on div at bounding box center [431, 279] width 863 height 558
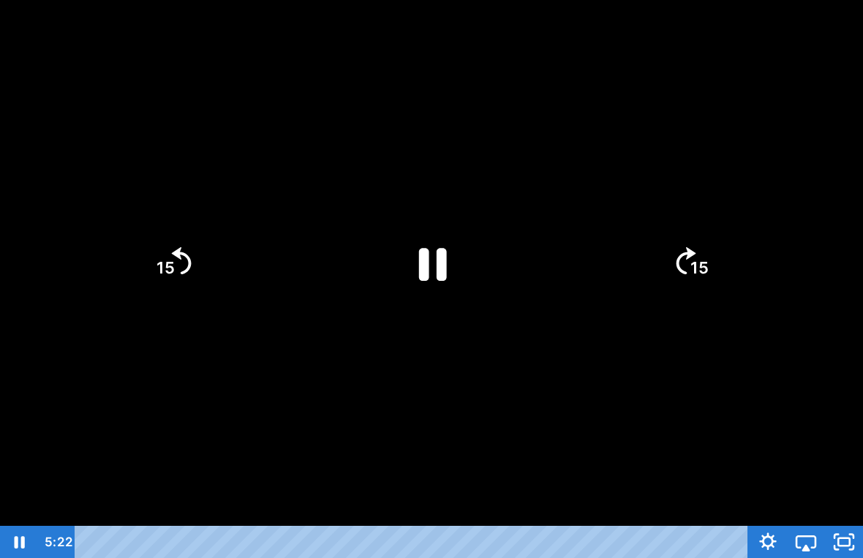
click at [670, 361] on div at bounding box center [431, 279] width 863 height 558
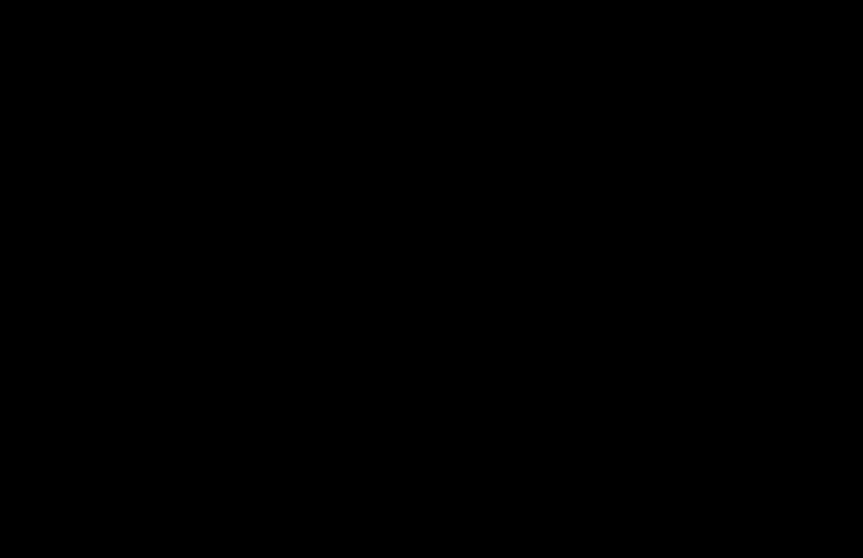
click at [676, 363] on div at bounding box center [431, 279] width 863 height 558
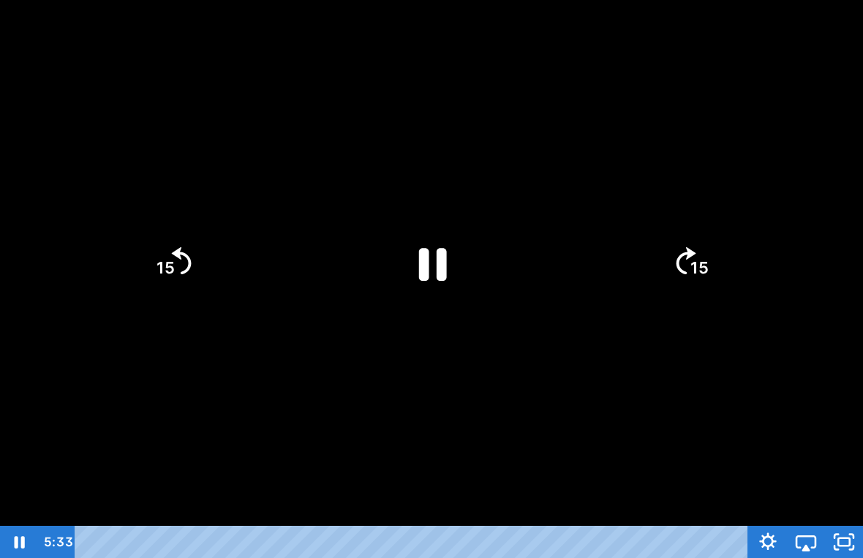
click at [347, 142] on div at bounding box center [431, 279] width 863 height 558
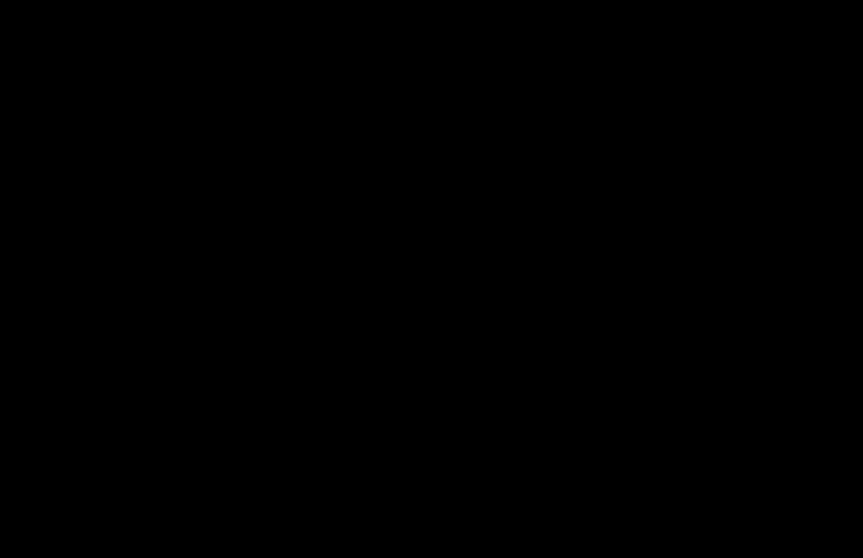
click at [355, 124] on div at bounding box center [431, 279] width 863 height 558
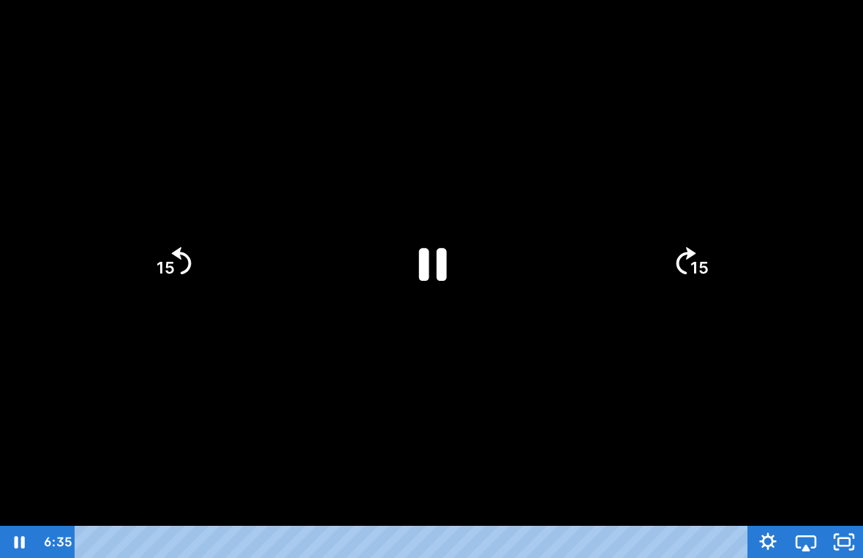
click at [702, 390] on div at bounding box center [431, 279] width 863 height 558
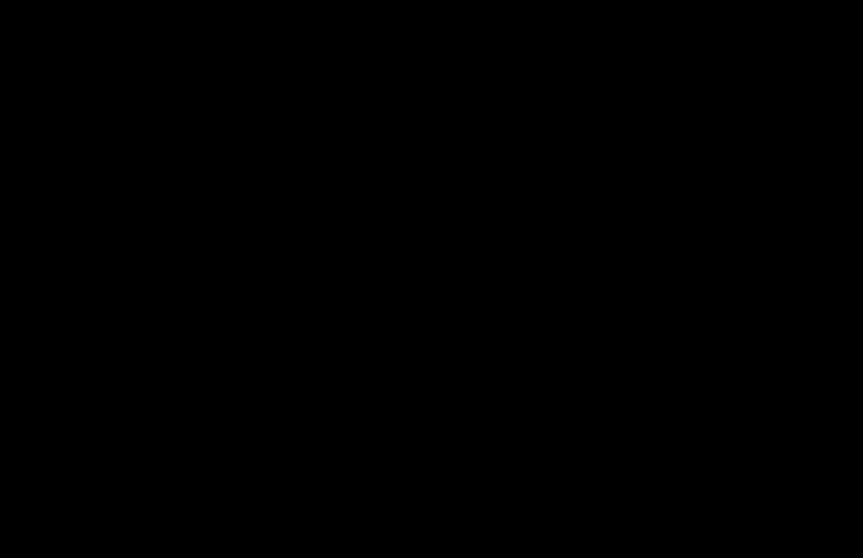
click at [714, 326] on div at bounding box center [431, 279] width 863 height 558
click at [553, 471] on div at bounding box center [431, 279] width 863 height 558
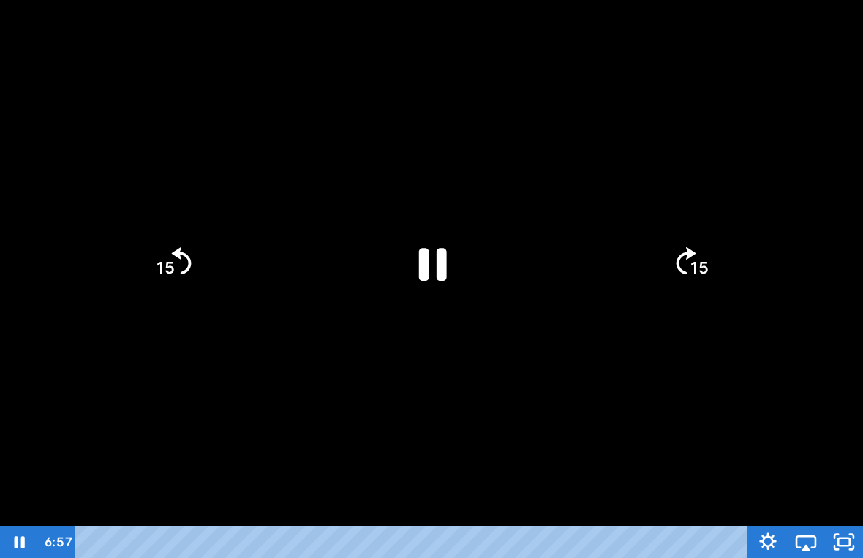
click at [556, 474] on div at bounding box center [431, 279] width 863 height 558
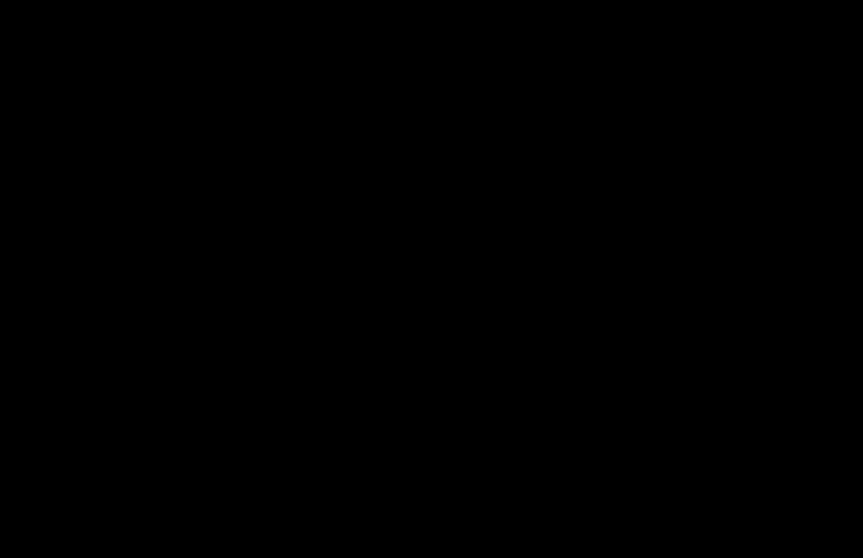
click at [560, 477] on div at bounding box center [431, 279] width 863 height 558
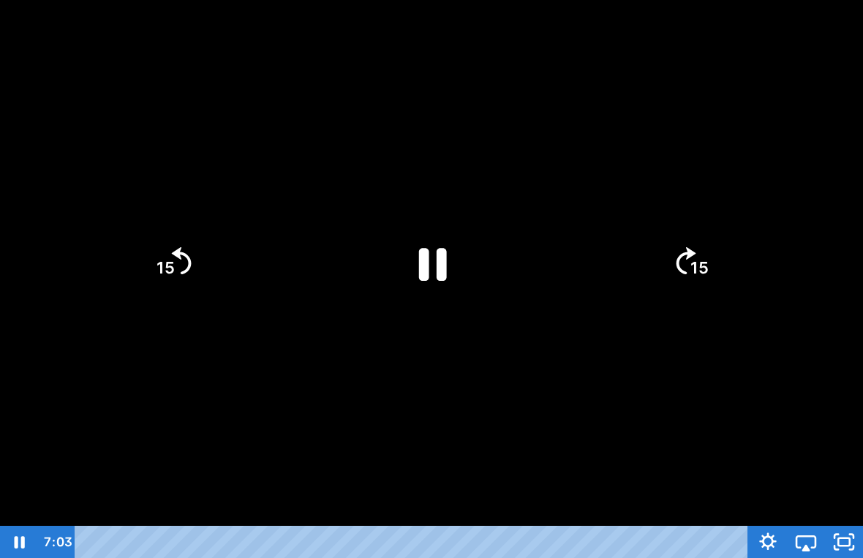
click at [564, 487] on div at bounding box center [431, 279] width 863 height 558
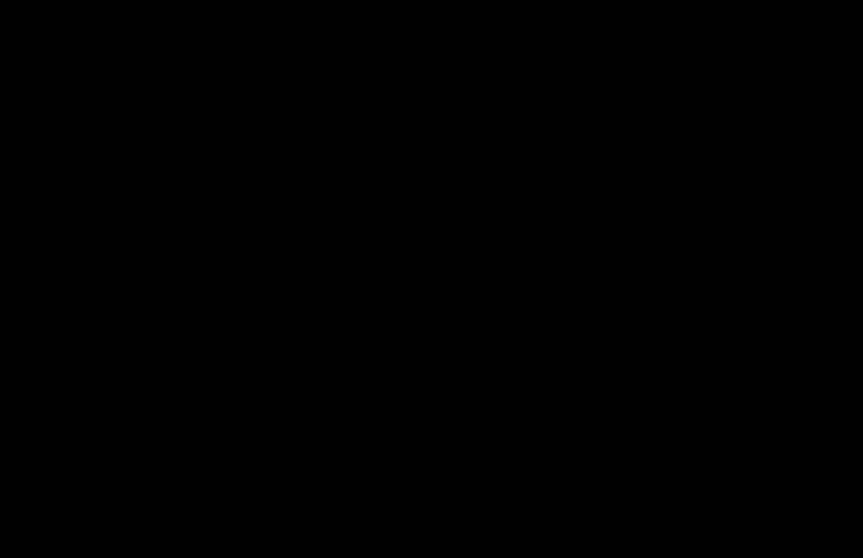
click at [578, 477] on div at bounding box center [431, 279] width 863 height 558
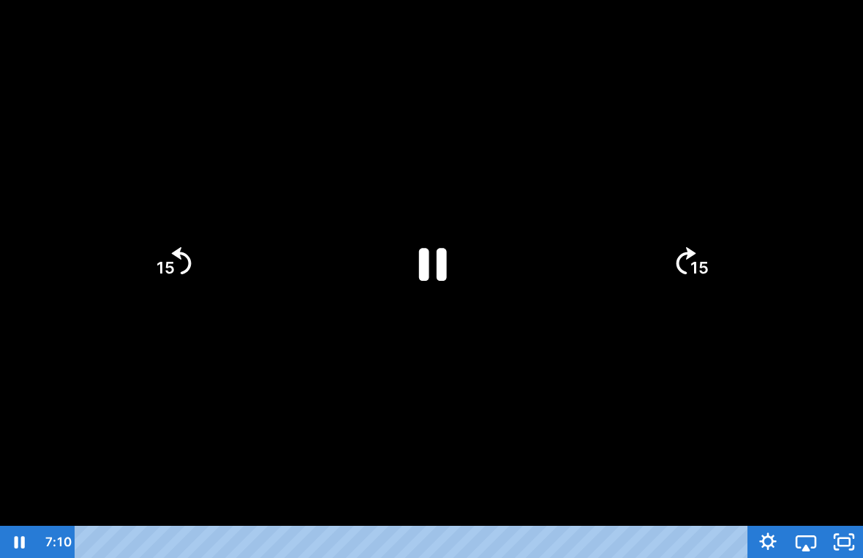
click at [582, 477] on div at bounding box center [431, 279] width 863 height 558
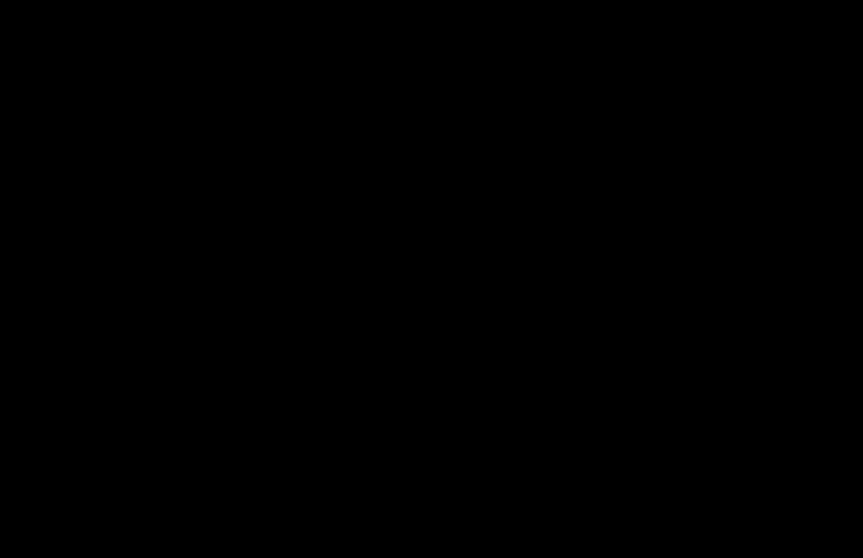
click at [590, 477] on div at bounding box center [431, 279] width 863 height 558
click at [365, 442] on div at bounding box center [431, 279] width 863 height 558
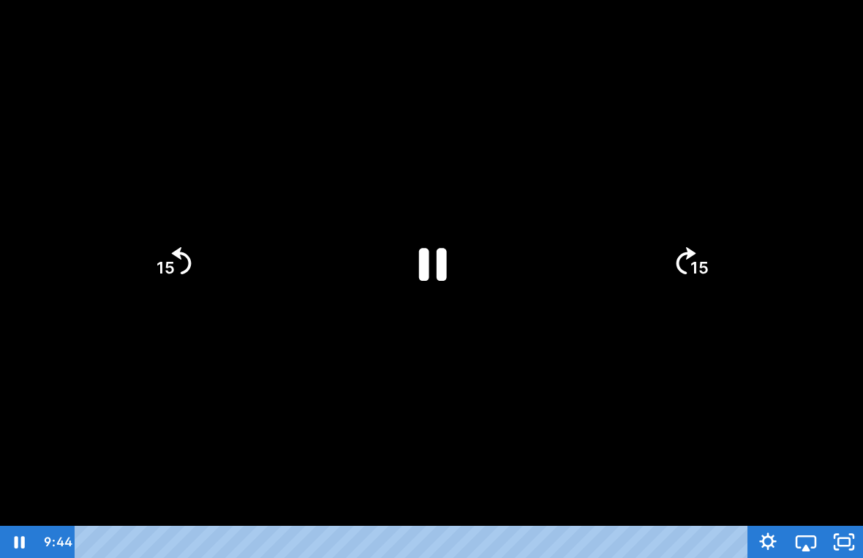
click at [364, 441] on div at bounding box center [431, 279] width 863 height 558
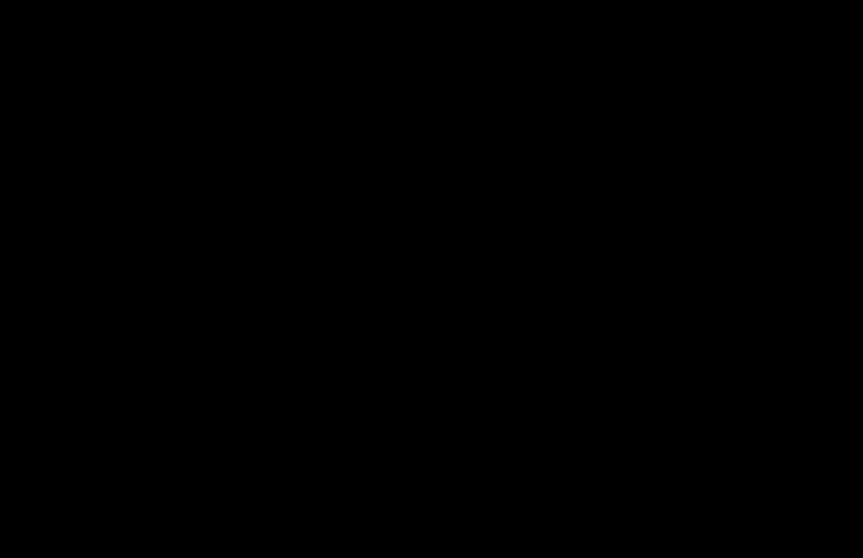
click at [0, 0] on html "Search My Library Settings Logout Miss Anna's Class / Categories / Week 31- Rai…" at bounding box center [431, 261] width 863 height 558
click at [328, 449] on div at bounding box center [431, 279] width 863 height 558
drag, startPoint x: 137, startPoint y: 442, endPoint x: 137, endPoint y: 492, distance: 49.7
click at [137, 442] on div at bounding box center [431, 279] width 863 height 558
drag, startPoint x: 137, startPoint y: 492, endPoint x: 145, endPoint y: 577, distance: 85.2
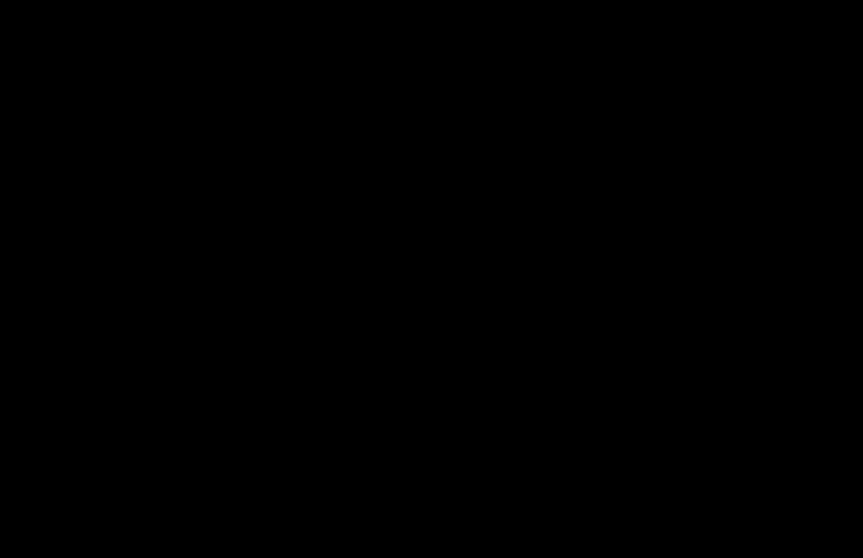
click at [145, 521] on html "Search My Library Settings Logout Miss Anna's Class / Categories / Week 31- Rai…" at bounding box center [431, 261] width 863 height 558
click at [769, 306] on div at bounding box center [431, 279] width 863 height 558
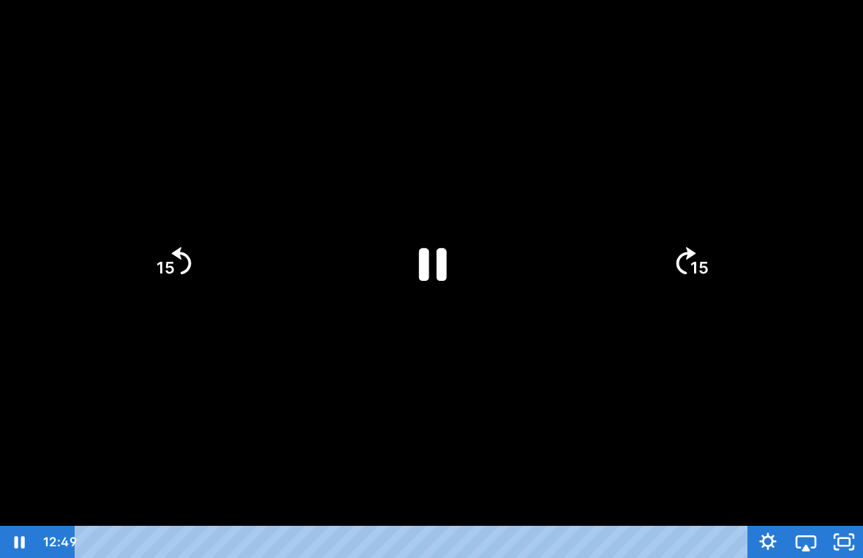
click at [551, 361] on div at bounding box center [431, 279] width 863 height 558
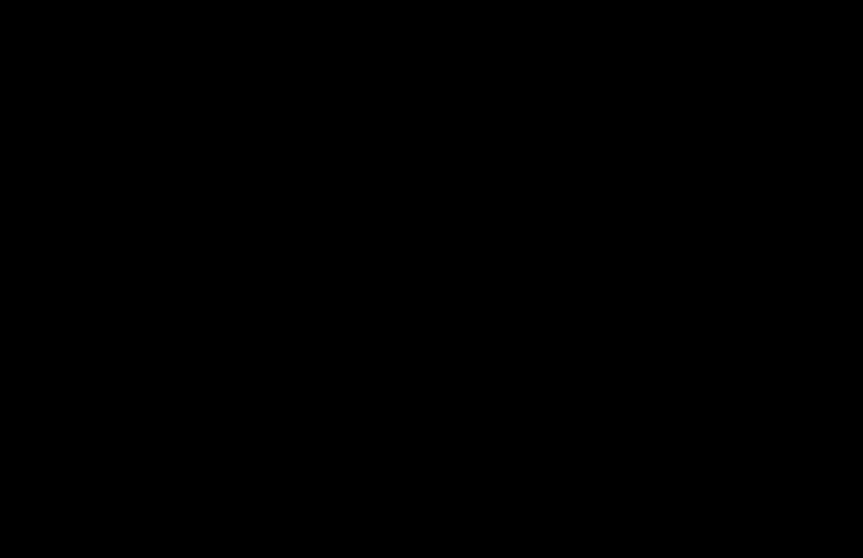
click at [692, 306] on div at bounding box center [431, 279] width 863 height 558
click at [409, 256] on div at bounding box center [431, 279] width 863 height 558
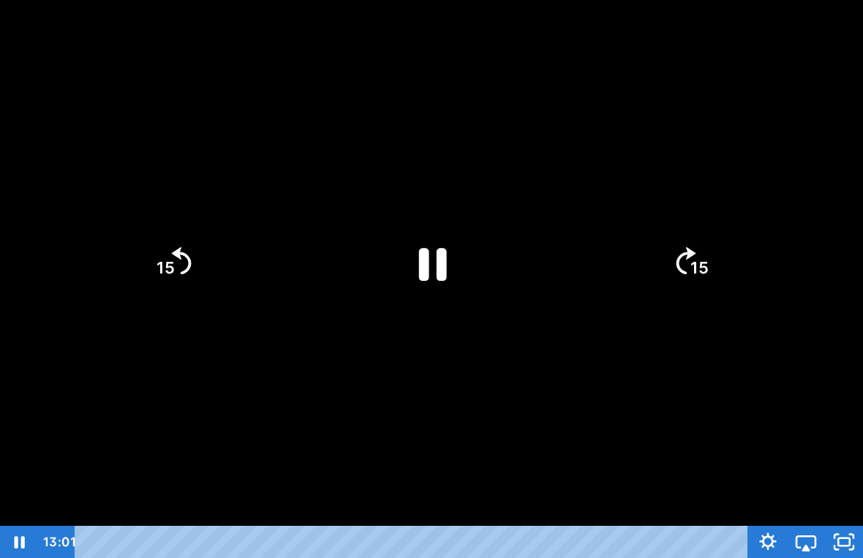
click at [421, 267] on icon "Pause" at bounding box center [433, 264] width 28 height 33
click at [450, 239] on icon "Play Video" at bounding box center [431, 263] width 101 height 101
click at [523, 249] on div at bounding box center [431, 279] width 863 height 558
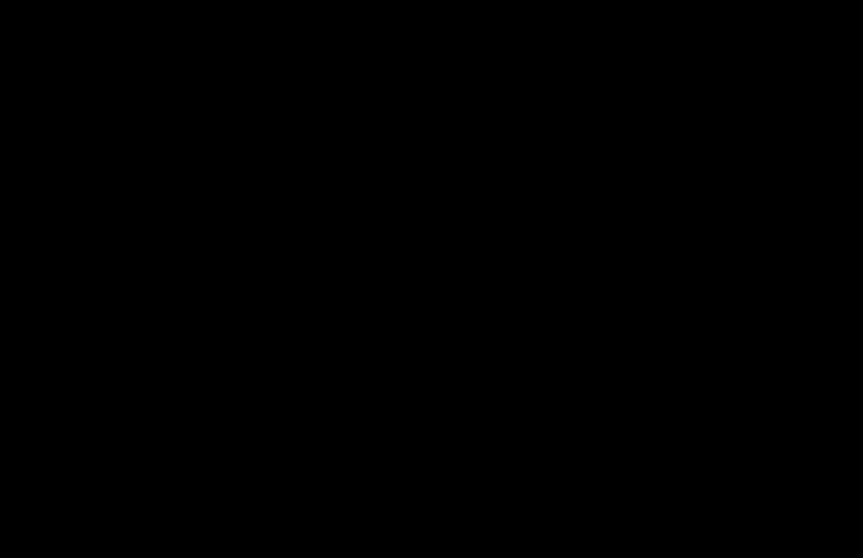
click at [523, 249] on html "Search My Library Settings Logout Miss Anna's Class / Categories / Week 31- Rai…" at bounding box center [431, 261] width 863 height 558
click at [523, 249] on div at bounding box center [431, 279] width 863 height 558
click at [467, 415] on html "Search My Library Settings Logout Miss Anna's Class / Categories / Week 31- Rai…" at bounding box center [431, 261] width 863 height 558
click at [467, 416] on div at bounding box center [431, 279] width 863 height 558
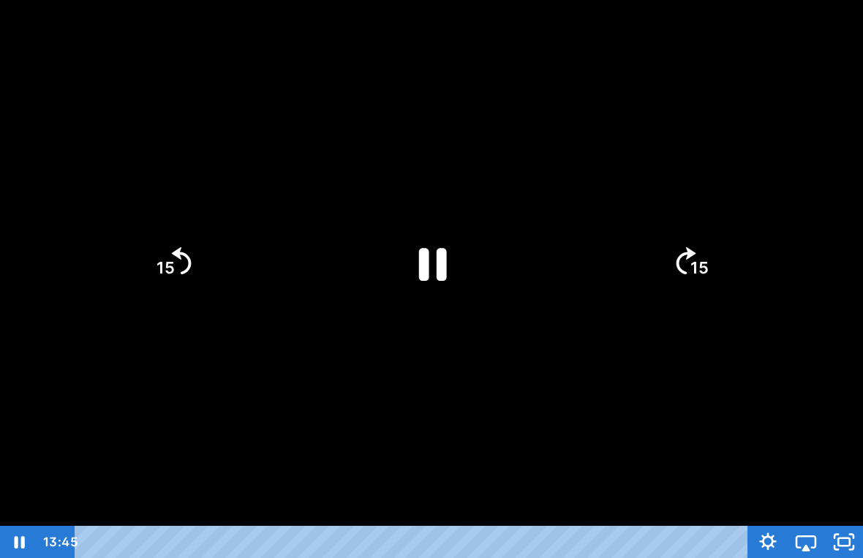
click at [495, 463] on div at bounding box center [431, 279] width 863 height 558
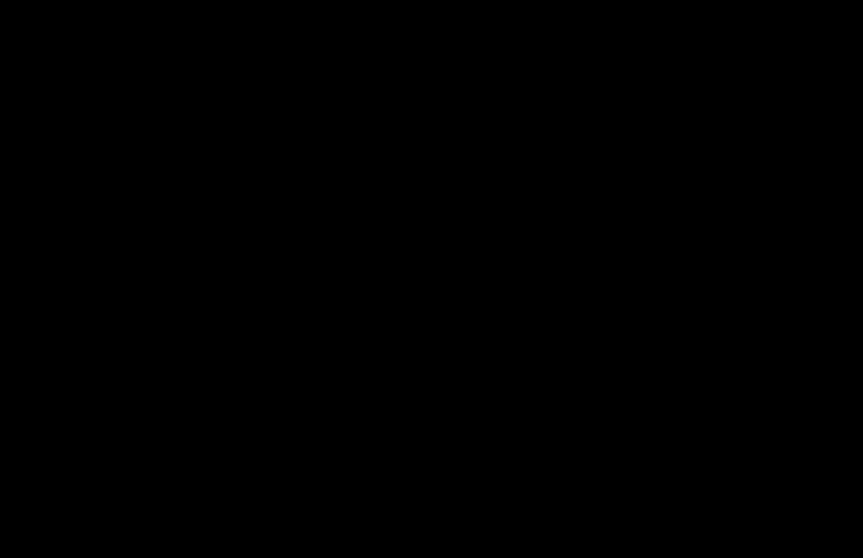
click at [494, 462] on div at bounding box center [431, 279] width 863 height 558
drag, startPoint x: 495, startPoint y: 466, endPoint x: 500, endPoint y: 485, distance: 19.7
click at [495, 466] on div at bounding box center [431, 279] width 863 height 558
click at [500, 503] on html "Search My Library Settings Logout Miss Anna's Class / Categories / Week 31- Rai…" at bounding box center [431, 261] width 863 height 558
click at [500, 504] on div at bounding box center [431, 279] width 863 height 558
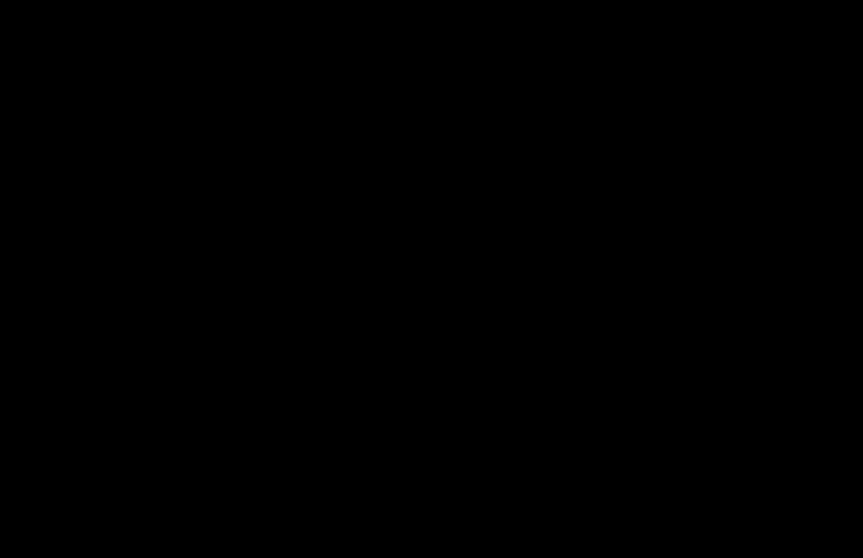
click at [862, 189] on div at bounding box center [431, 279] width 863 height 558
click at [521, 282] on div at bounding box center [431, 279] width 863 height 558
click at [638, 119] on div at bounding box center [431, 279] width 863 height 558
click at [643, 122] on div at bounding box center [431, 279] width 863 height 558
click at [645, 124] on div at bounding box center [431, 279] width 863 height 558
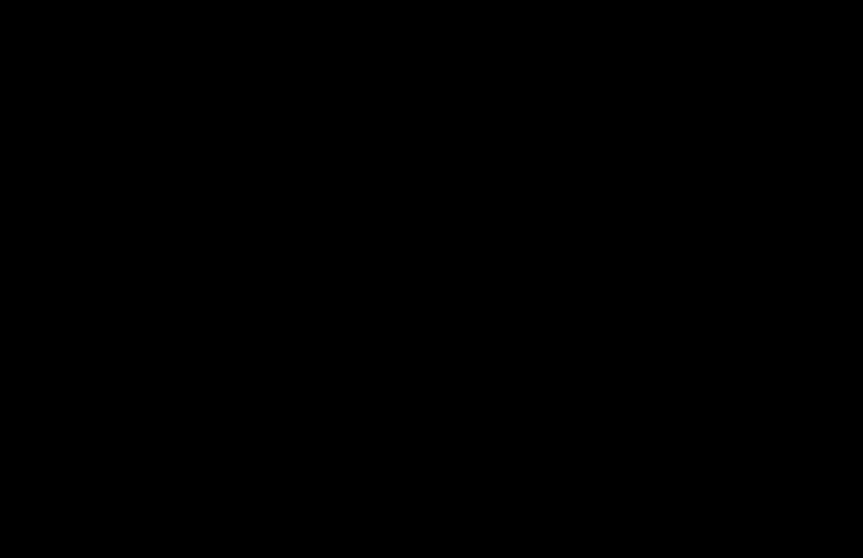
click at [645, 140] on div at bounding box center [431, 279] width 863 height 558
click at [758, 222] on div at bounding box center [431, 279] width 863 height 558
click at [362, 451] on div at bounding box center [431, 279] width 863 height 558
click at [743, 371] on div at bounding box center [431, 279] width 863 height 558
click at [738, 385] on div at bounding box center [431, 279] width 863 height 558
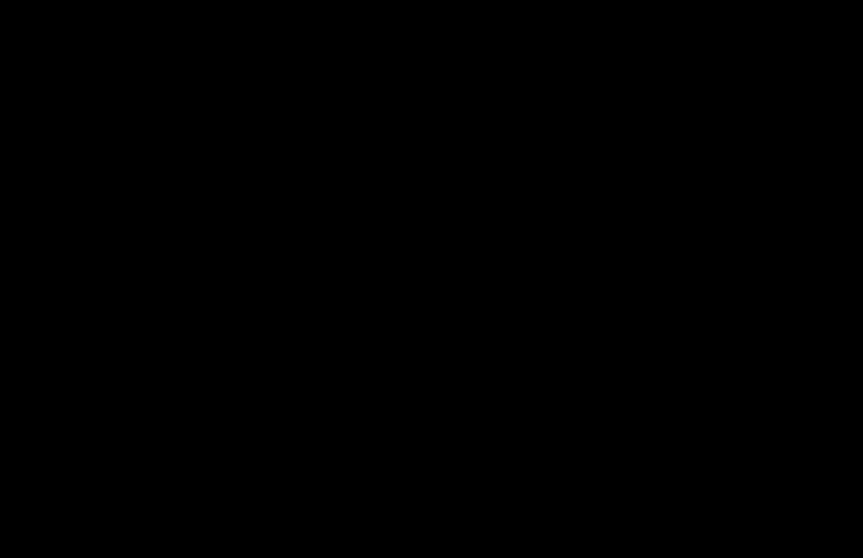
click at [699, 382] on div at bounding box center [431, 279] width 863 height 558
click at [700, 380] on div at bounding box center [431, 279] width 863 height 558
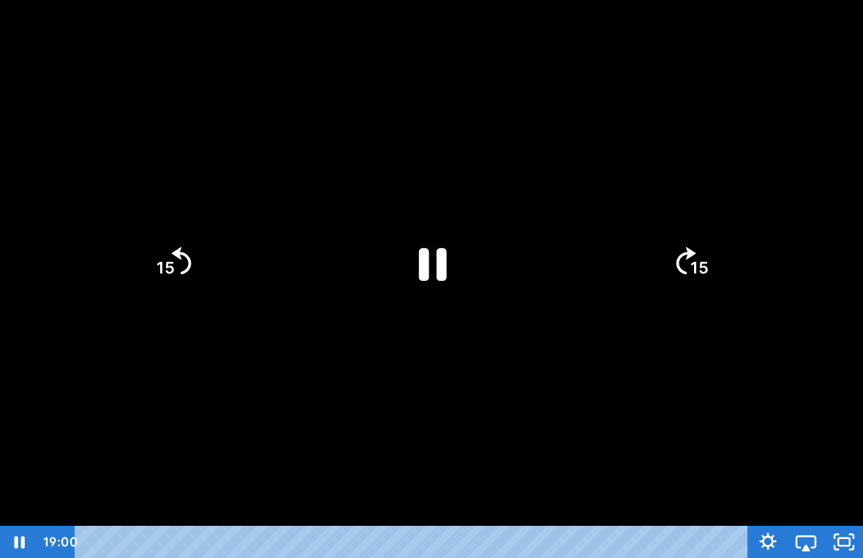
click at [701, 382] on div at bounding box center [431, 279] width 863 height 558
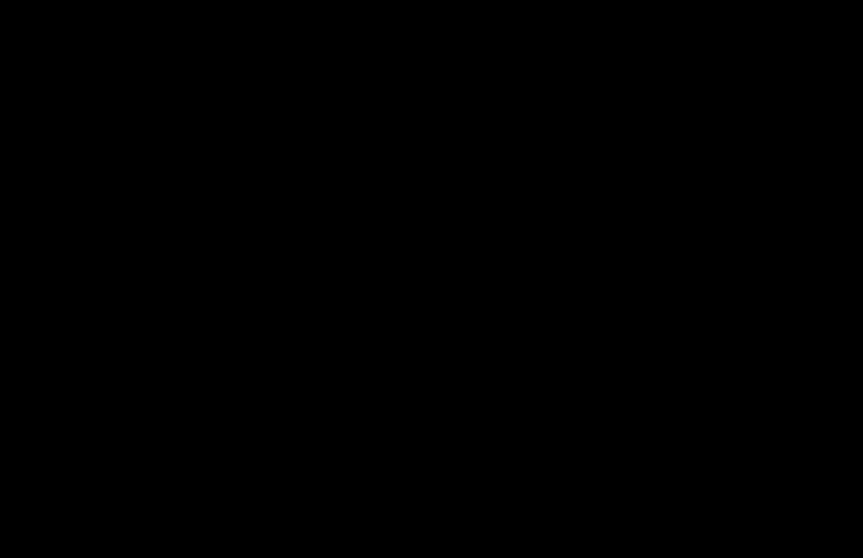
click at [701, 382] on div at bounding box center [431, 279] width 863 height 558
click at [461, 278] on icon "Pause" at bounding box center [431, 263] width 101 height 101
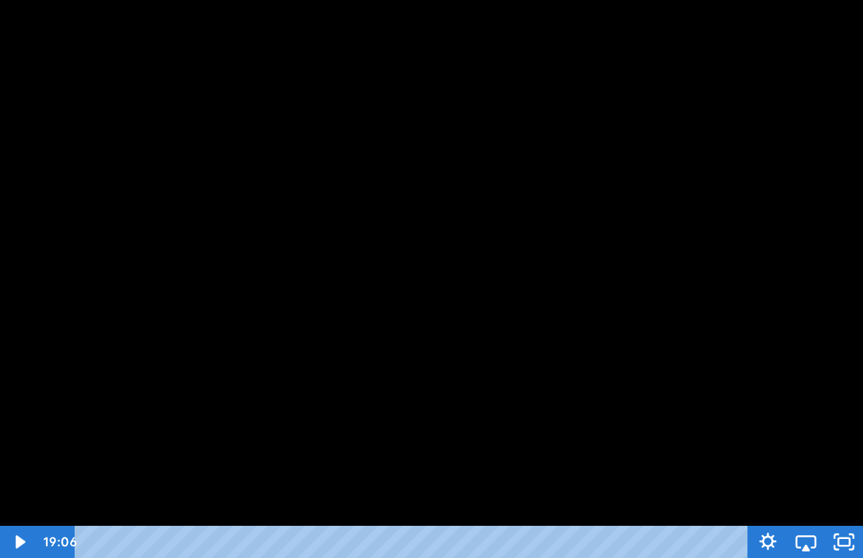
click at [745, 216] on div at bounding box center [431, 279] width 863 height 558
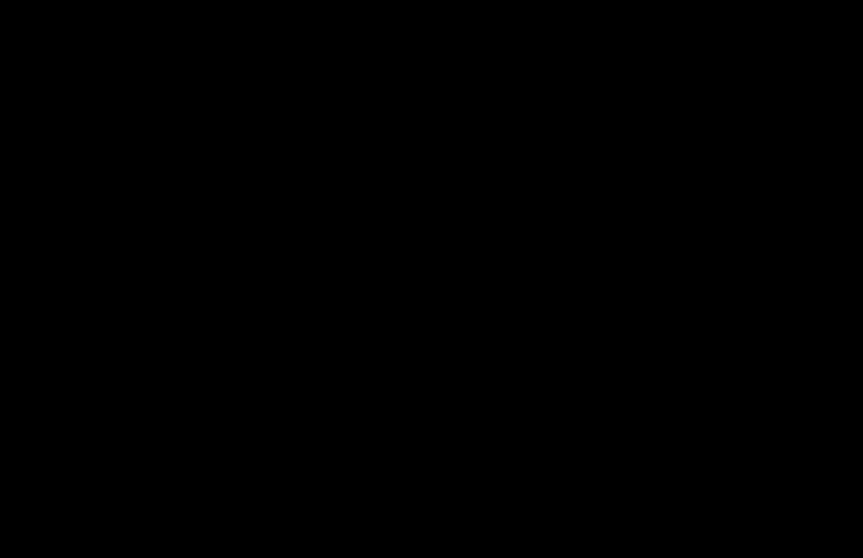
click at [582, 452] on div at bounding box center [431, 279] width 863 height 558
click at [621, 393] on div at bounding box center [431, 279] width 863 height 558
drag, startPoint x: 830, startPoint y: 11, endPoint x: 850, endPoint y: -12, distance: 30.6
click at [850, 0] on html "Search My Library Settings Logout Miss Anna's Class / Categories / Week 31- Rai…" at bounding box center [431, 261] width 863 height 558
click at [790, 142] on div at bounding box center [431, 279] width 863 height 558
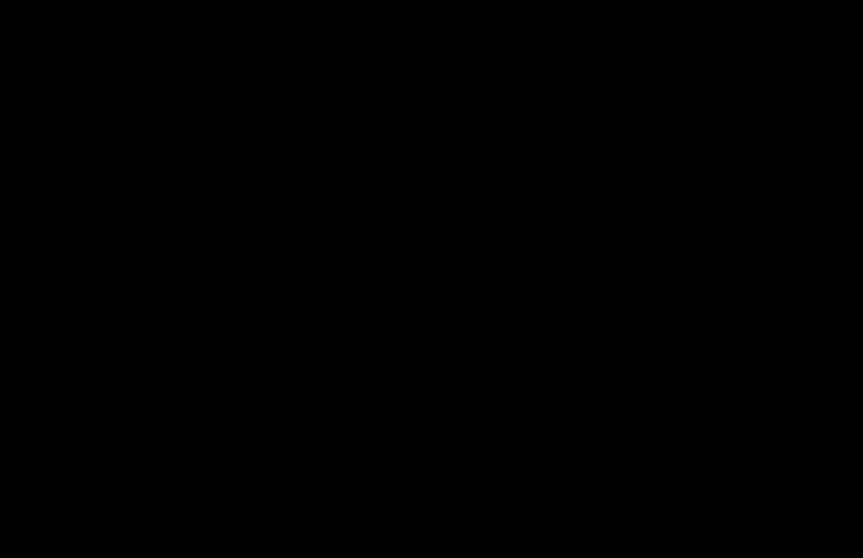
click at [675, 170] on div at bounding box center [431, 279] width 863 height 558
click at [656, 254] on div at bounding box center [431, 279] width 863 height 558
click at [694, 483] on div at bounding box center [431, 279] width 863 height 558
click at [709, 357] on div at bounding box center [431, 279] width 863 height 558
click at [217, 344] on div at bounding box center [431, 279] width 863 height 558
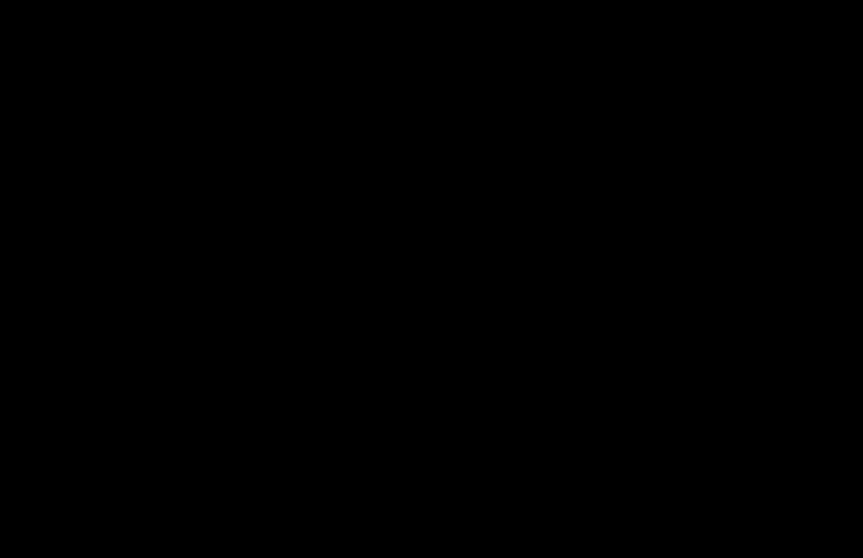
click at [227, 344] on div at bounding box center [431, 279] width 863 height 558
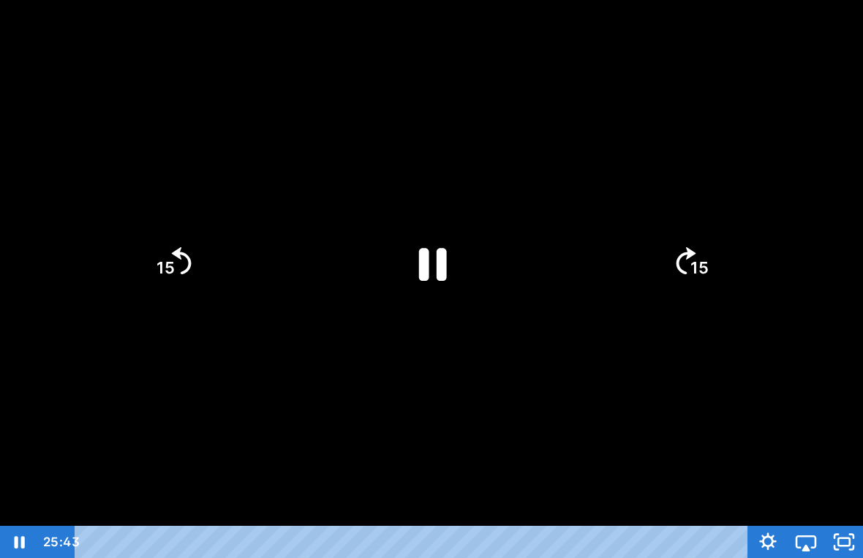
click at [425, 379] on div at bounding box center [431, 279] width 863 height 558
click at [455, 293] on icon "Play Video" at bounding box center [431, 263] width 101 height 101
click at [817, 407] on div at bounding box center [431, 279] width 863 height 558
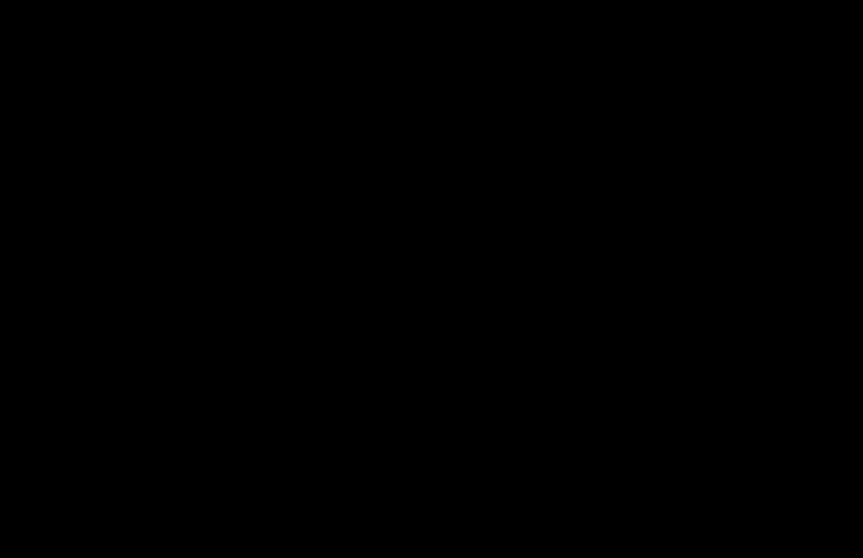
click at [0, 0] on html "Search My Library Settings Logout Miss Anna's Class / Categories / Week 31- Rai…" at bounding box center [431, 261] width 863 height 558
click at [862, 78] on div at bounding box center [431, 279] width 863 height 558
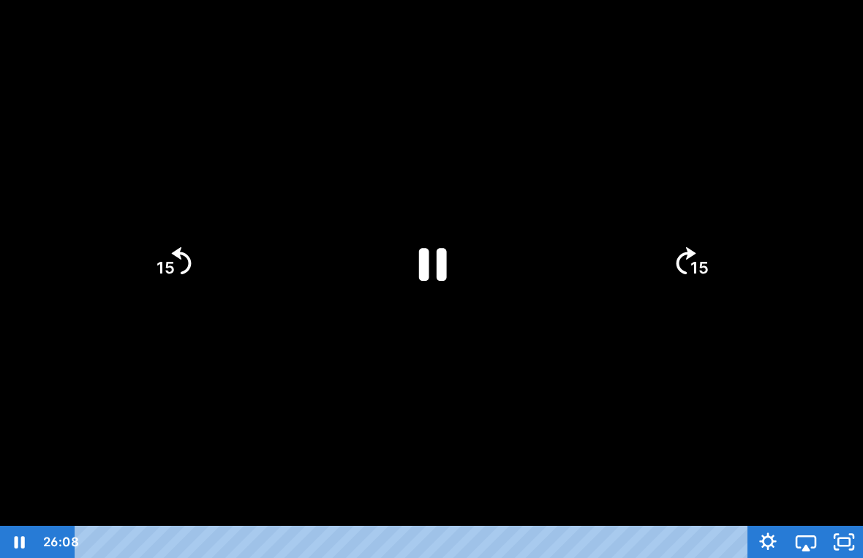
click at [769, 120] on div at bounding box center [431, 279] width 863 height 558
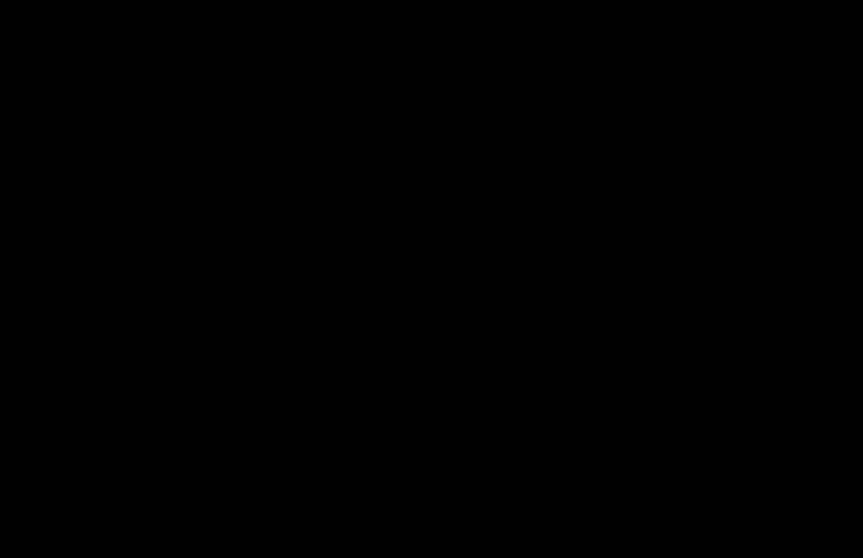
click at [762, 127] on div at bounding box center [431, 279] width 863 height 558
click at [572, 148] on div at bounding box center [431, 279] width 863 height 558
click at [0, 0] on html "Search My Library Settings Logout Miss Anna's Class / Categories / Week 31- Rai…" at bounding box center [431, 261] width 863 height 558
click at [572, 148] on div at bounding box center [431, 279] width 863 height 558
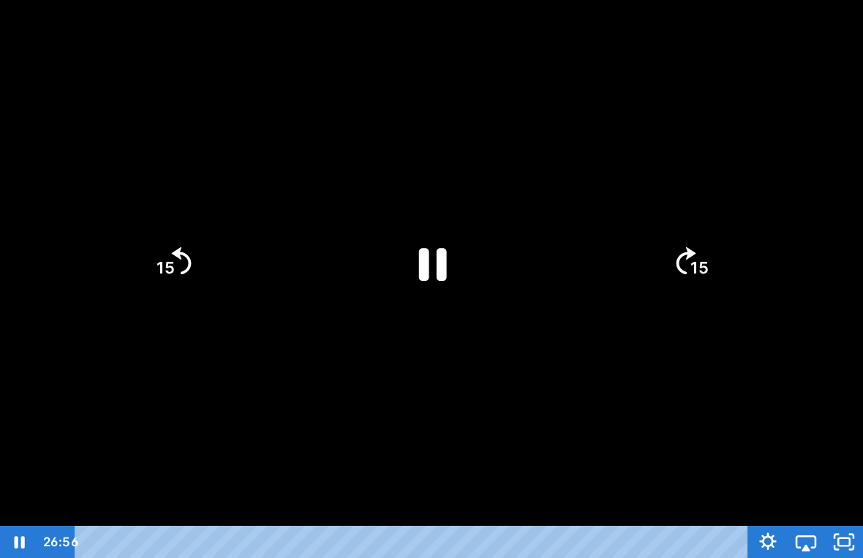
click at [542, 199] on div at bounding box center [431, 279] width 863 height 558
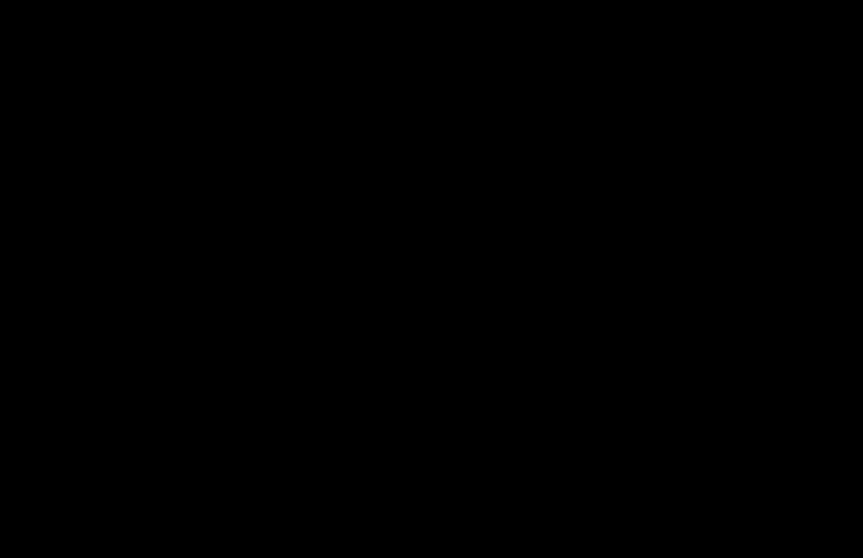
click at [541, 198] on div at bounding box center [431, 279] width 863 height 558
click at [584, 190] on div at bounding box center [431, 279] width 863 height 558
click at [590, 387] on div at bounding box center [431, 279] width 863 height 558
click at [722, 393] on div at bounding box center [431, 279] width 863 height 558
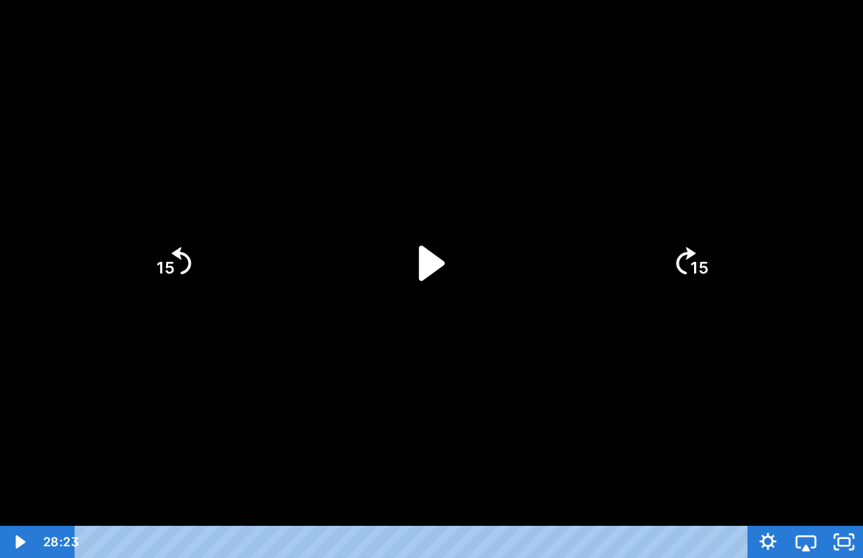
click at [852, 520] on div at bounding box center [431, 279] width 863 height 558
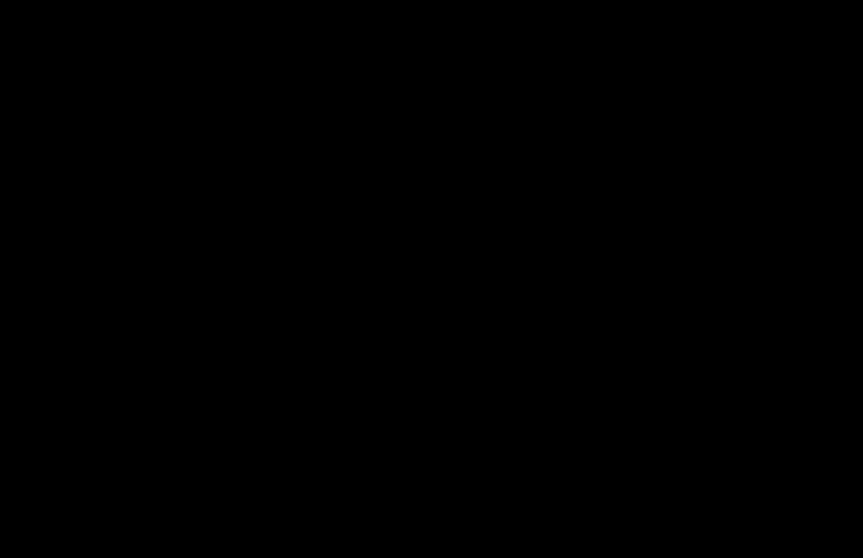
click at [836, 438] on div at bounding box center [431, 279] width 863 height 558
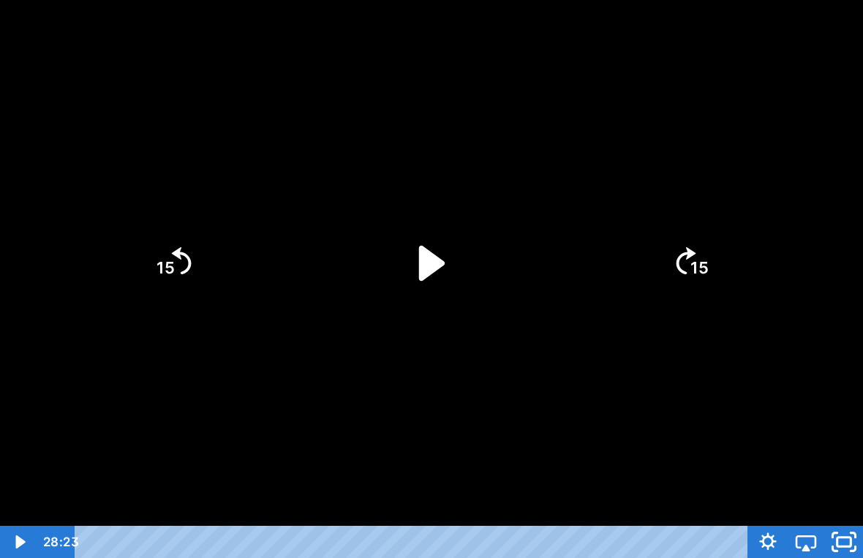
click at [853, 521] on icon "Unfullscreen" at bounding box center [843, 542] width 45 height 39
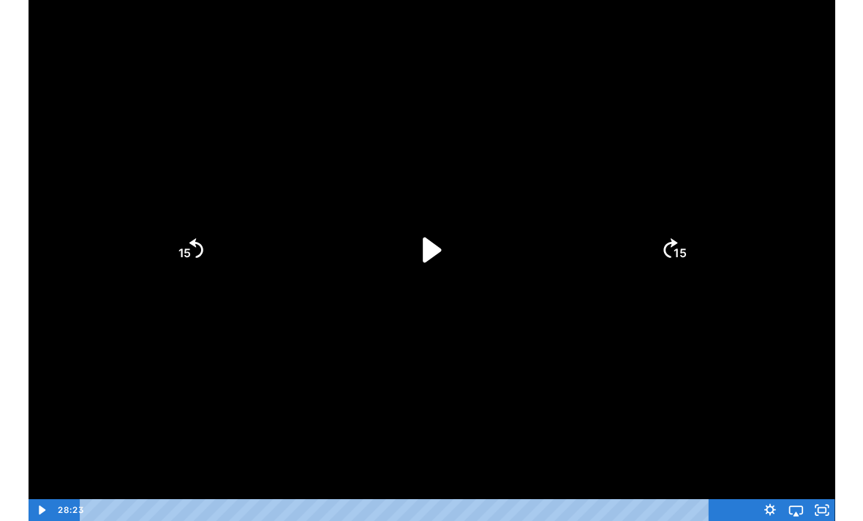
scroll to position [0, 0]
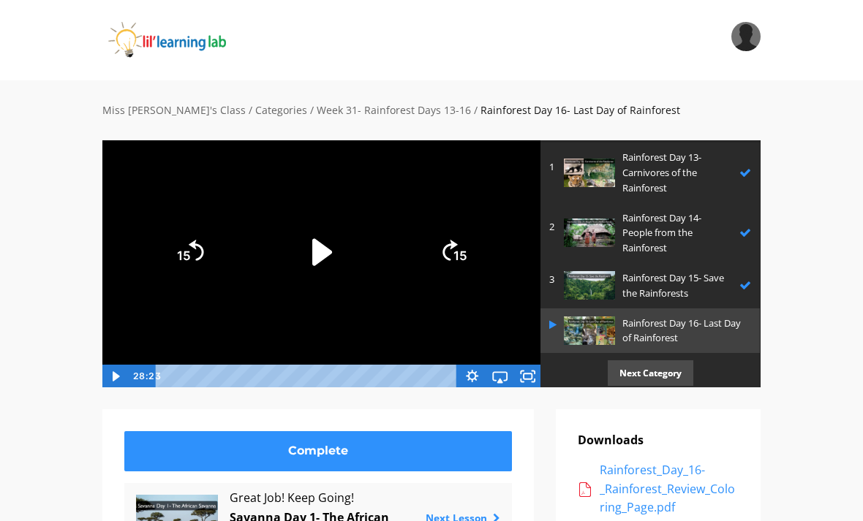
click at [651, 376] on p "Next Category" at bounding box center [651, 373] width 86 height 26
click at [656, 376] on p "Next Category" at bounding box center [651, 373] width 86 height 26
click at [663, 364] on p "Next Category" at bounding box center [651, 373] width 86 height 26
